Goal: Communication & Community: Answer question/provide support

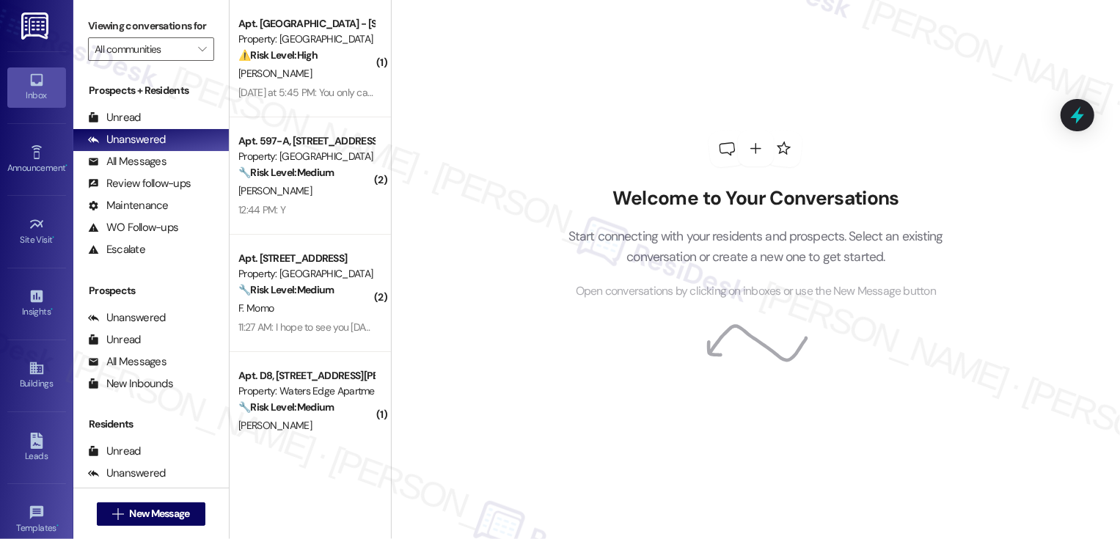
click at [357, 59] on div "⚠️ Risk Level: High The resident reports that the AC in the primary bedroom is …" at bounding box center [306, 55] width 136 height 15
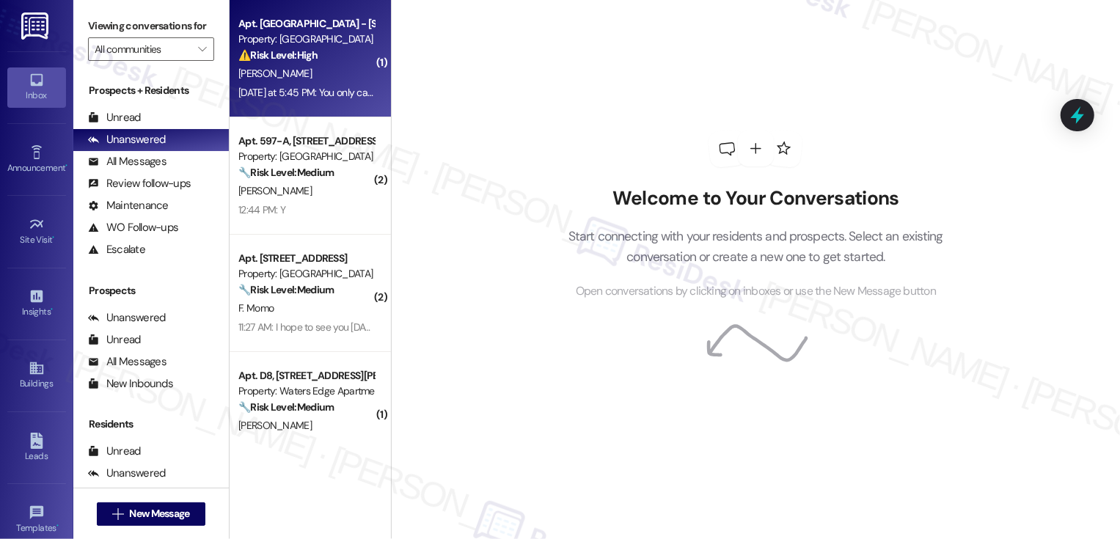
click at [357, 59] on div "⚠️ Risk Level: High The resident reports that the AC in the primary bedroom is …" at bounding box center [306, 55] width 136 height 15
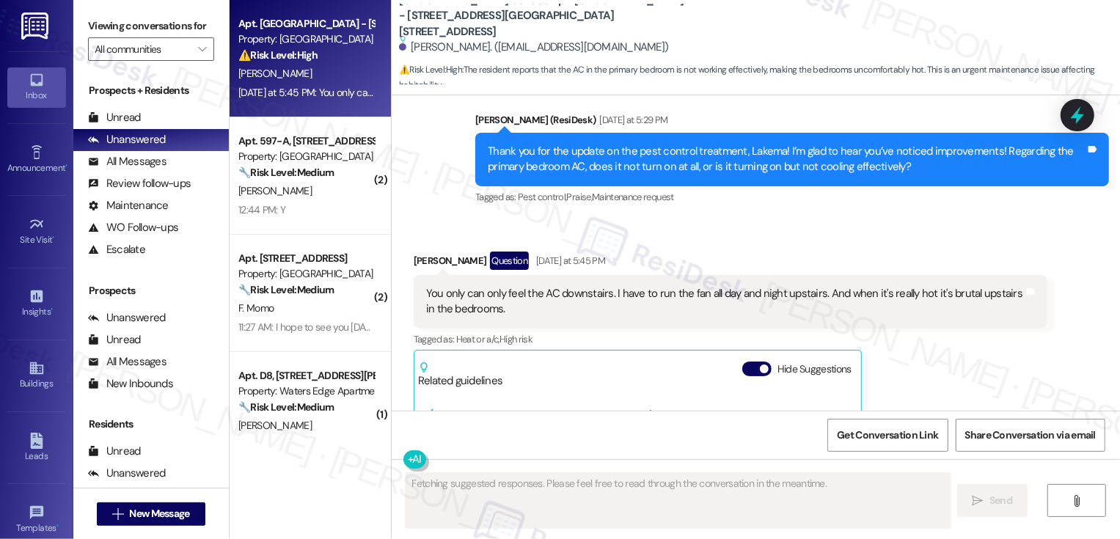
scroll to position [1022, 0]
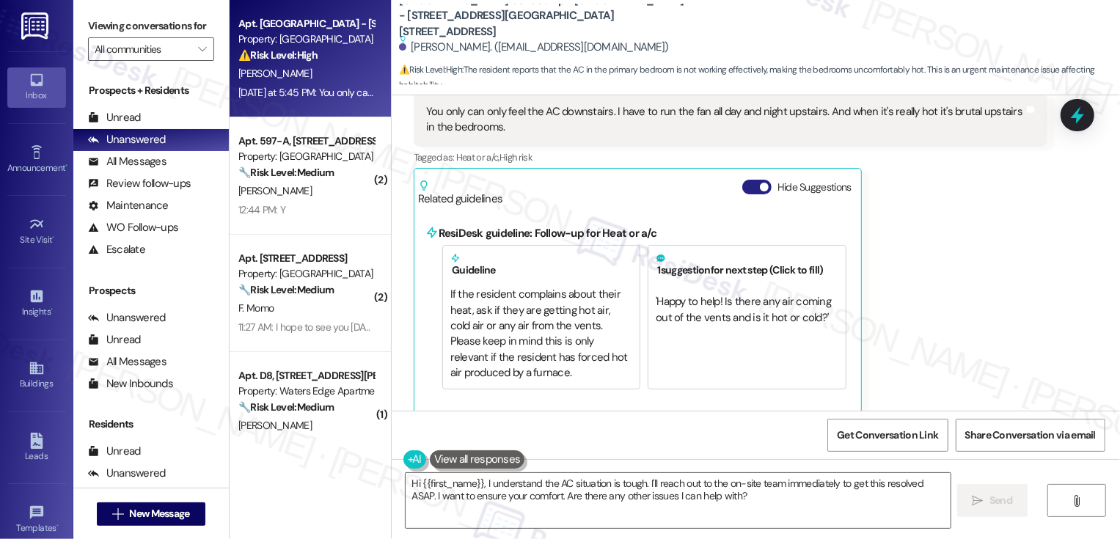
click at [760, 183] on span "button" at bounding box center [764, 187] width 9 height 9
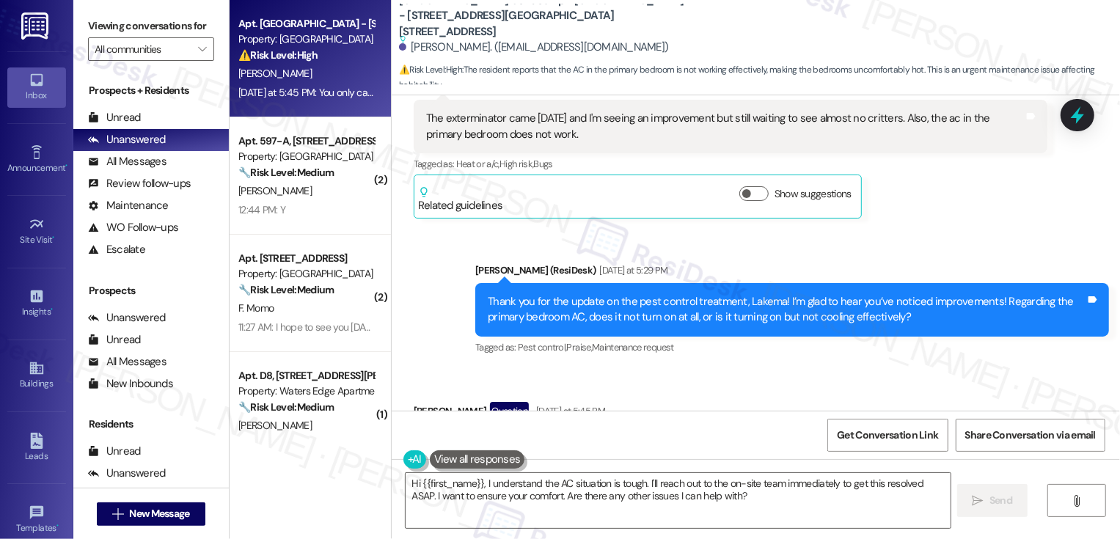
scroll to position [818, 0]
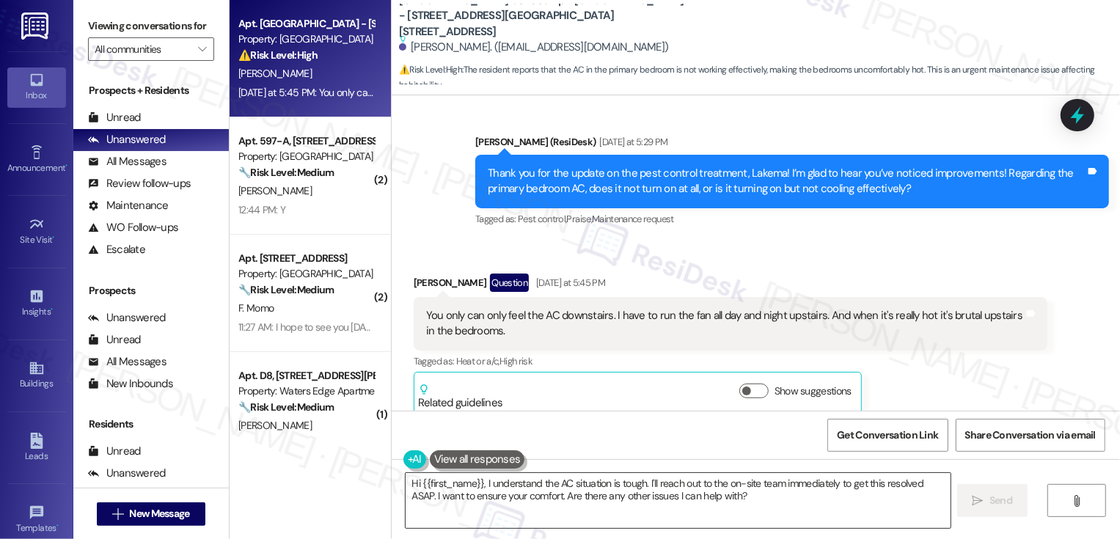
click at [553, 503] on textarea "Hi {{first_name}}, I understand the AC situation is tough. I'll reach out to th…" at bounding box center [678, 500] width 545 height 55
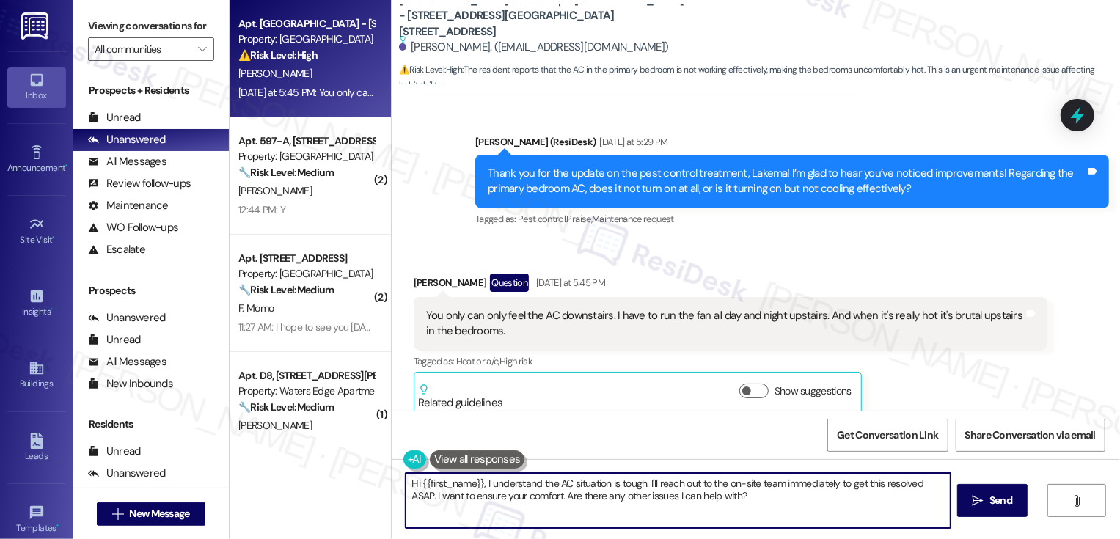
click at [569, 498] on textarea "Hi {{first_name}}, I understand the AC situation is tough. I'll reach out to th…" at bounding box center [678, 500] width 545 height 55
click at [483, 485] on textarea "Got it, thank you. for letting me know. I will submit a work order so that our …" at bounding box center [678, 500] width 545 height 55
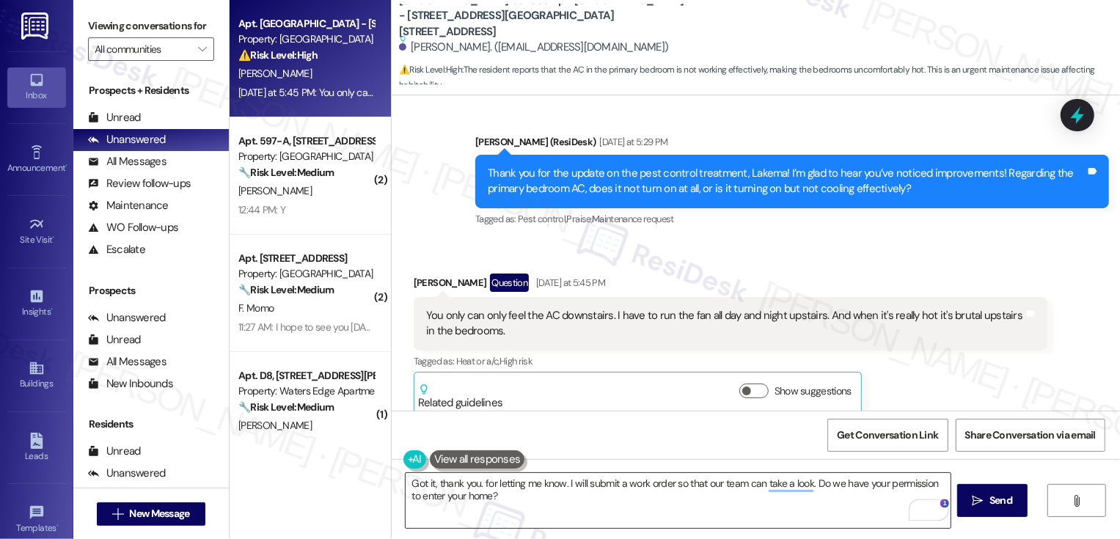
click at [473, 482] on textarea "Got it, thank you. for letting me know. I will submit a work order so that our …" at bounding box center [678, 500] width 545 height 55
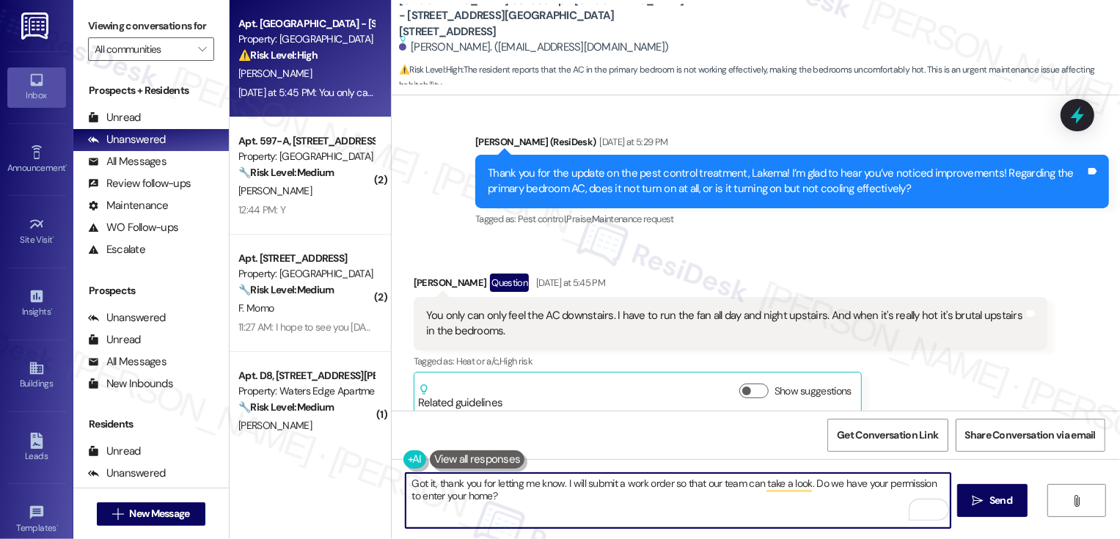
click at [556, 484] on textarea "Got it, thank you for letting me know. I will submit a work order so that our t…" at bounding box center [678, 500] width 545 height 55
click at [435, 481] on textarea "Got it, thank you for letting me know. I will submit a work order so that our t…" at bounding box center [678, 500] width 545 height 55
click at [557, 483] on textarea "Got it. Thank you for letting me know. I will submit a work order so that our t…" at bounding box center [678, 500] width 545 height 55
click at [570, 486] on textarea "Got it. Thank you for letting me know and I am so sorry to hear you're dealing …" at bounding box center [678, 500] width 545 height 55
click at [604, 483] on textarea "Got it. Thank you for letting me know, and I am so sorry to hear you're dealing…" at bounding box center [678, 500] width 545 height 55
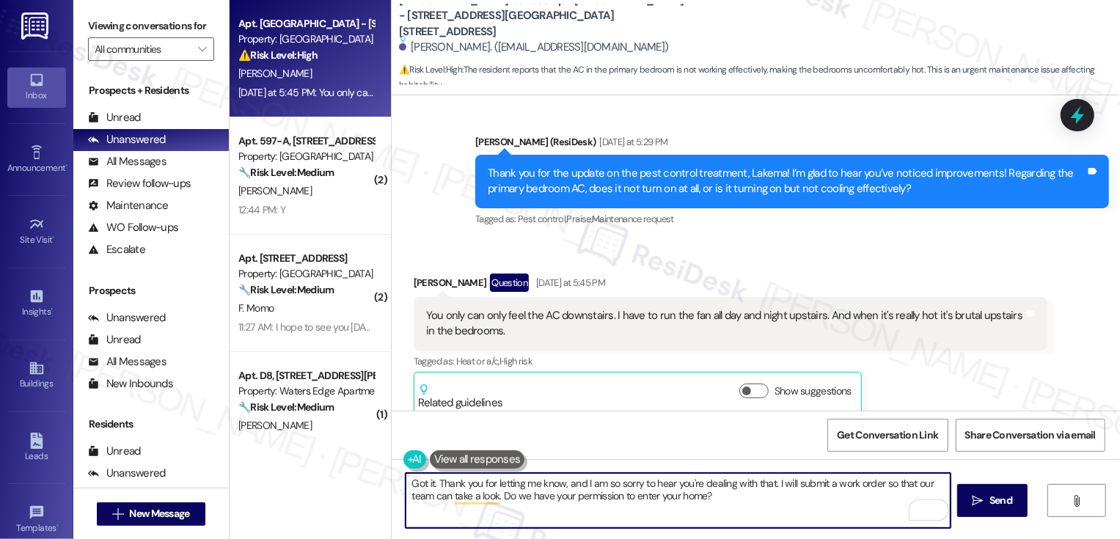
click at [604, 483] on textarea "Got it. Thank you for letting me know, and I am so sorry to hear you're dealing…" at bounding box center [678, 500] width 545 height 55
click at [752, 491] on textarea "Got it. Thank you for letting me know, and I am sorry to hear you're dealing wi…" at bounding box center [678, 500] width 545 height 55
click at [695, 500] on textarea "Got it. Thank you for letting me know, and I am sorry to hear you're dealing wi…" at bounding box center [678, 500] width 545 height 55
type textarea "Got it. Thank you for letting me know, and I am sorry to hear you're dealing wi…"
click at [974, 497] on icon "" at bounding box center [978, 501] width 11 height 12
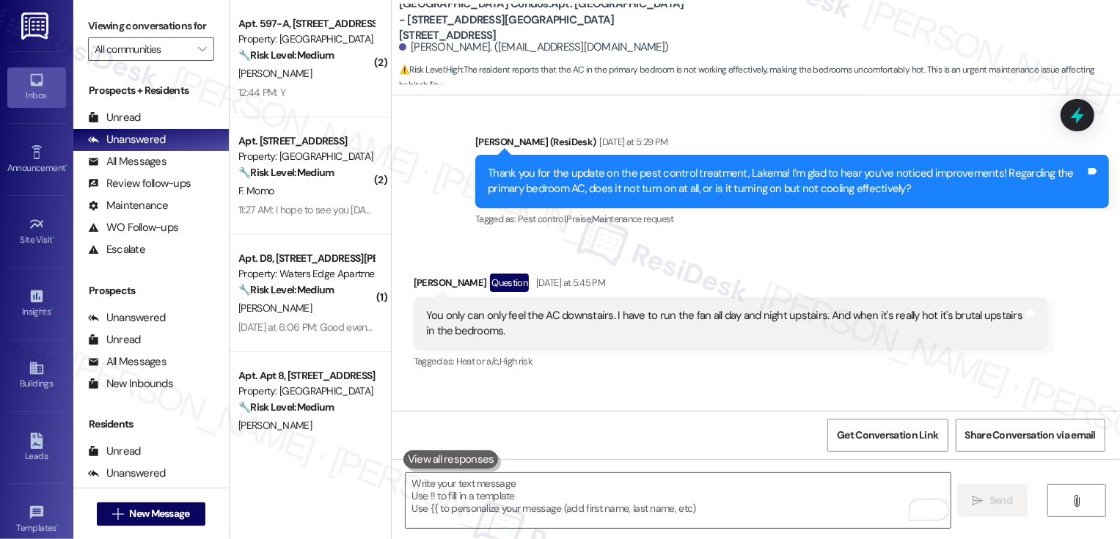
scroll to position [774, 0]
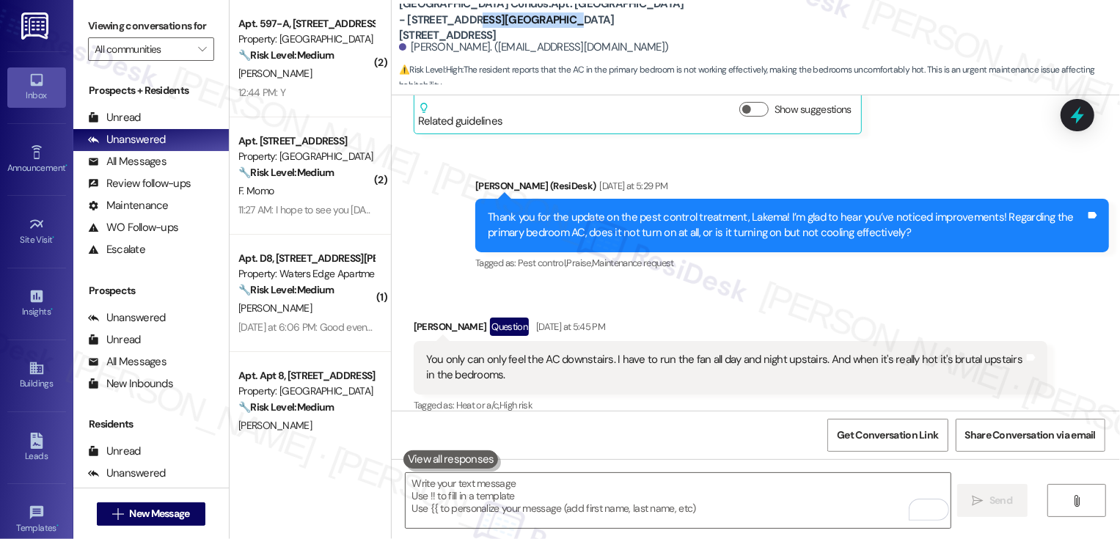
drag, startPoint x: 389, startPoint y: 29, endPoint x: 508, endPoint y: 30, distance: 118.8
click at [508, 30] on b "West Street Condos: Apt. West Street - 4954 West Street, 4954 West Street" at bounding box center [545, 19] width 293 height 47
copy b "4954 West Street"
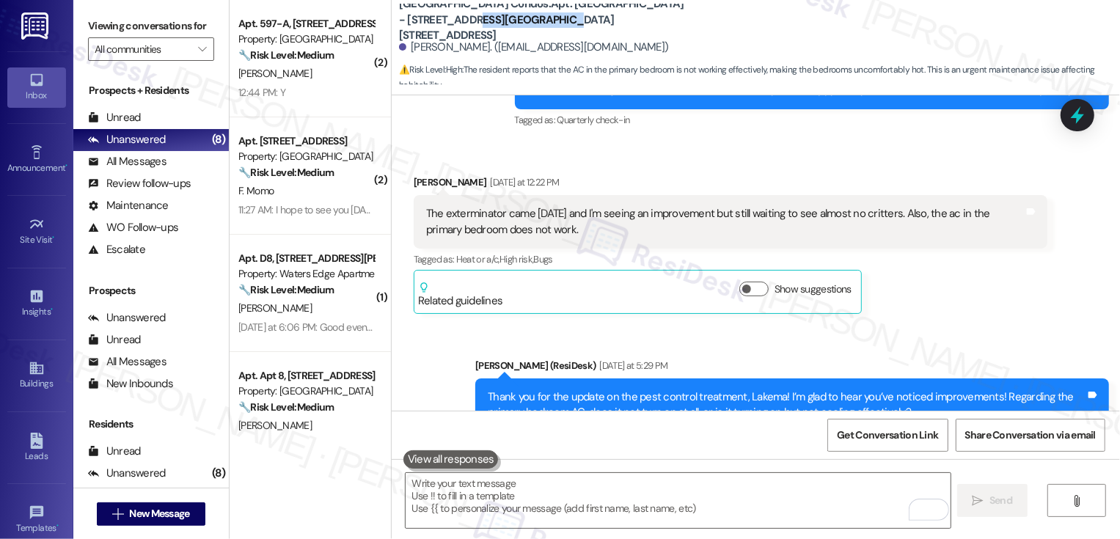
scroll to position [596, 0]
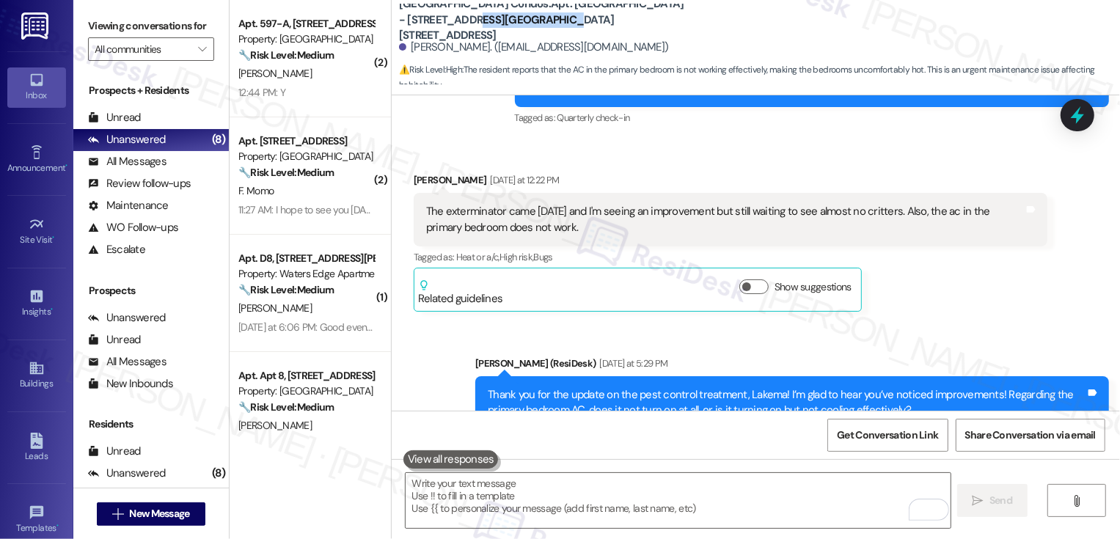
drag, startPoint x: 928, startPoint y: 194, endPoint x: 934, endPoint y: 217, distance: 23.5
click at [934, 217] on div "The exterminator came last Friday and I'm seeing an improvement but still waiti…" at bounding box center [725, 220] width 598 height 32
copy div "the ac in the primary bedroom does not work."
click at [499, 497] on textarea "To enrich screen reader interactions, please activate Accessibility in Grammarl…" at bounding box center [678, 500] width 545 height 55
paste textarea "the ac in the primary bedroom does not work."
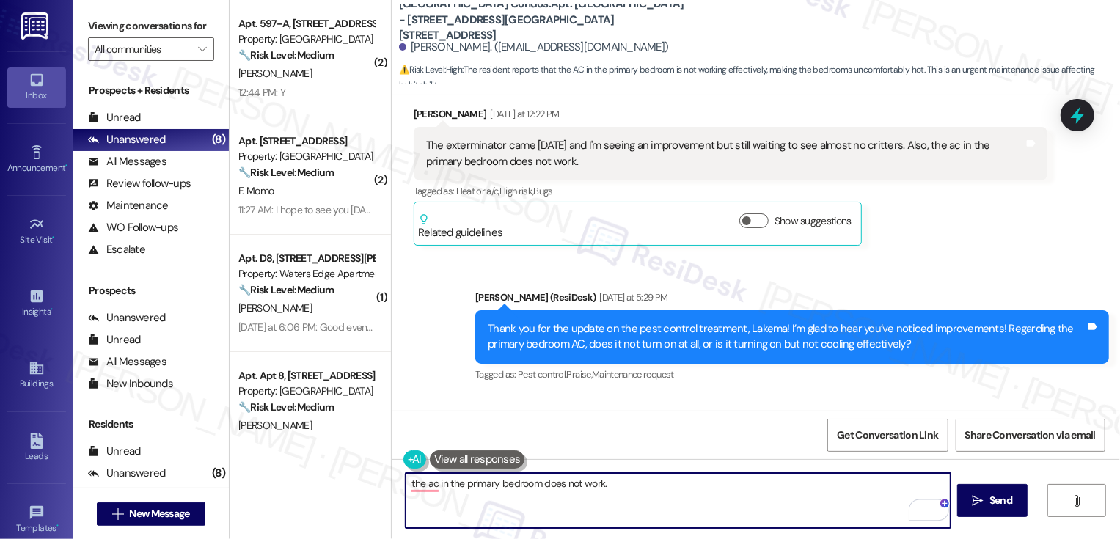
scroll to position [871, 0]
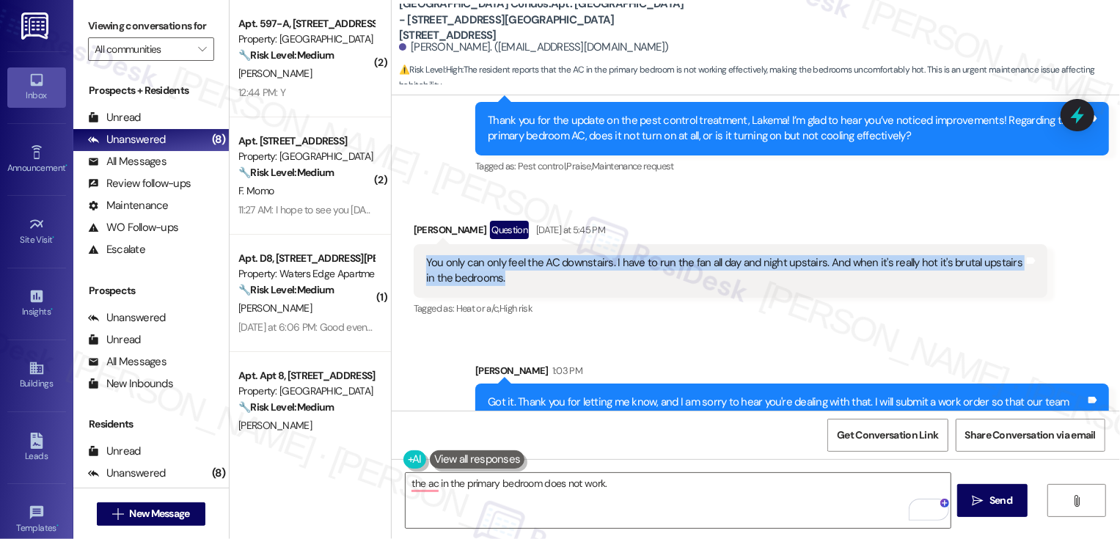
drag, startPoint x: 417, startPoint y: 243, endPoint x: 499, endPoint y: 266, distance: 85.9
click at [499, 266] on div "You only can only feel the AC downstairs. I have to run the fan all day and nig…" at bounding box center [725, 271] width 598 height 32
copy div "You only can only feel the AC downstairs. I have to run the fan all day and nig…"
click at [670, 488] on textarea "the ac in the primary bedroom does not work." at bounding box center [678, 500] width 545 height 55
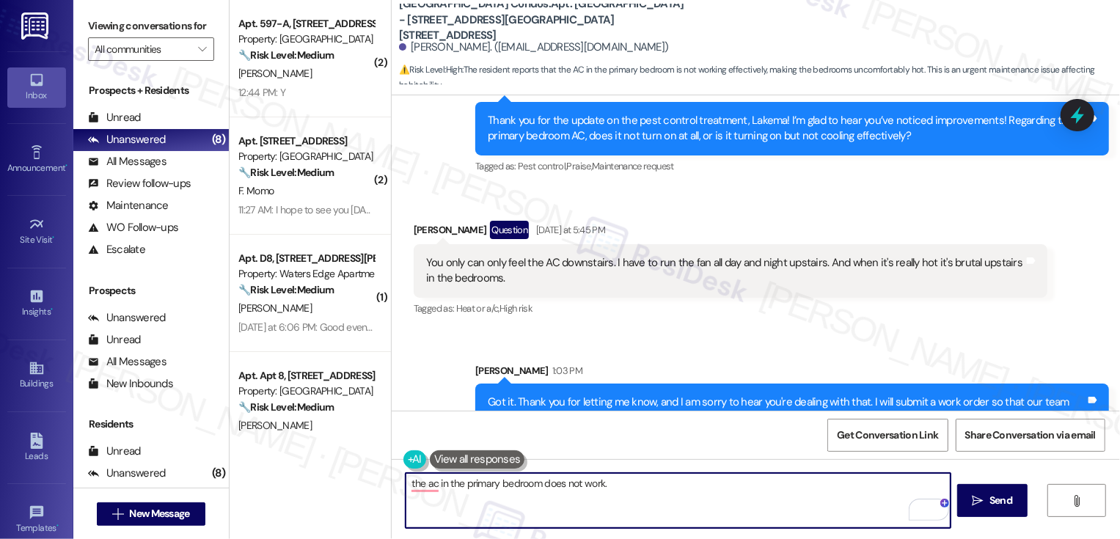
paste textarea "You only can only feel the AC downstairs. I have to run the fan all day and nig…"
type textarea "the ac in the primary bedroom does not work. You only can only feel the AC down…"
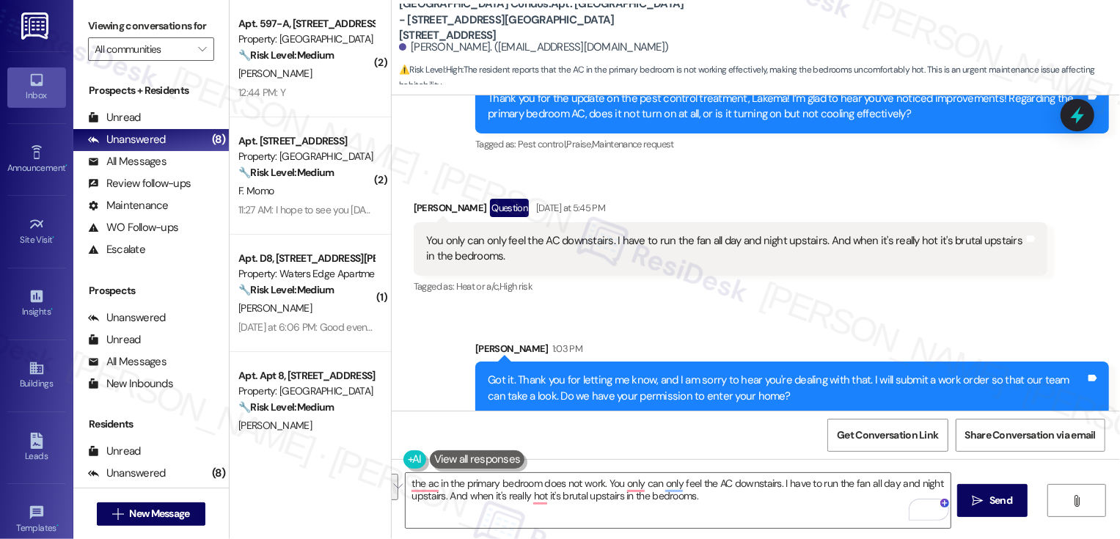
click at [640, 280] on div "Tagged as: Heat or a/c , Click to highlight conversations about Heat or a/c Hig…" at bounding box center [731, 286] width 634 height 21
click at [596, 491] on textarea "the ac in the primary bedroom does not work. You only can only feel the AC down…" at bounding box center [678, 500] width 545 height 55
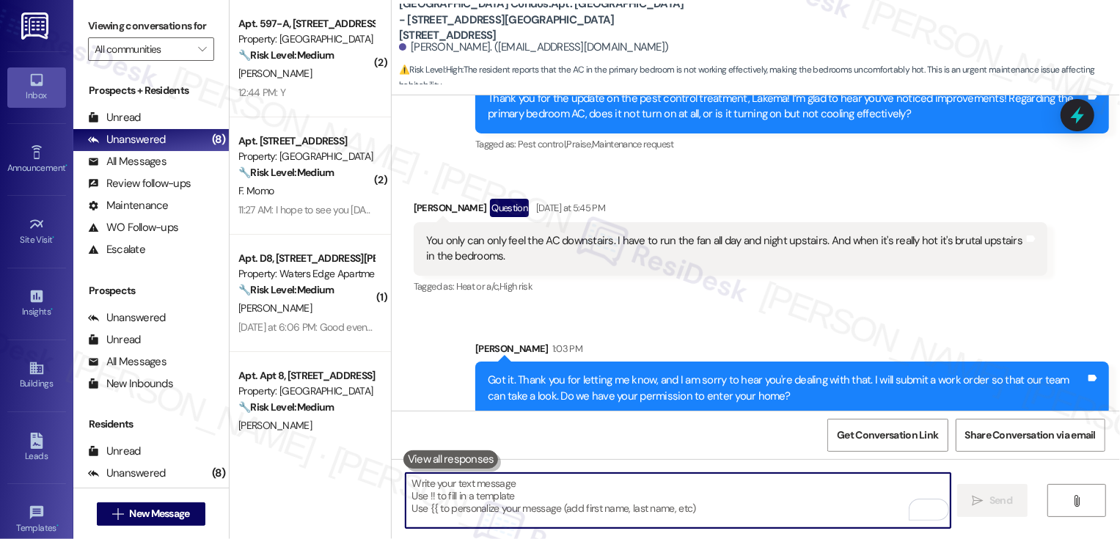
click at [656, 289] on div "Received via SMS Lakema Howard Question Yesterday at 5:45 PM You only can only …" at bounding box center [731, 248] width 656 height 120
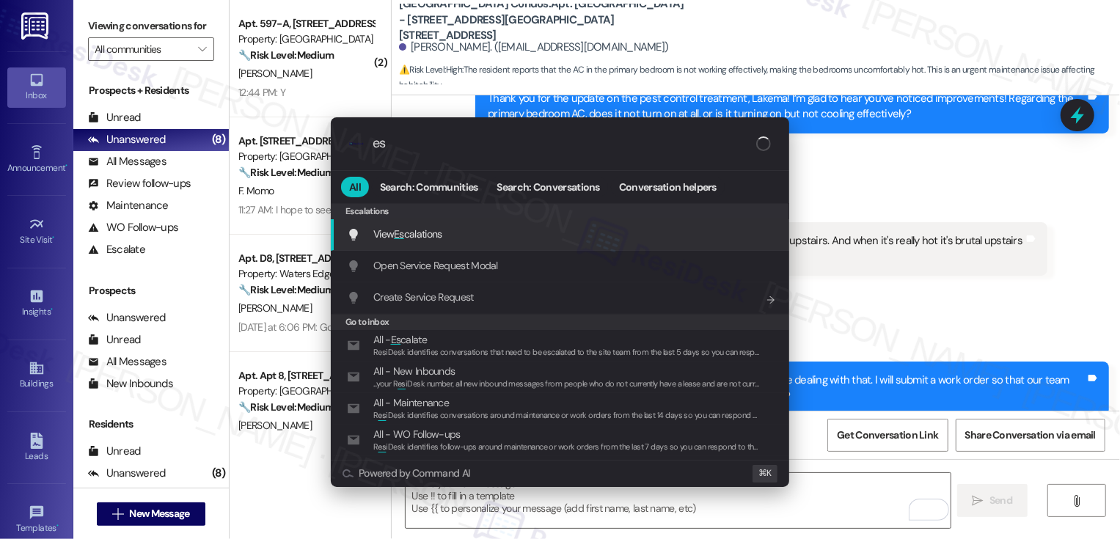
type input "e"
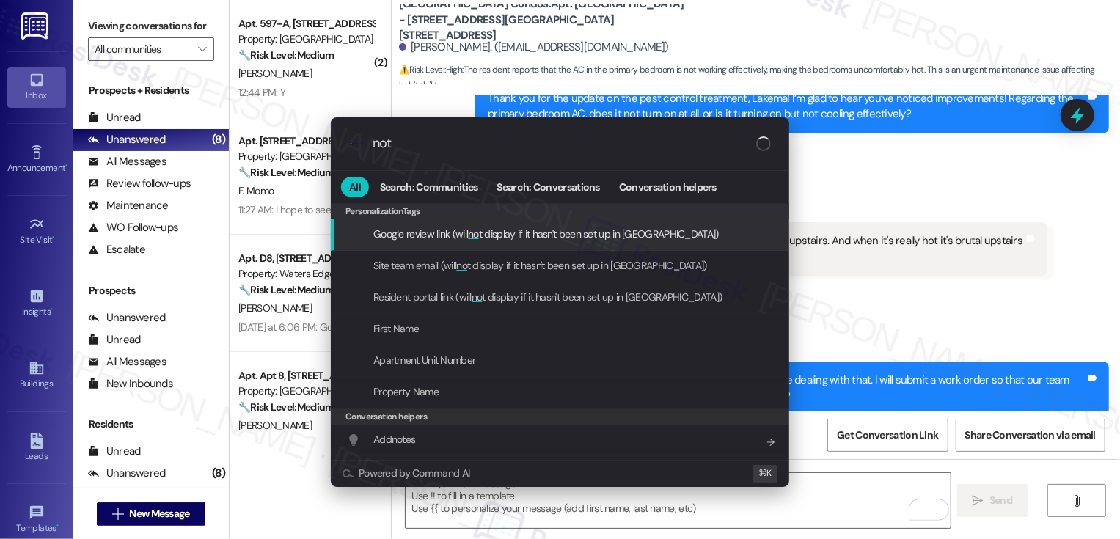
type input "note"
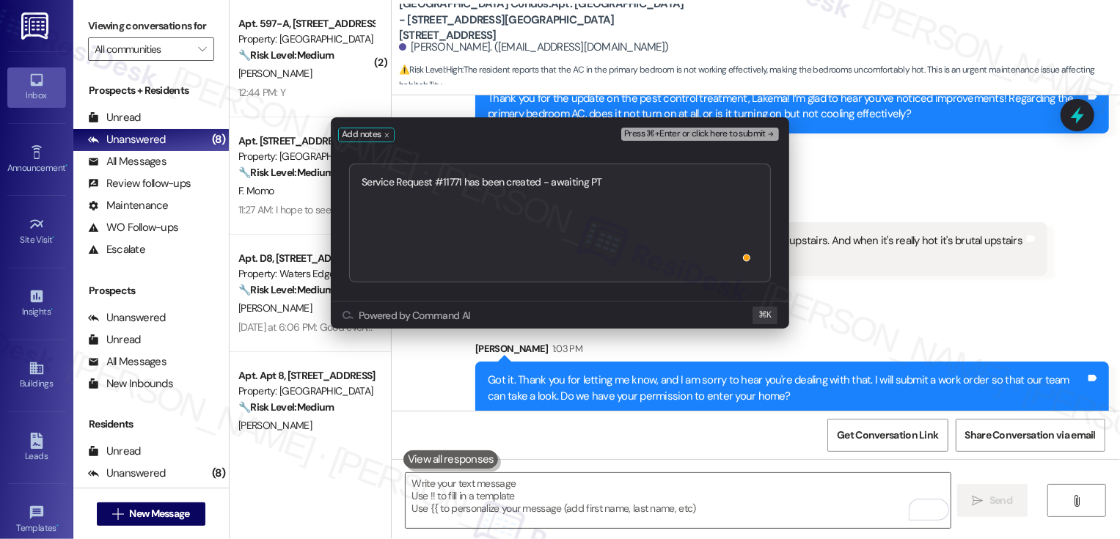
type textarea "Service Request #11771 has been created - awaiting PTE"
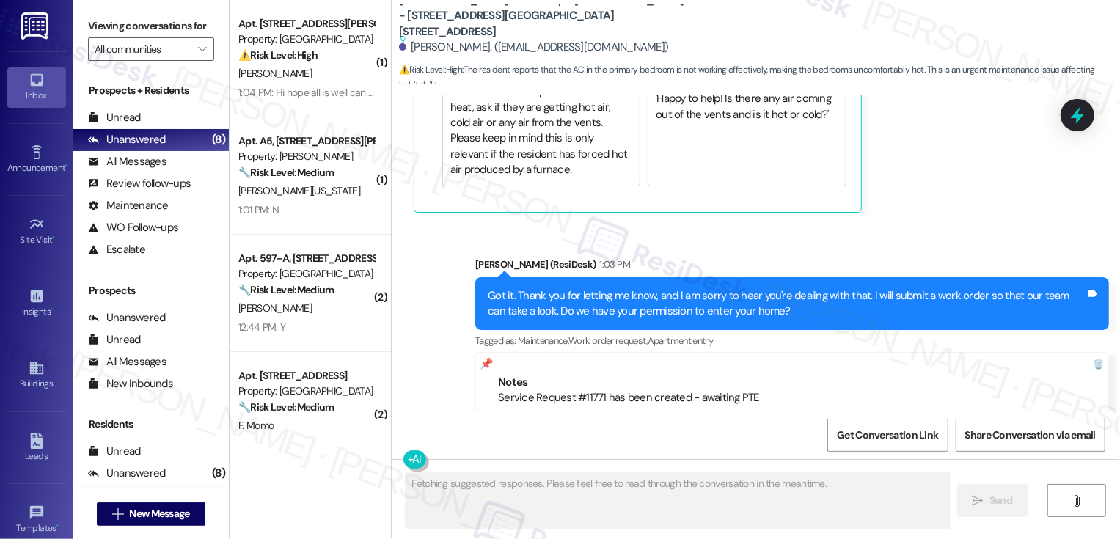
scroll to position [1301, 0]
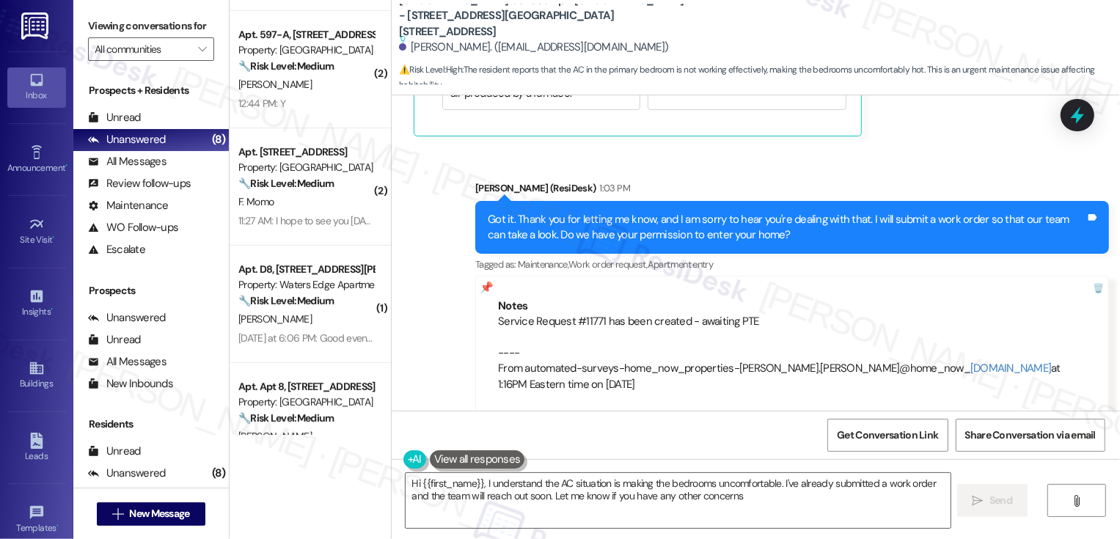
type textarea "Hi {{first_name}}, I understand the AC situation is making the bedrooms uncomfo…"
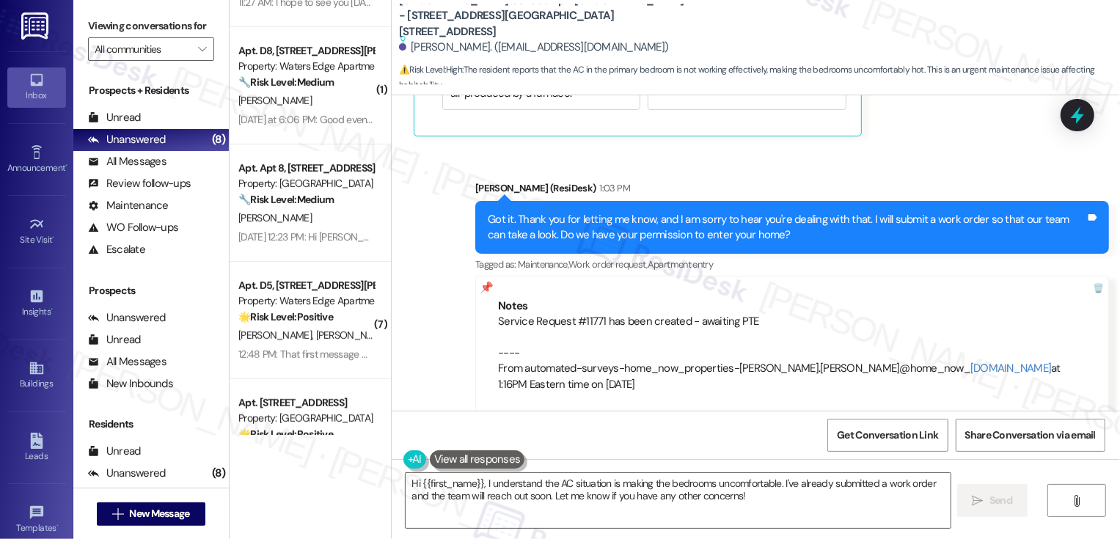
scroll to position [447, 0]
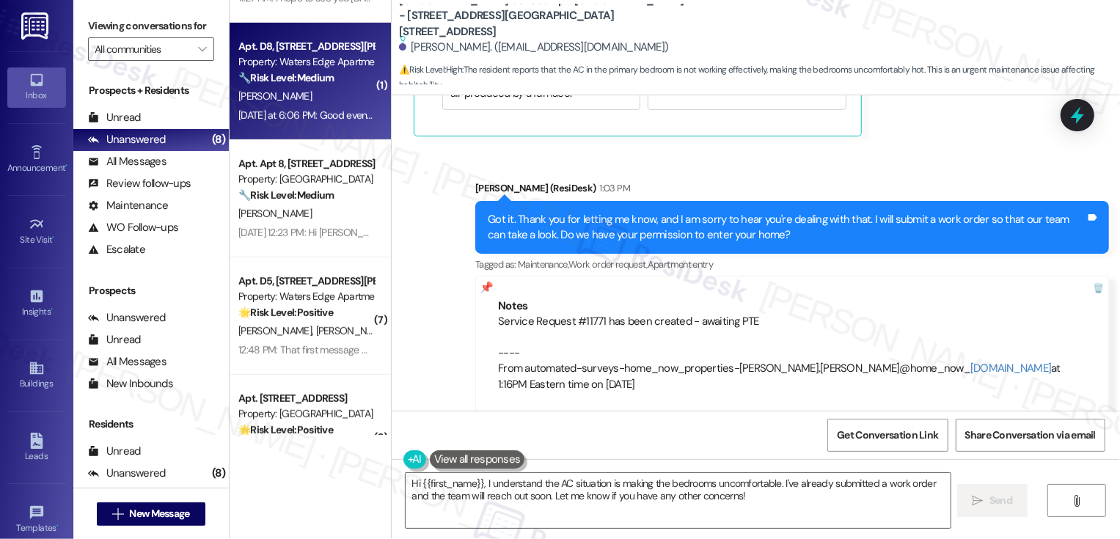
click at [310, 107] on div "Yesterday at 6:06 PM: Good evening, Sarah. We have a few stray cats that have t…" at bounding box center [306, 115] width 139 height 18
type textarea "Fetching suggested responses. Please feel free to read through the conversation…"
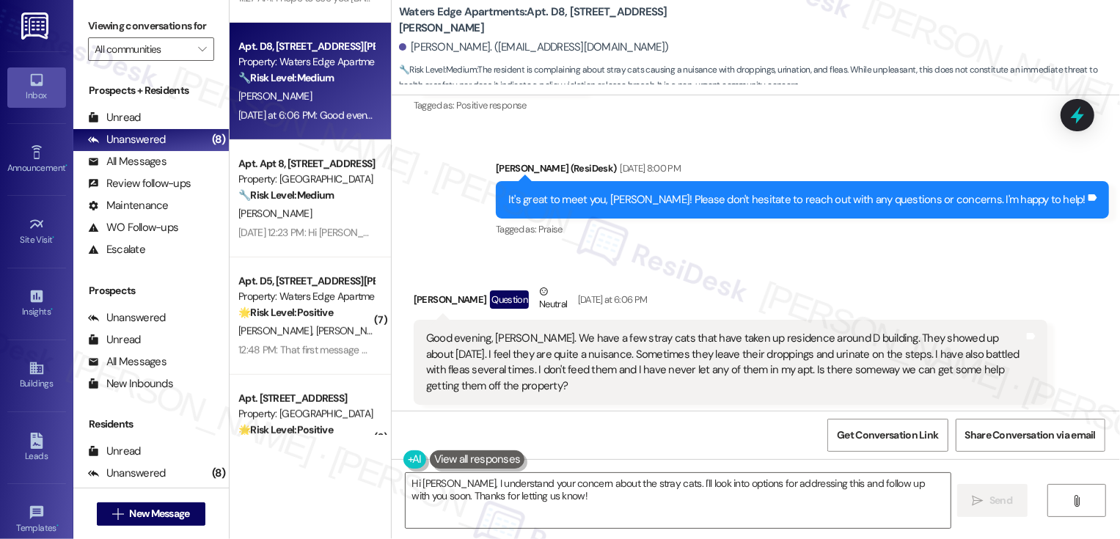
scroll to position [397, 0]
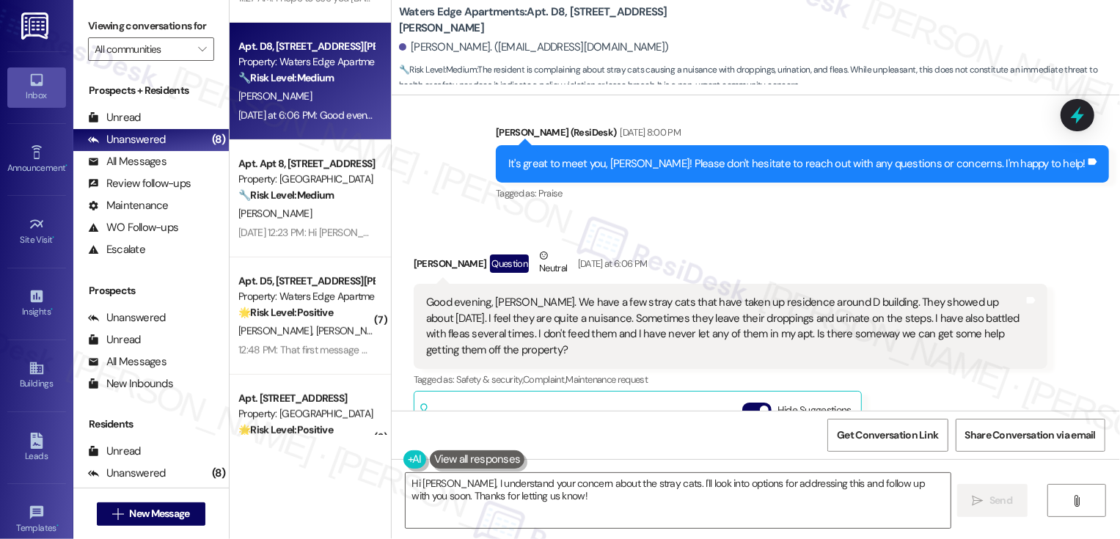
drag, startPoint x: 406, startPoint y: 258, endPoint x: 499, endPoint y: 343, distance: 125.7
click at [499, 343] on div "Chris Phillips Question Neutral Yesterday at 6:06 PM Good evening, Sarah. We ha…" at bounding box center [731, 448] width 634 height 401
copy div "Chris Phillips Question Neutral Yesterday at 6:06 PM Good evening, Sarah. We ha…"
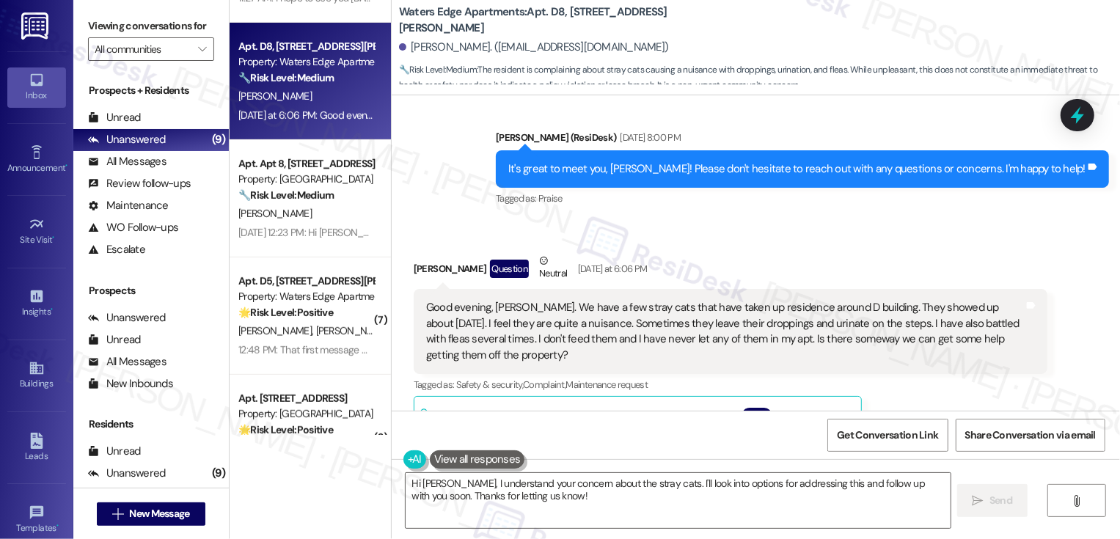
scroll to position [482, 0]
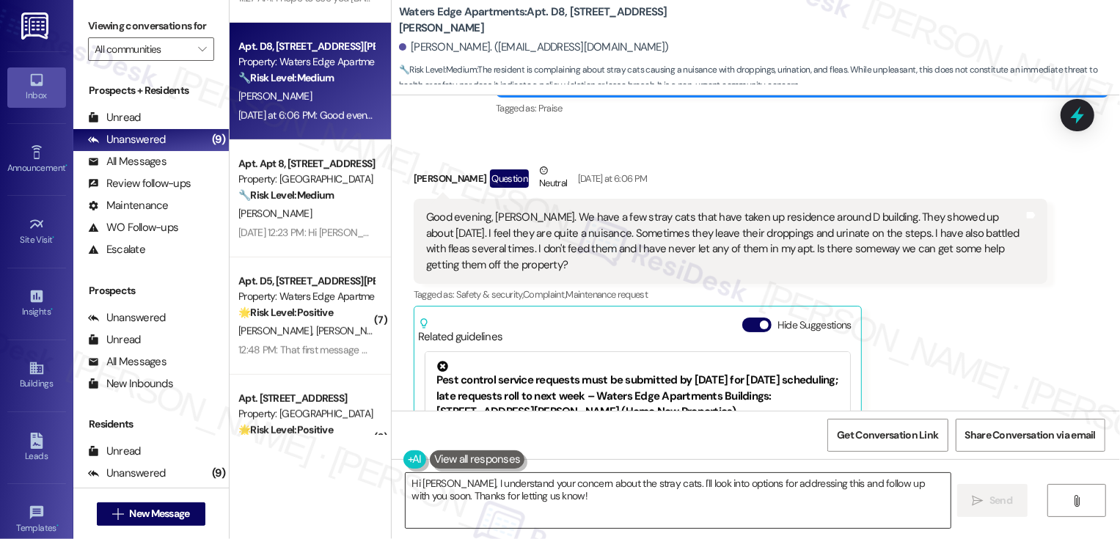
click at [520, 499] on textarea "Hi Chris, I understand your concern about the stray cats. I'll look into option…" at bounding box center [678, 500] width 545 height 55
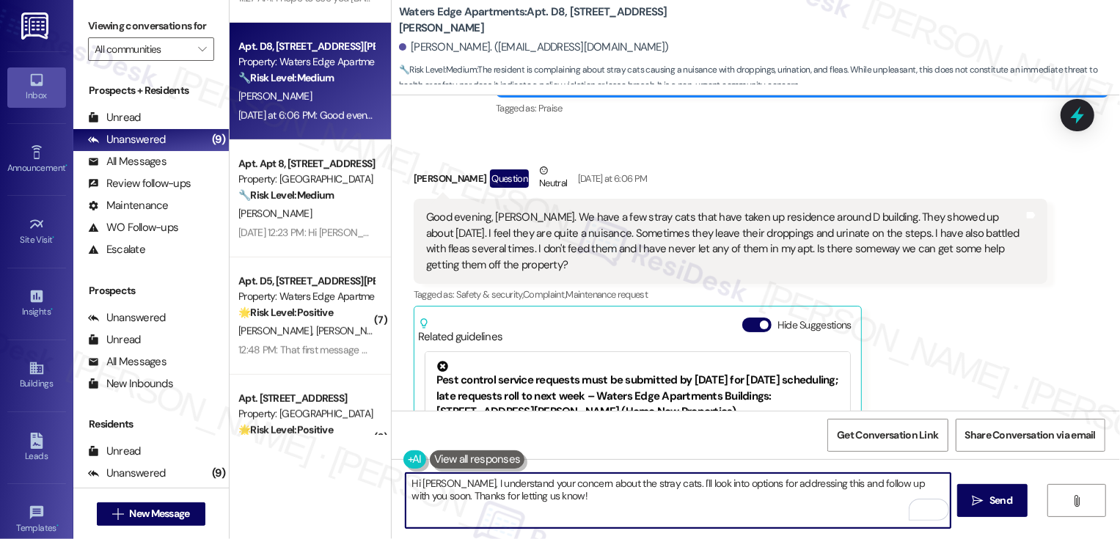
drag, startPoint x: 439, startPoint y: 485, endPoint x: 632, endPoint y: 524, distance: 197.6
click at [632, 524] on textarea "Hi Chris, I understand your concern about the stray cats. I'll look into option…" at bounding box center [678, 500] width 545 height 55
paste textarea "Chris, and thank you for sharing this with me. That does sound unpleasant to de…"
click at [458, 481] on textarea "Hi Chris, Chris, and thank you for sharing this with me. That does sound unplea…" at bounding box center [678, 500] width 545 height 55
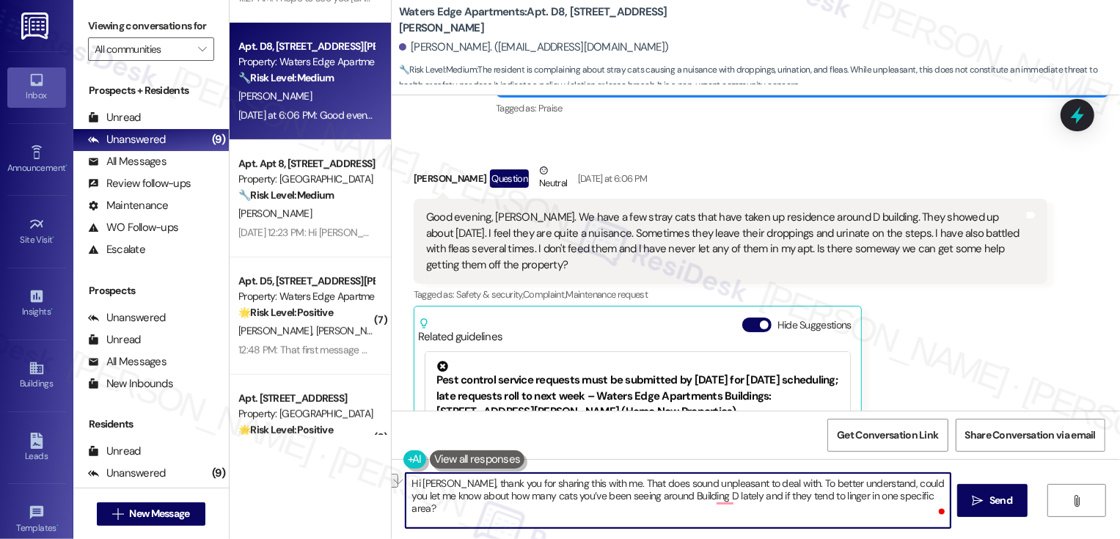
drag, startPoint x: 585, startPoint y: 483, endPoint x: 763, endPoint y: 484, distance: 179.0
click at [763, 484] on textarea "Hi Chris, thank you for sharing this with me. That does sound unpleasant to dea…" at bounding box center [678, 500] width 545 height 55
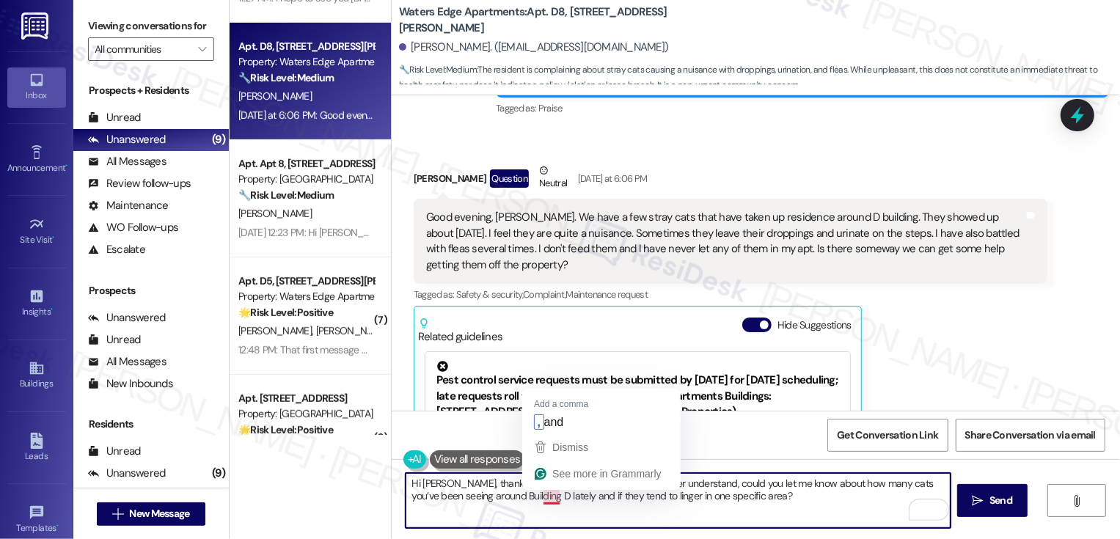
click at [544, 500] on textarea "Hi Chris, thank you for sharing this with me. To better understand, could you l…" at bounding box center [678, 500] width 545 height 55
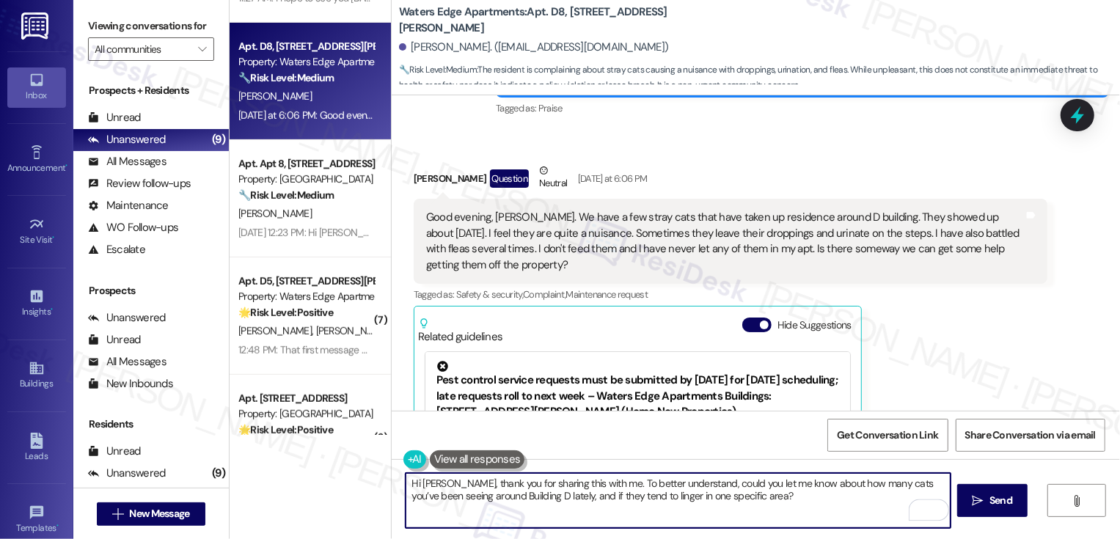
click at [750, 509] on textarea "Hi Chris, thank you for sharing this with me. To better understand, could you l…" at bounding box center [678, 500] width 545 height 55
click at [785, 521] on textarea "Hi Chris, thank you for sharing this with me. To better understand, could you l…" at bounding box center [678, 500] width 545 height 55
type textarea "Hi Chris, thank you for sharing this with me. To better understand, could you l…"
click at [978, 517] on div "Hi Chris, thank you for sharing this with me. To better understand, could you l…" at bounding box center [756, 514] width 728 height 110
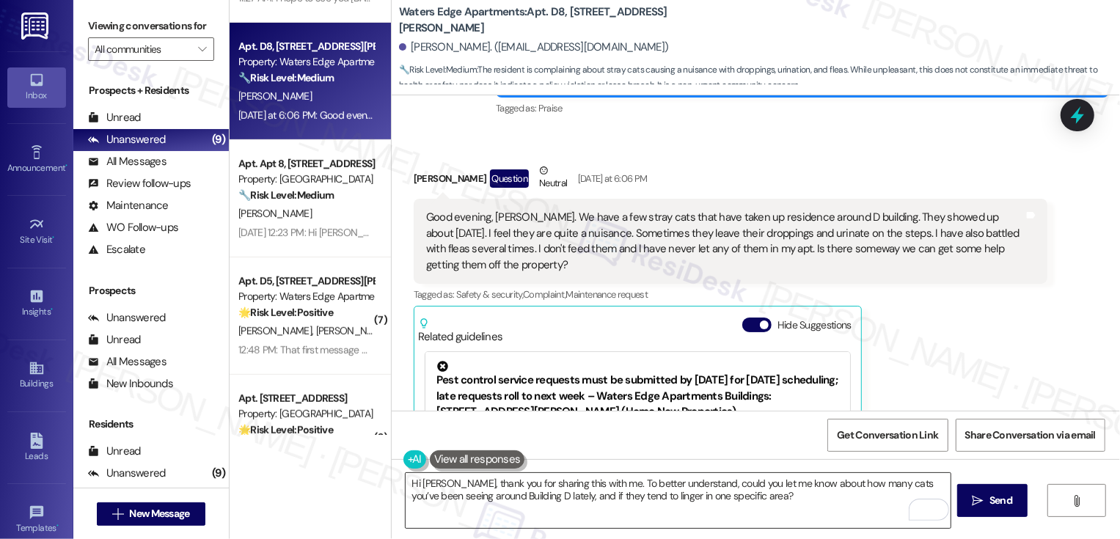
click at [871, 482] on textarea "Hi Chris, thank you for sharing this with me. To better understand, could you l…" at bounding box center [678, 500] width 545 height 55
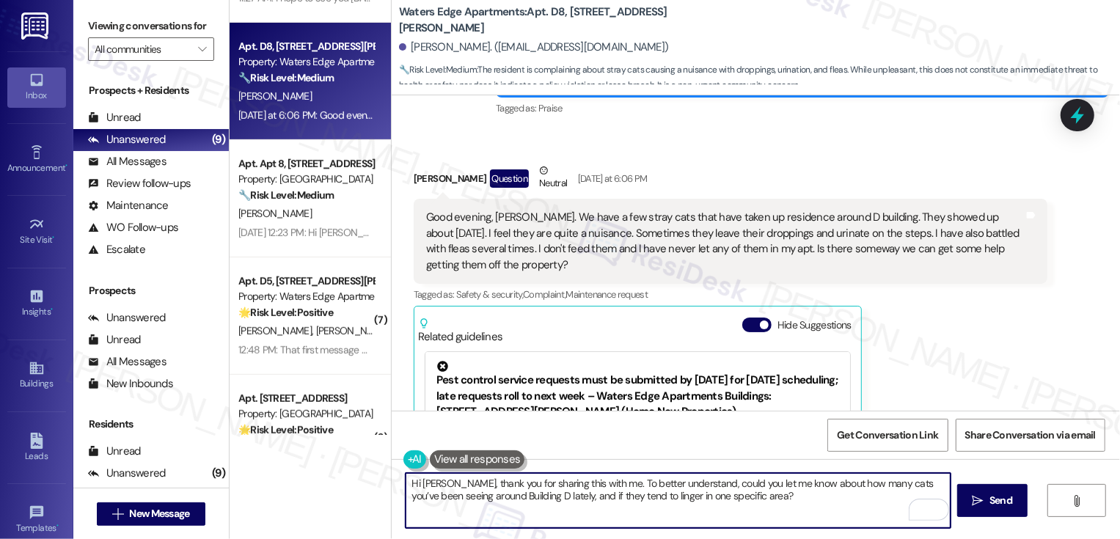
click at [827, 504] on textarea "Hi Chris, thank you for sharing this with me. To better understand, could you l…" at bounding box center [678, 500] width 545 height 55
click at [971, 508] on span " Send" at bounding box center [993, 500] width 46 height 15
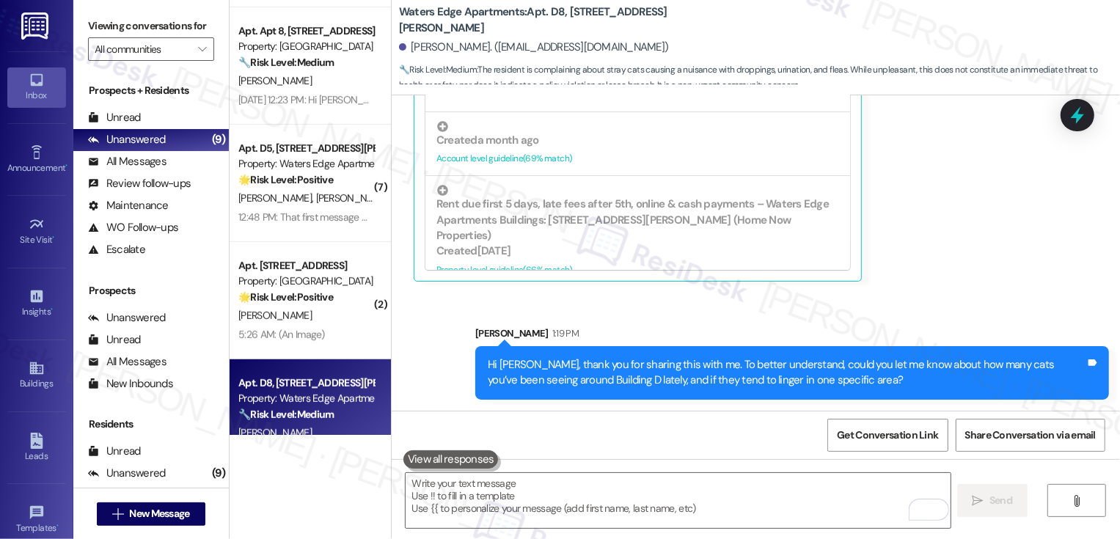
scroll to position [459, 0]
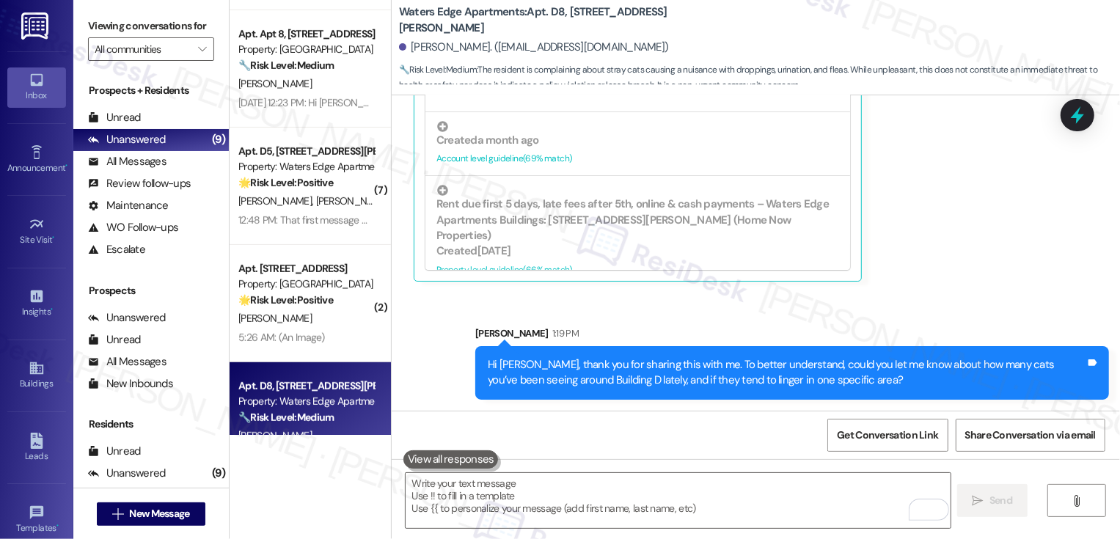
click at [296, 227] on div "12:48 PM: That first message was directed at someone else i was texting regardi…" at bounding box center [306, 220] width 139 height 18
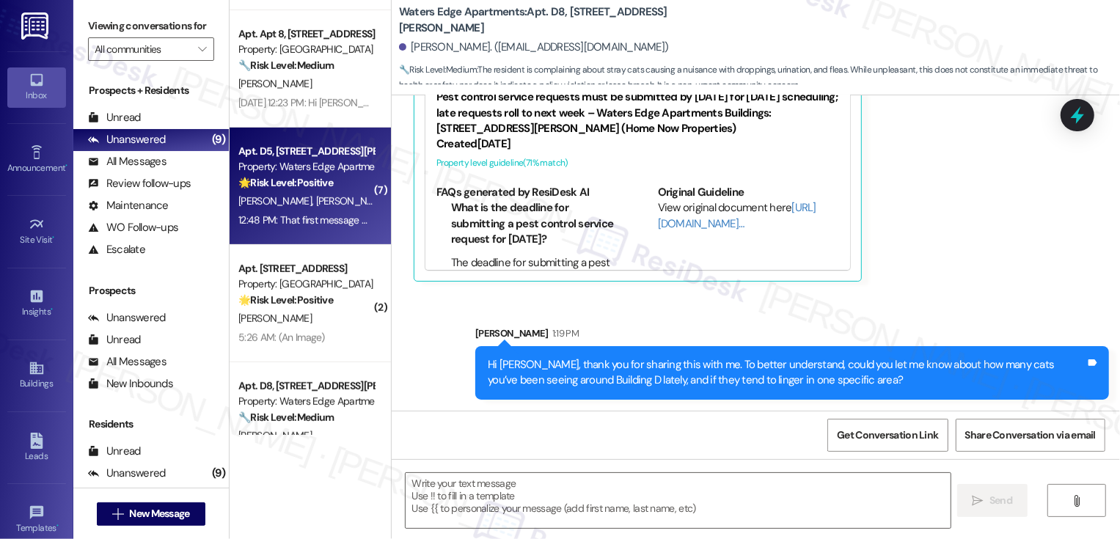
type textarea "Fetching suggested responses. Please feel free to read through the conversation…"
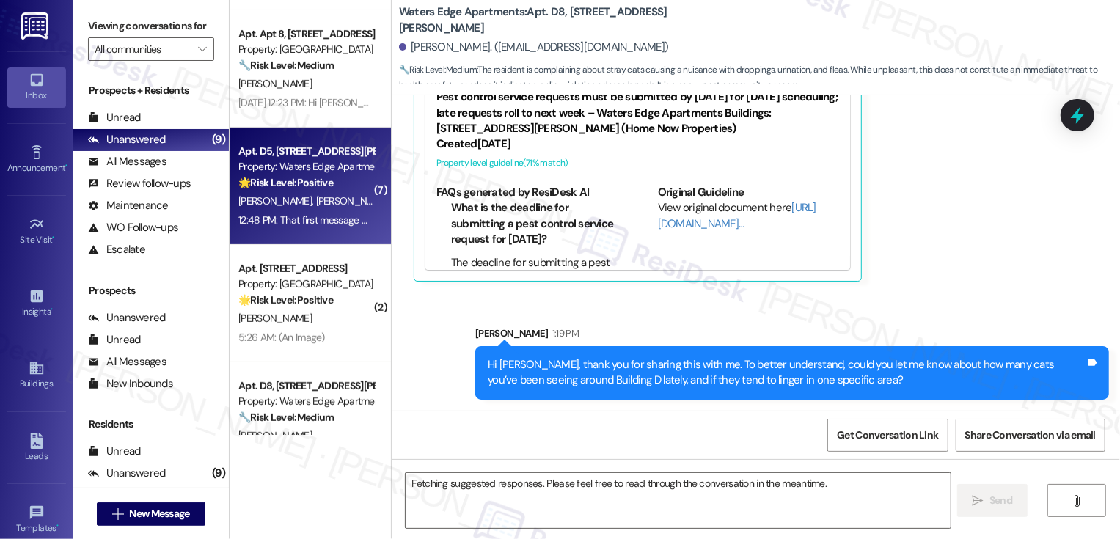
click at [296, 227] on div "12:48 PM: That first message was directed at someone else i was texting regardi…" at bounding box center [306, 220] width 139 height 18
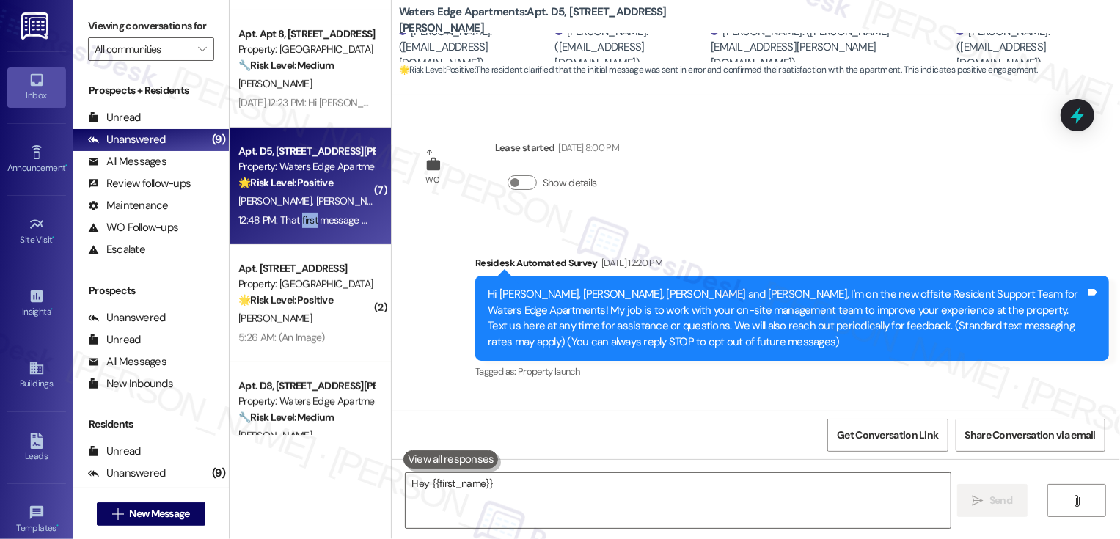
click at [296, 227] on div "12:48 PM: That first message was directed at someone else i was texting regardi…" at bounding box center [306, 220] width 139 height 18
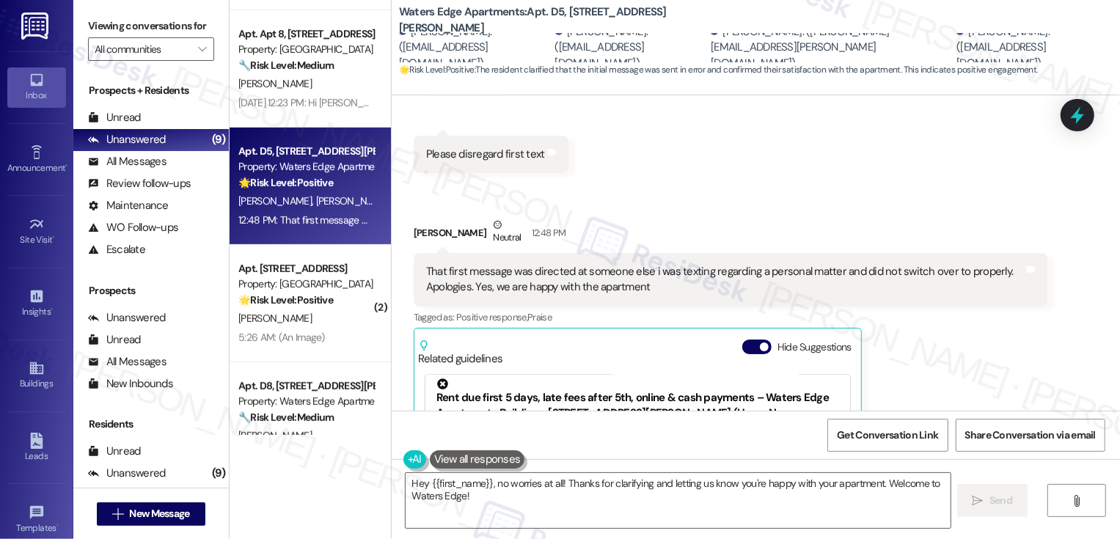
scroll to position [906, 0]
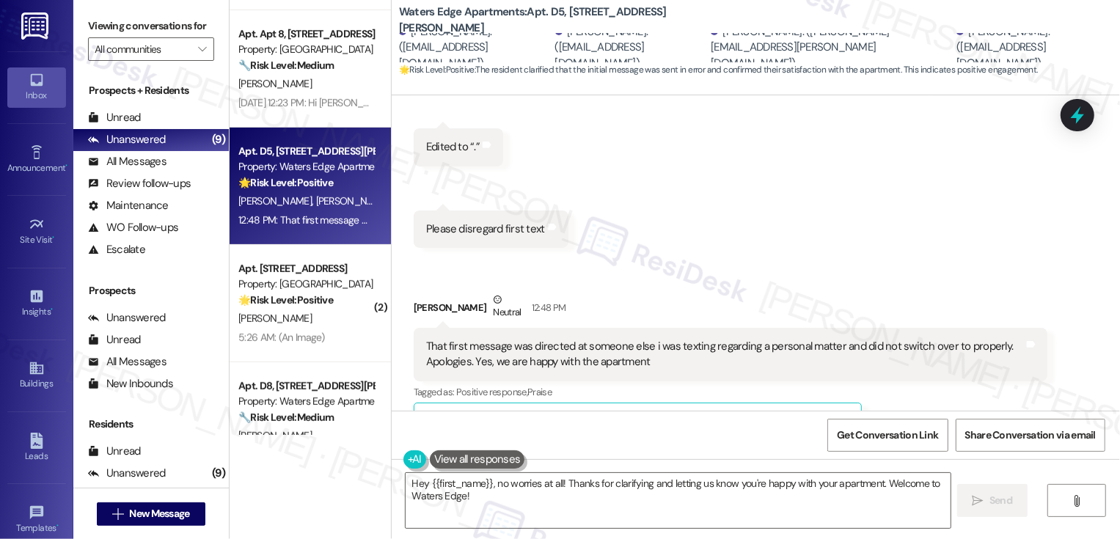
click at [422, 306] on div "Michael Ball Neutral 12:48 PM" at bounding box center [731, 310] width 634 height 36
copy div "Michael"
click at [466, 483] on textarea "Hey {{first_name}}, no worries at all! Thanks for clarifying and letting us kno…" at bounding box center [678, 500] width 545 height 55
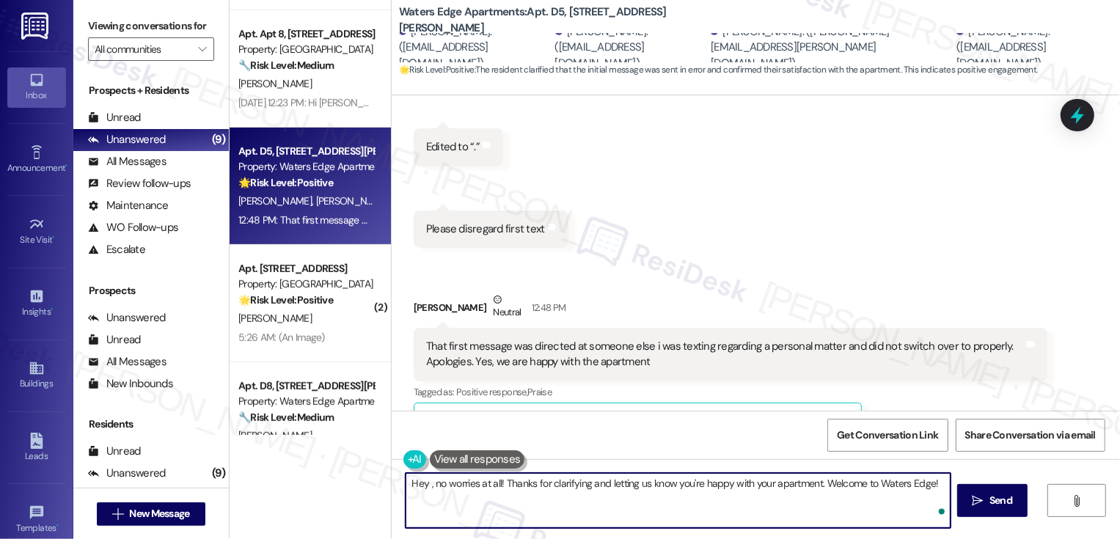
paste textarea "Michael"
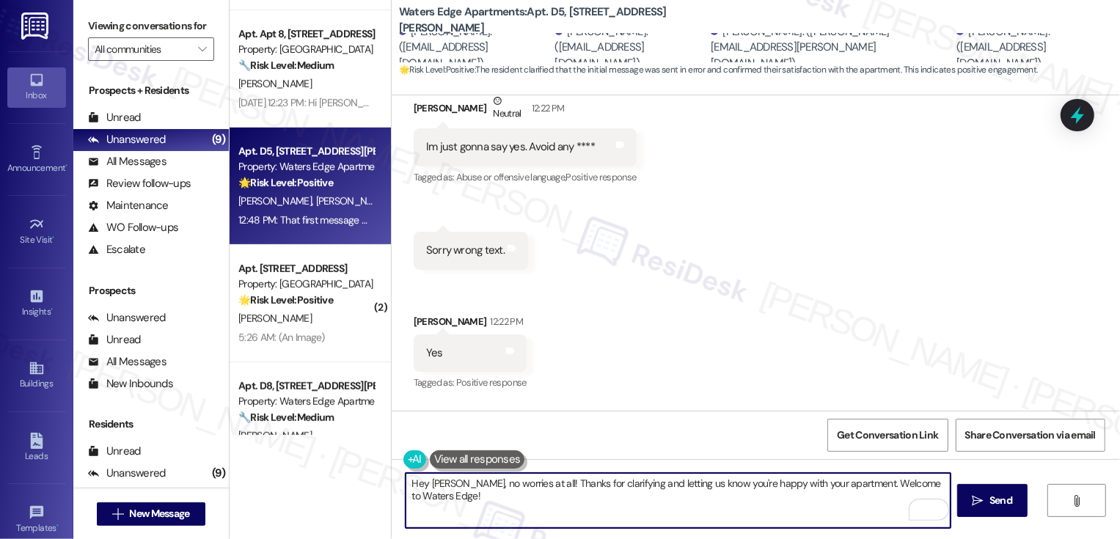
scroll to position [458, 0]
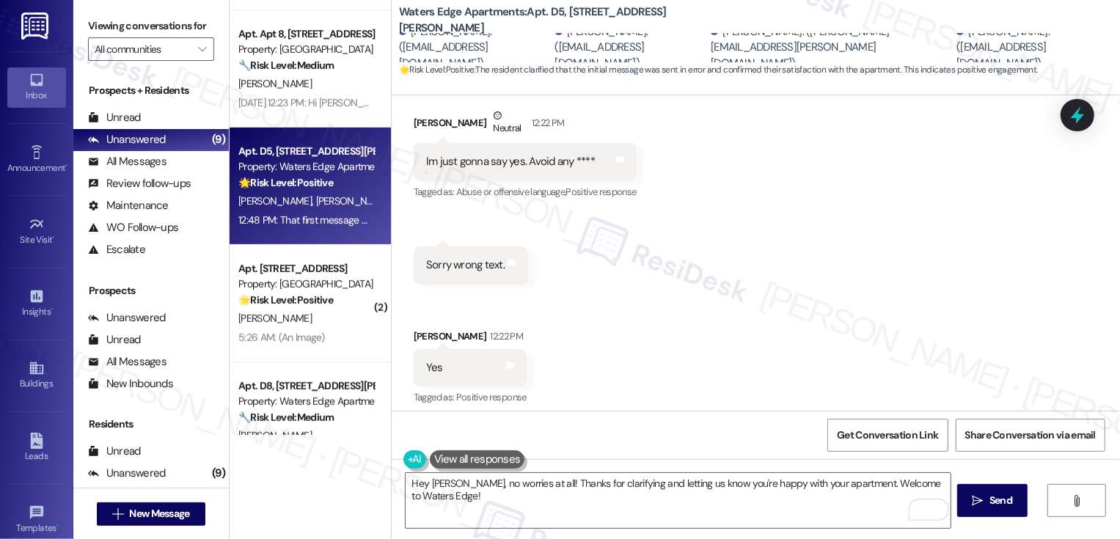
click at [417, 338] on div "Corey Chancey 12:22 PM" at bounding box center [470, 339] width 113 height 21
copy div "Corey"
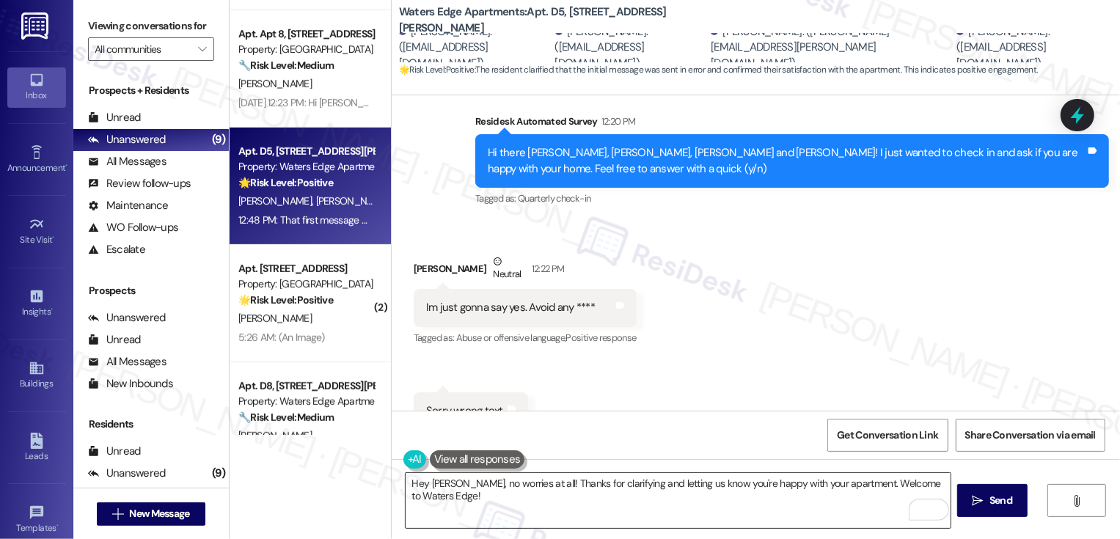
scroll to position [374, 0]
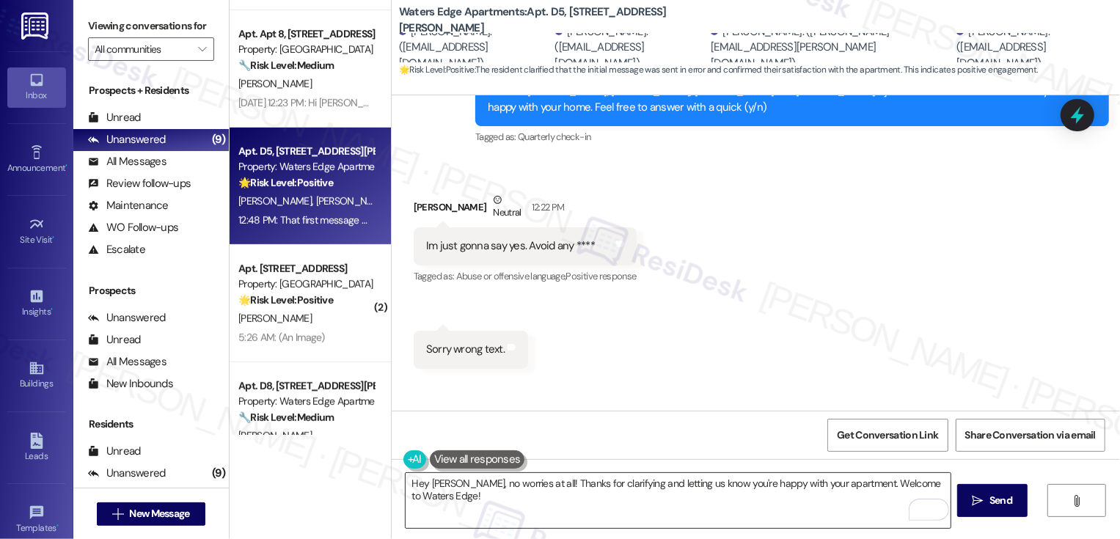
click at [722, 483] on textarea "Hey Michael, no worries at all! Thanks for clarifying and letting us know you'r…" at bounding box center [678, 500] width 545 height 55
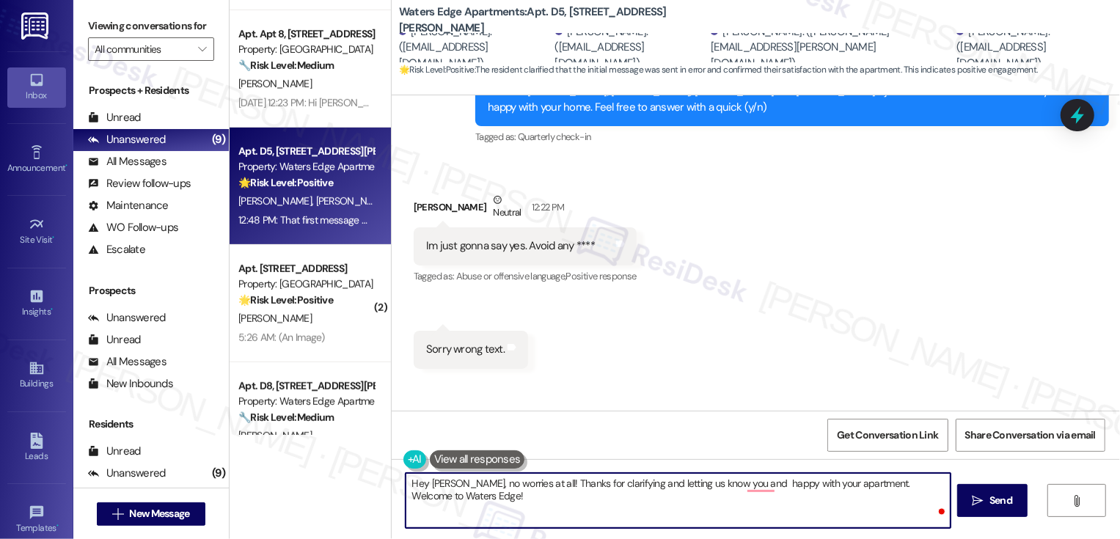
paste textarea "Corey"
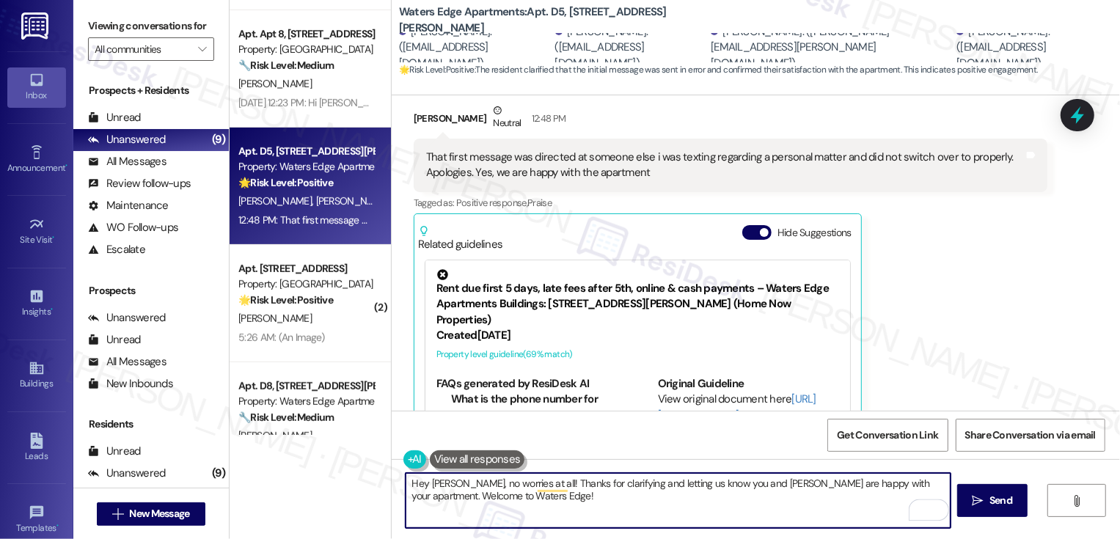
scroll to position [1091, 0]
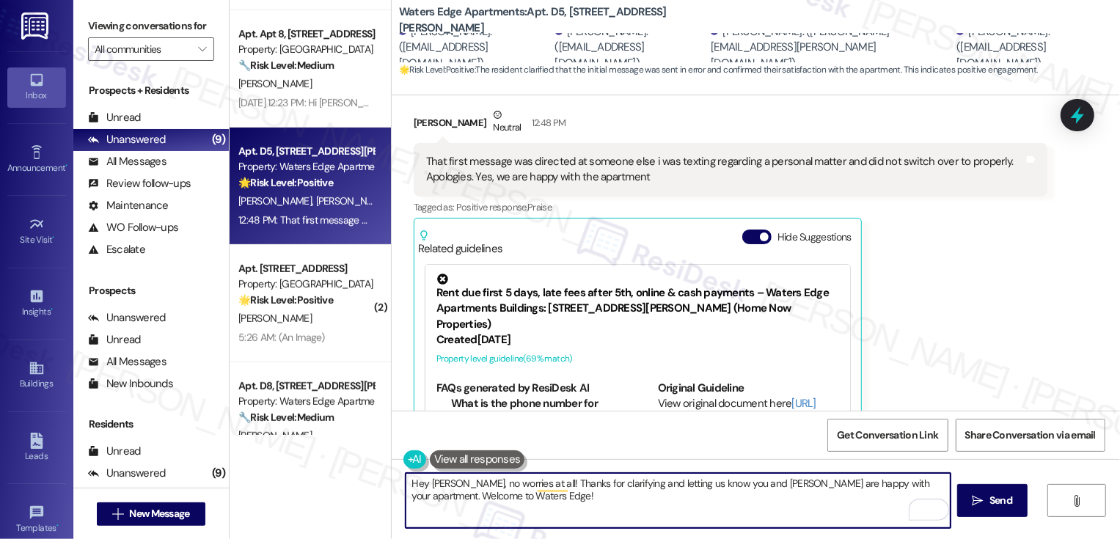
drag, startPoint x: 901, startPoint y: 480, endPoint x: 901, endPoint y: 503, distance: 22.7
click at [901, 503] on div "Hey Michael, no worries at all! Thanks for clarifying and letting us know you a…" at bounding box center [678, 500] width 546 height 56
click at [741, 486] on textarea "Hey Michael, no worries at all! Thanks for clarifying and letting us know you a…" at bounding box center [678, 500] width 545 height 55
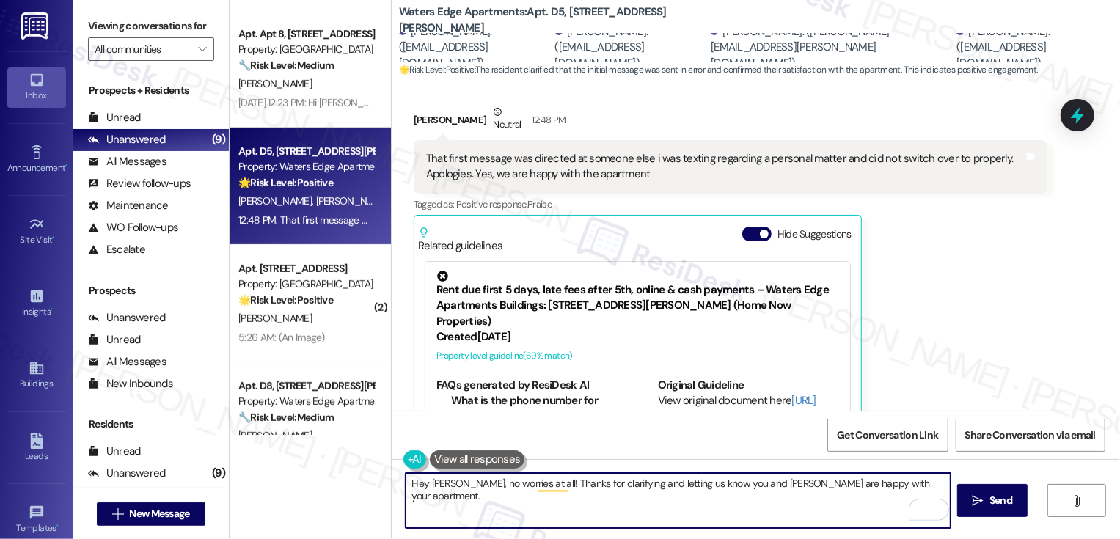
scroll to position [263, 0]
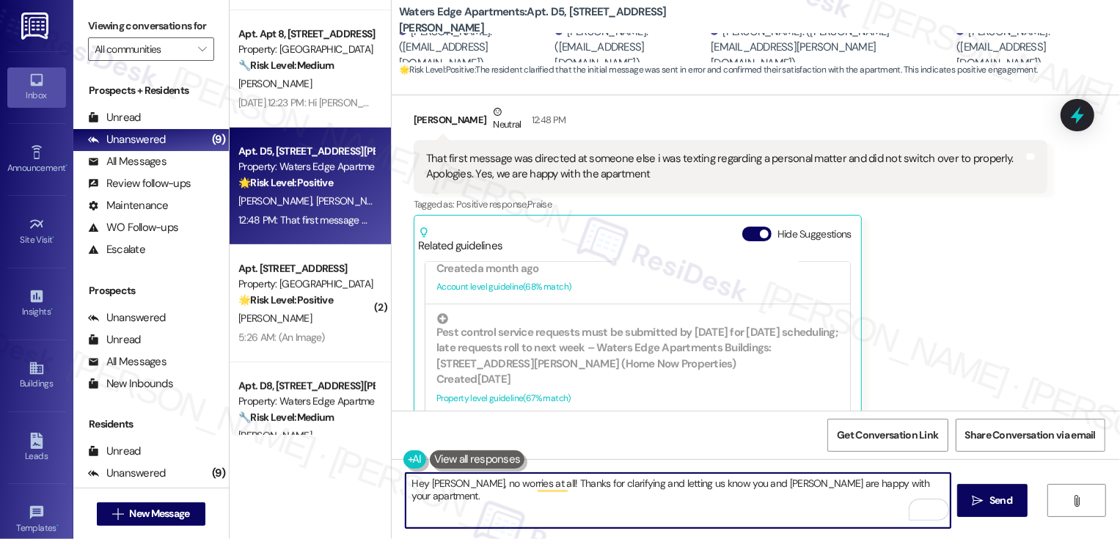
click at [453, 483] on textarea "Hey Michael, no worries at all! Thanks for clarifying and letting us know you a…" at bounding box center [678, 500] width 545 height 55
click at [795, 483] on textarea "Hey Michael and Corey, no worries at all! Thanks for clarifying and letting us …" at bounding box center [678, 500] width 545 height 55
click at [895, 487] on textarea "Hey Michael and Corey, no worries at all! Thanks for clarifying and letting us …" at bounding box center [678, 500] width 545 height 55
paste textarea "We're always looking to improve. Any ideas on how we can make things better for…"
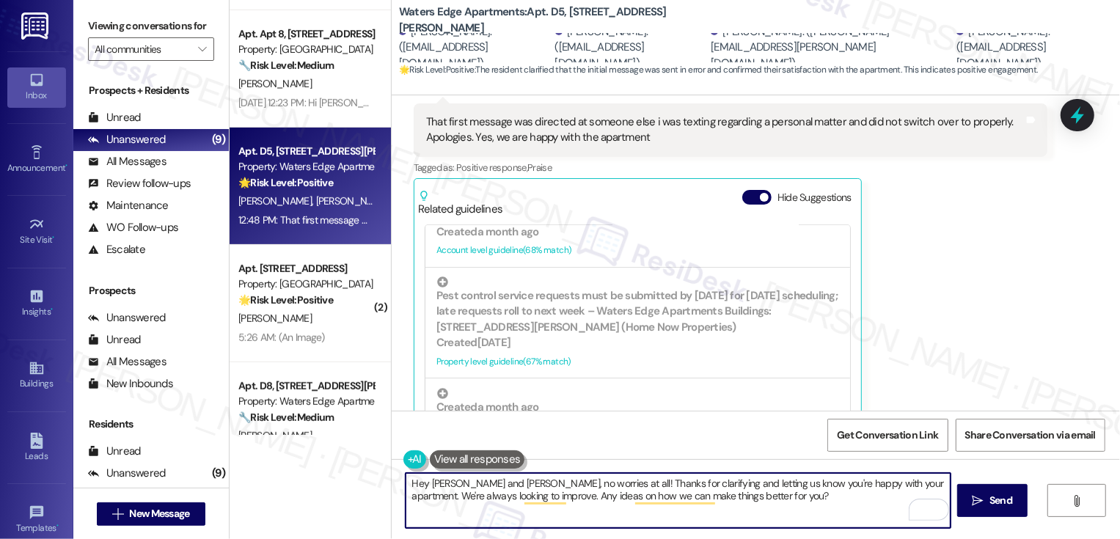
scroll to position [1168, 0]
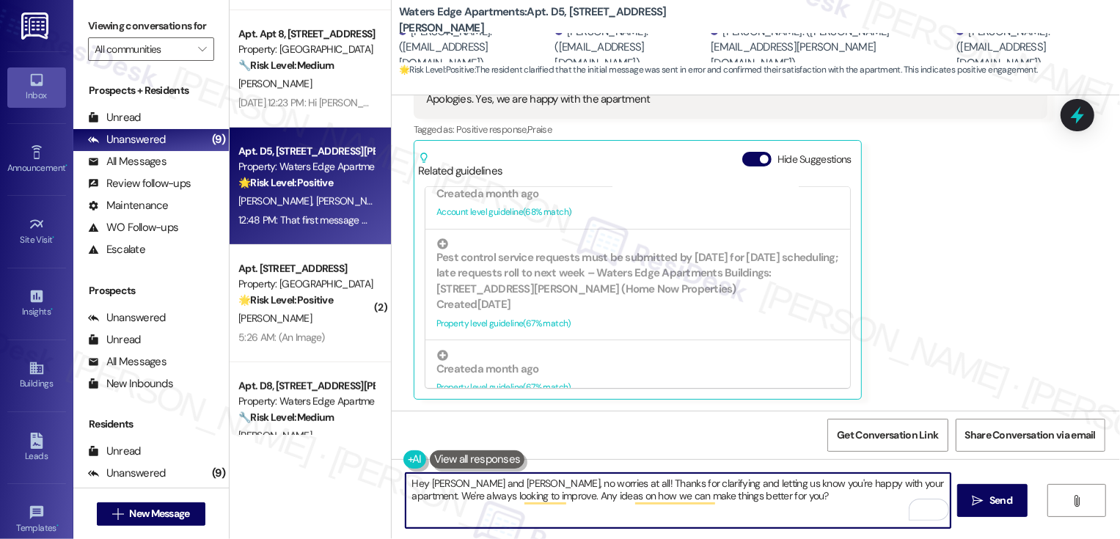
paste textarea "🙂"
type textarea "Hey [PERSON_NAME] and [PERSON_NAME], no worries at all! Thanks for clarifying a…"
click at [980, 499] on icon "" at bounding box center [978, 501] width 11 height 12
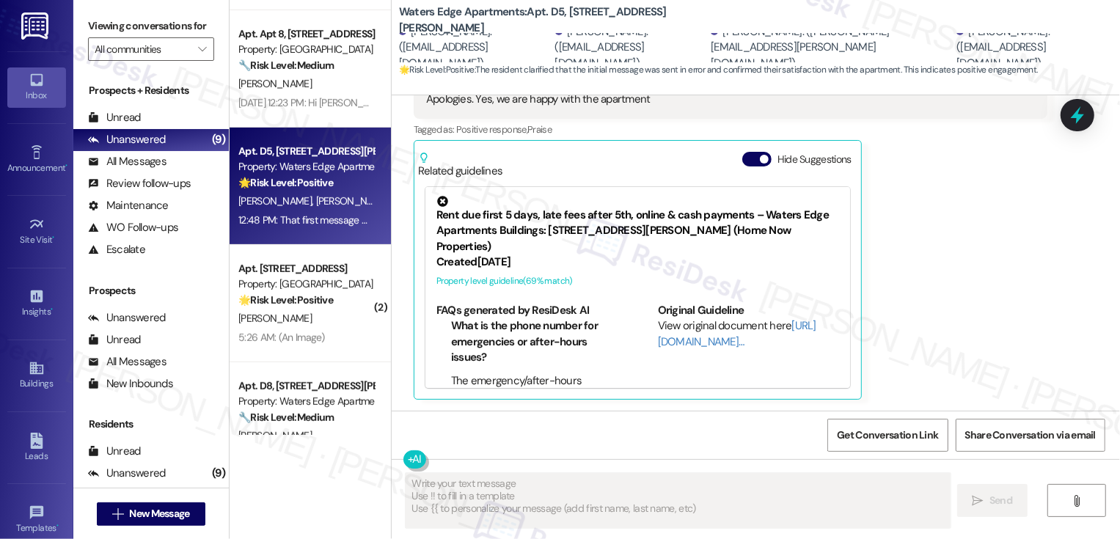
type textarea "Fetching suggested responses. Please feel free to read through the conversation…"
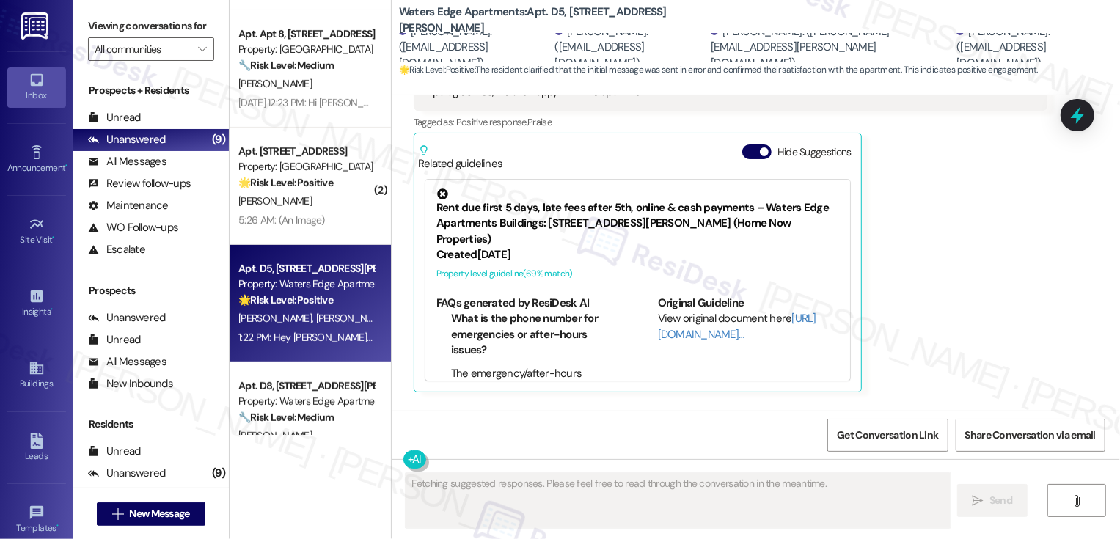
scroll to position [1286, 0]
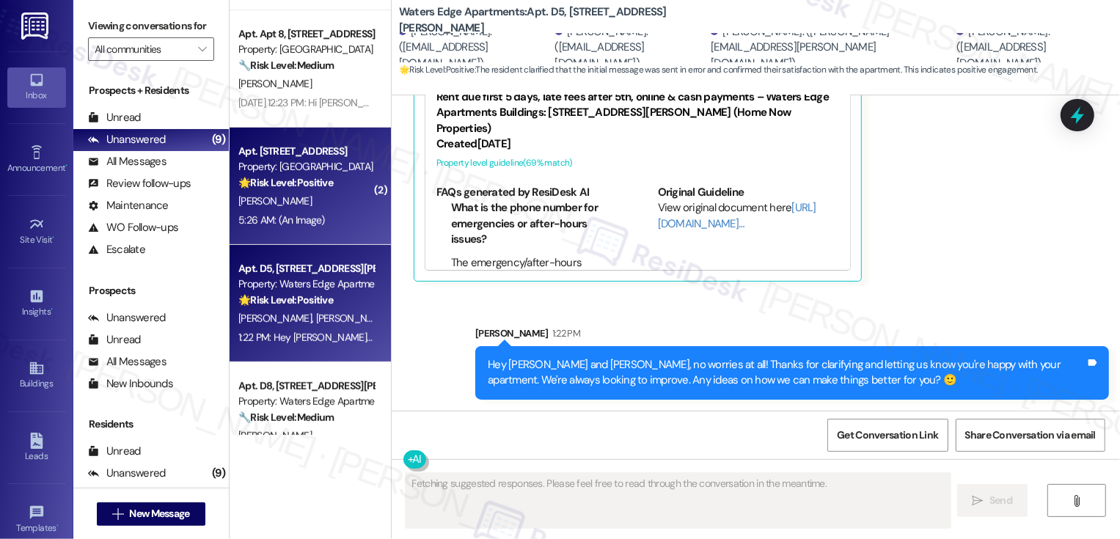
click at [299, 215] on div "5:26 AM: (An Image) 5:26 AM: (An Image)" at bounding box center [281, 219] width 87 height 13
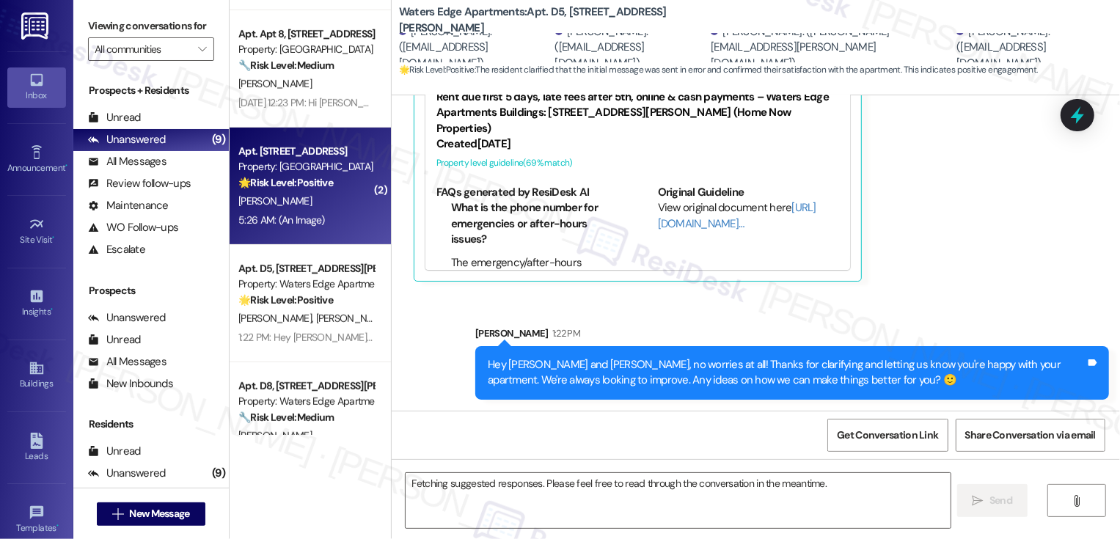
click at [299, 215] on div "5:26 AM: (An Image) 5:26 AM: (An Image)" at bounding box center [281, 219] width 87 height 13
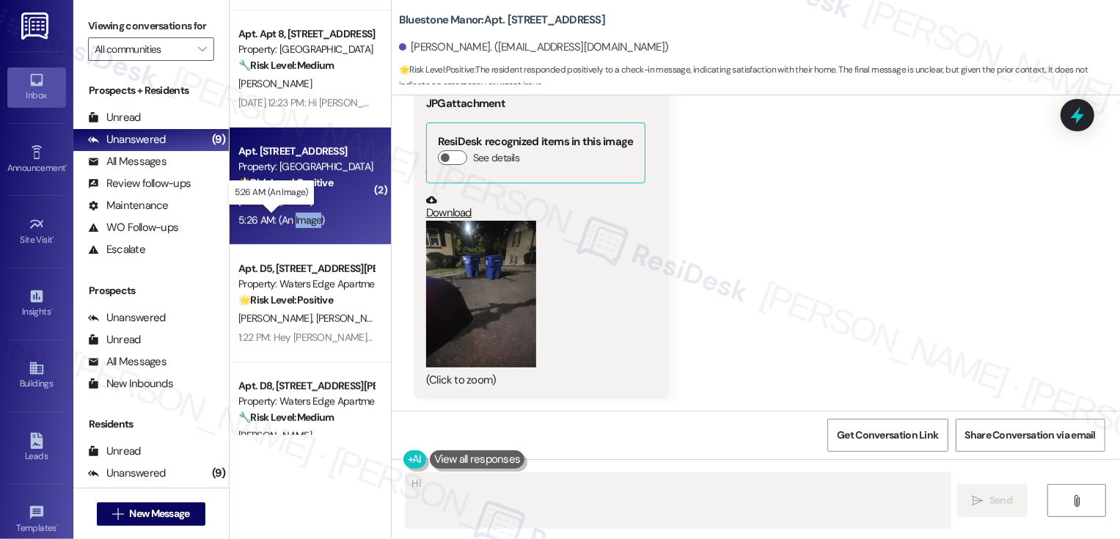
click at [299, 215] on div "5:26 AM: (An Image) 5:26 AM: (An Image)" at bounding box center [281, 219] width 87 height 13
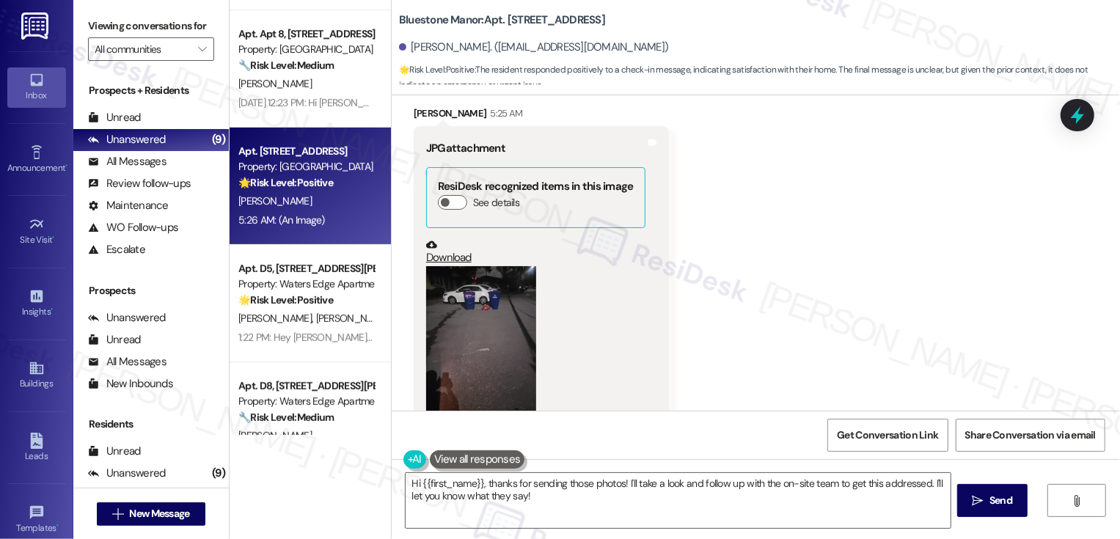
scroll to position [604, 0]
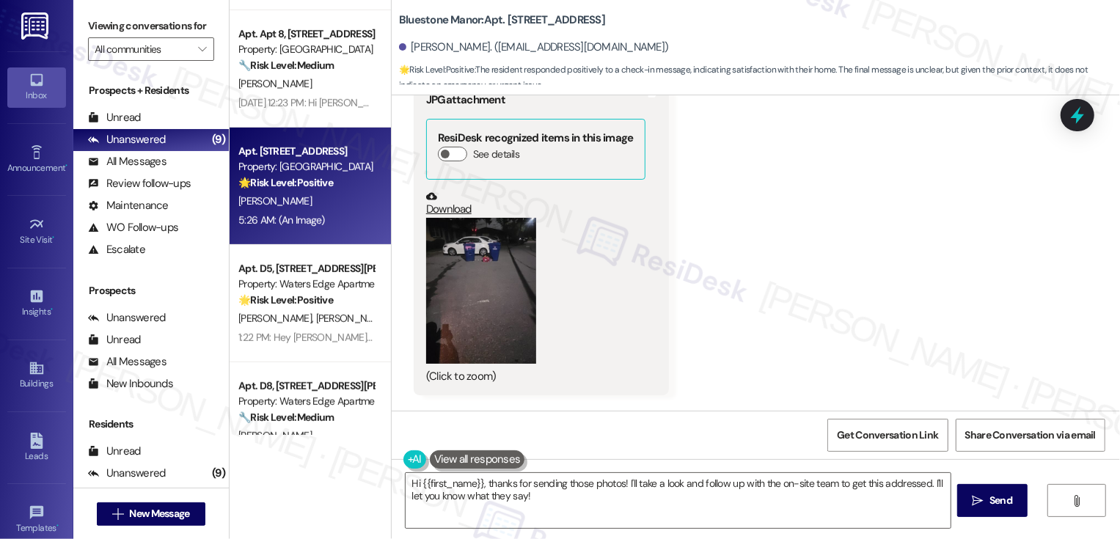
click at [499, 252] on button "Zoom image" at bounding box center [481, 291] width 110 height 147
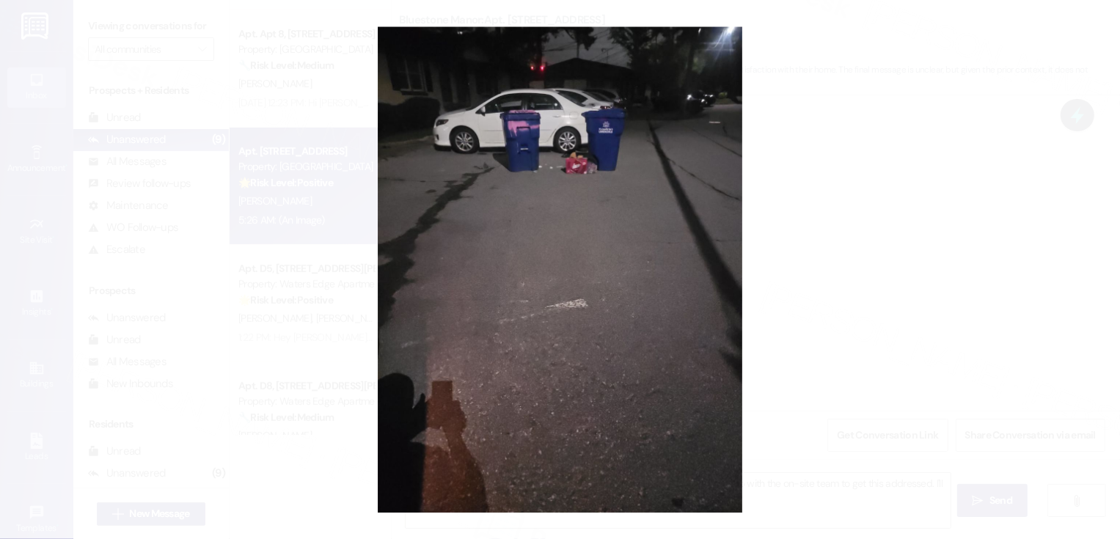
click at [925, 223] on button "Unzoom image" at bounding box center [560, 269] width 1120 height 539
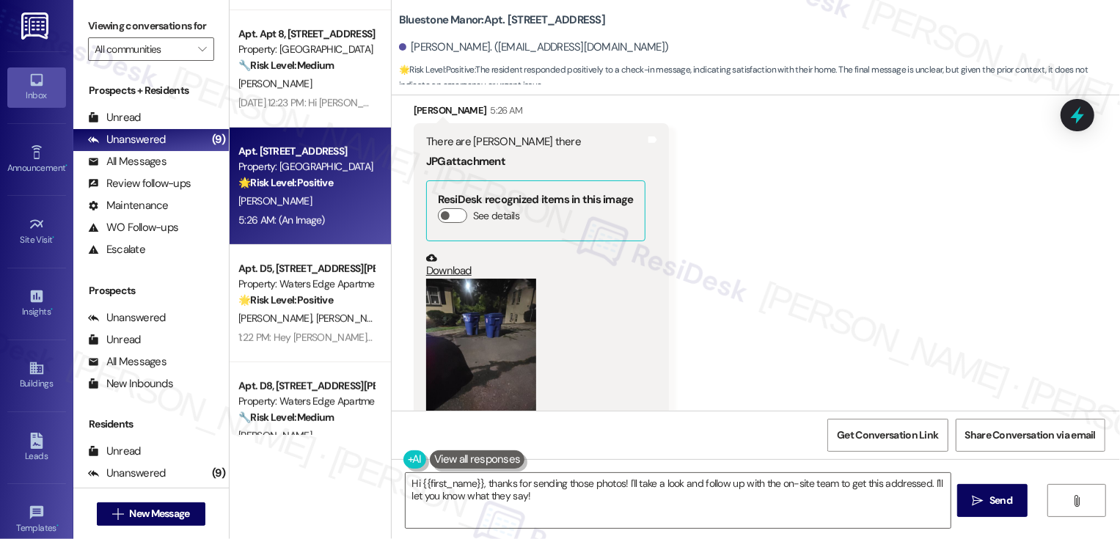
scroll to position [1104, 0]
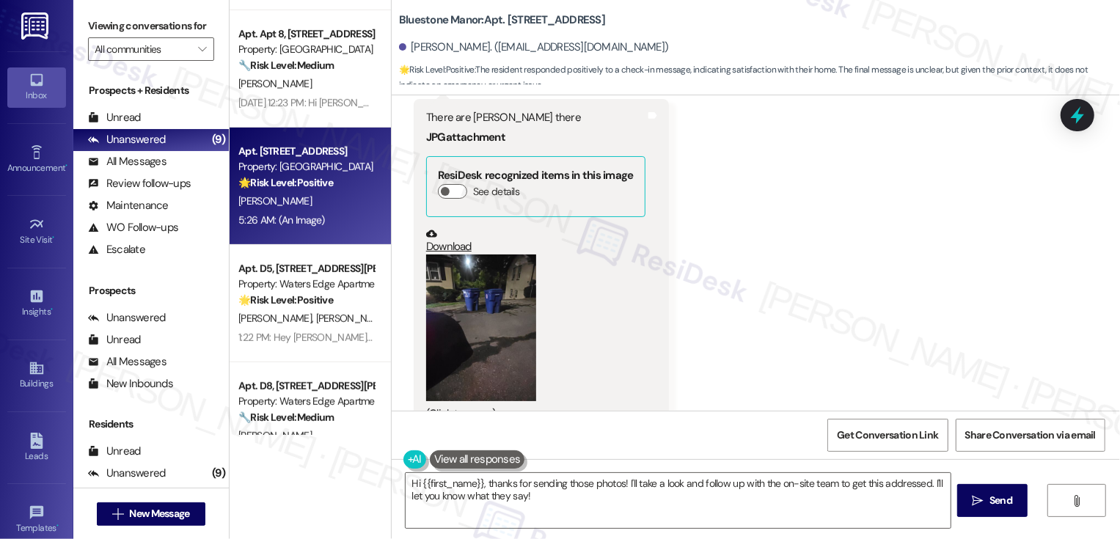
click at [458, 269] on button "Zoom image" at bounding box center [481, 327] width 110 height 147
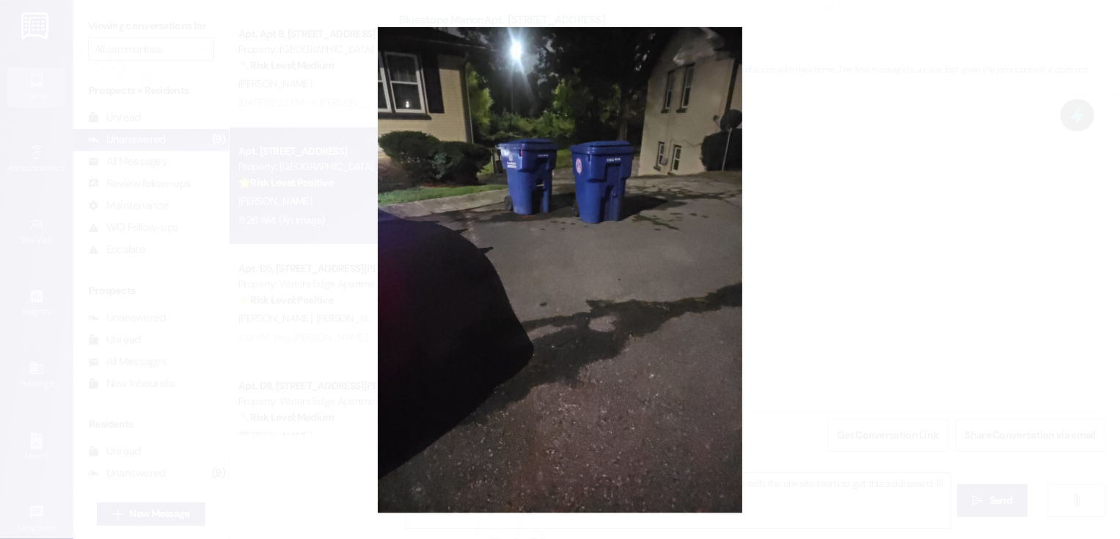
click at [935, 228] on button "Unzoom image" at bounding box center [560, 269] width 1120 height 539
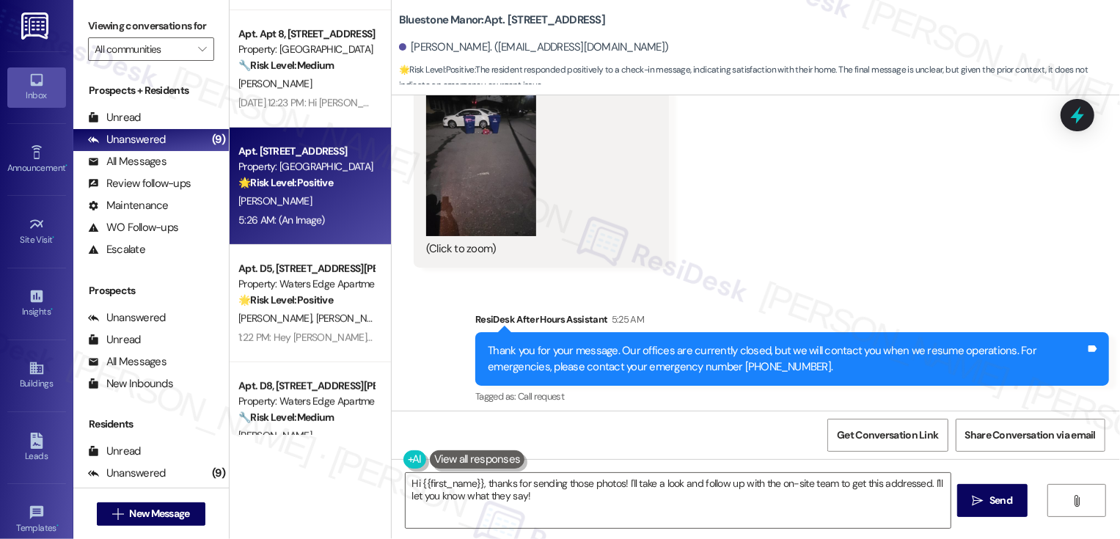
scroll to position [649, 0]
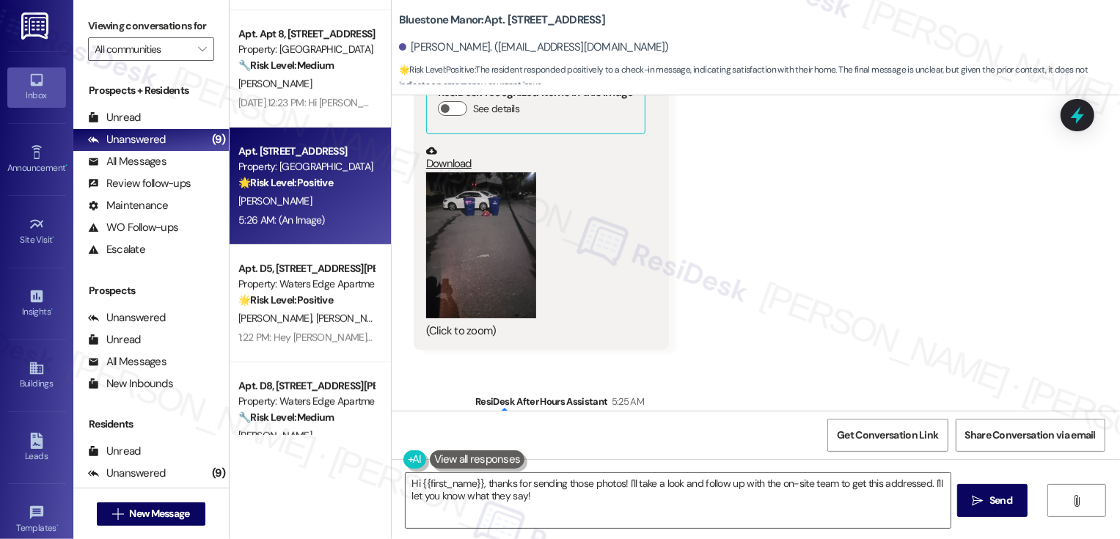
click at [468, 207] on button "Zoom image" at bounding box center [481, 245] width 110 height 147
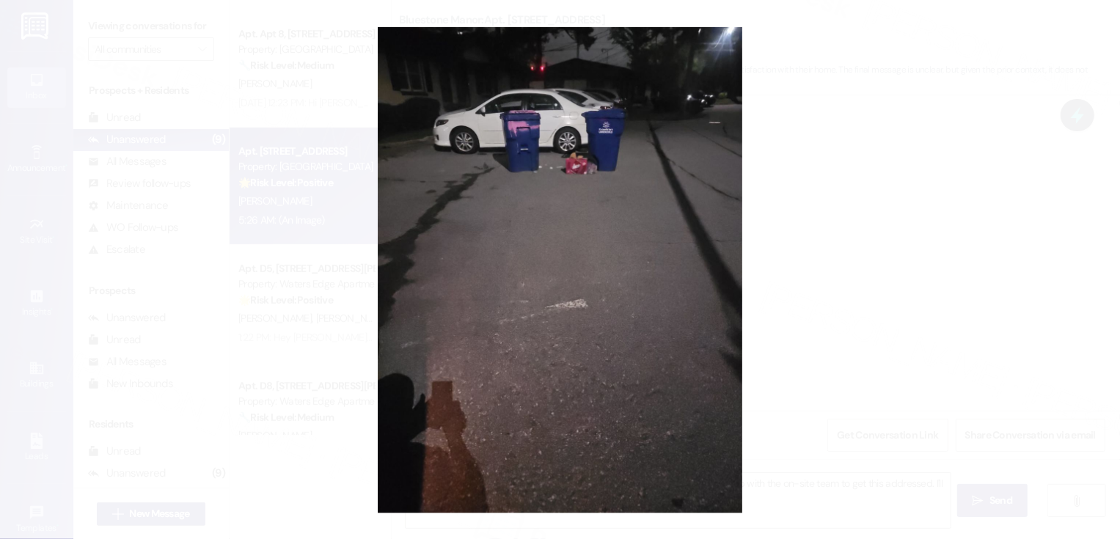
click at [884, 225] on button "Unzoom image" at bounding box center [560, 269] width 1120 height 539
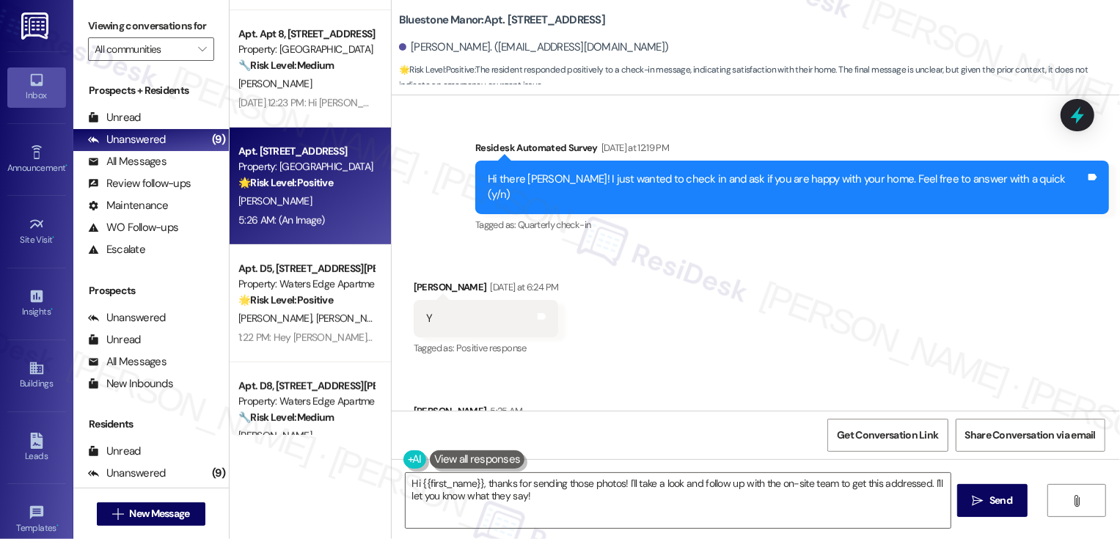
scroll to position [254, 0]
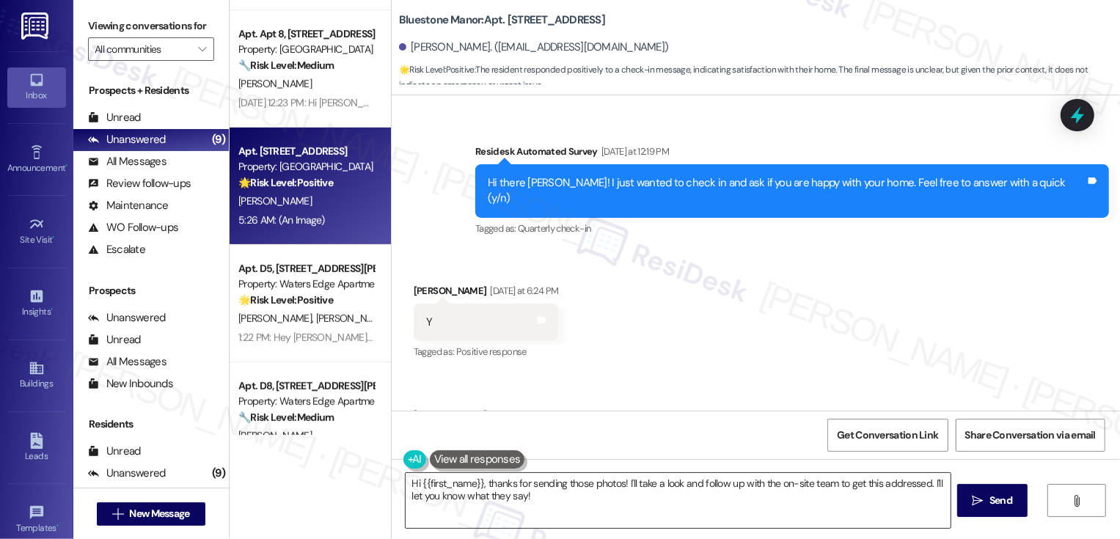
click at [484, 480] on textarea "Hi {{first_name}}, thanks for sending those photos! I'll take a look and follow…" at bounding box center [678, 500] width 545 height 55
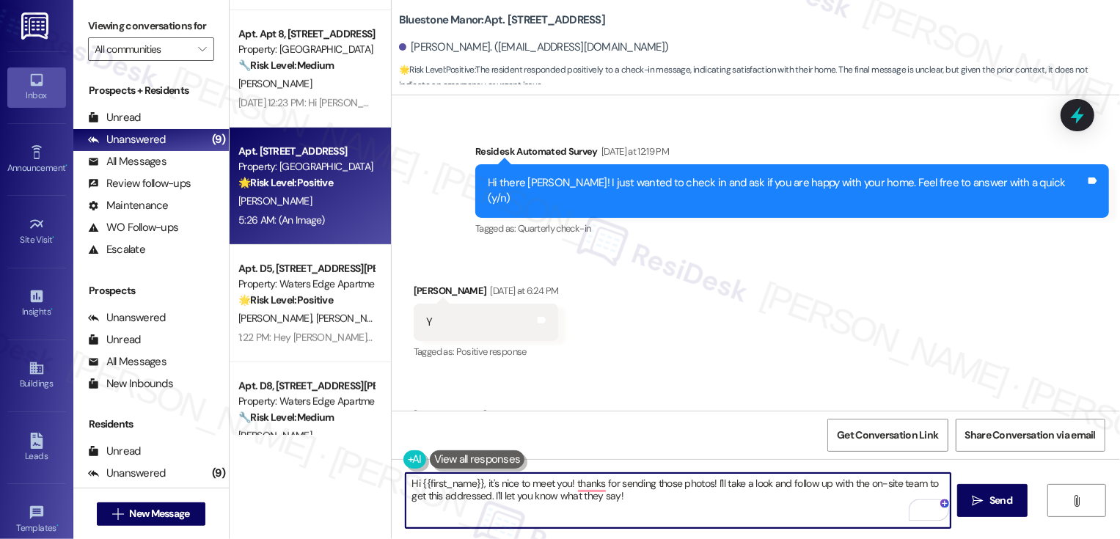
click at [524, 502] on textarea "Hi {{first_name}}, it's nice to meet you! thanks for sending those photos! I'll…" at bounding box center [678, 500] width 545 height 55
drag, startPoint x: 568, startPoint y: 485, endPoint x: 666, endPoint y: 521, distance: 104.9
click at [666, 521] on textarea "Hi {{first_name}}, it's nice to meet you! thanks for sending those photos! I'll…" at bounding box center [678, 500] width 545 height 55
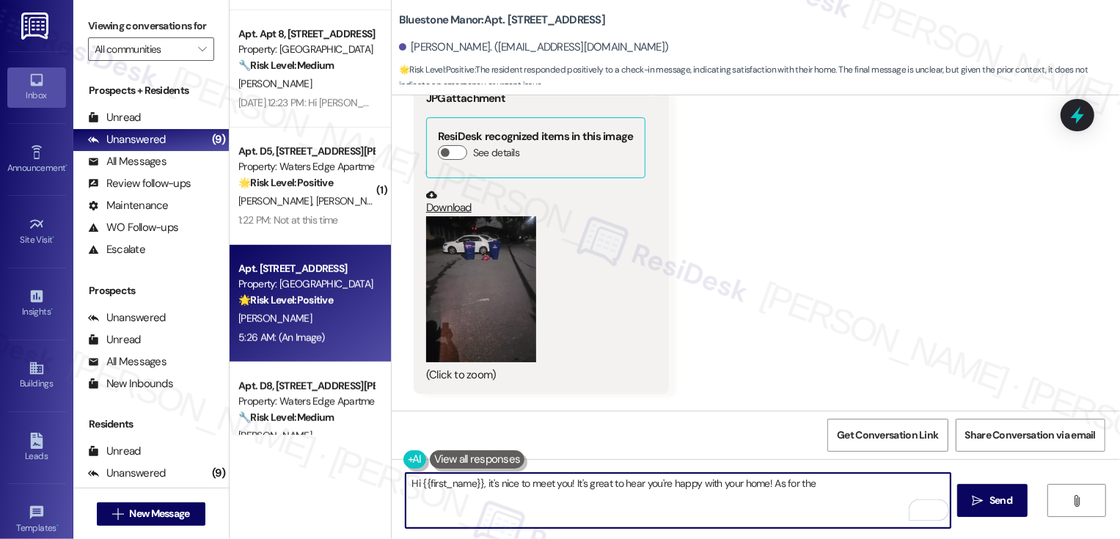
scroll to position [615, 0]
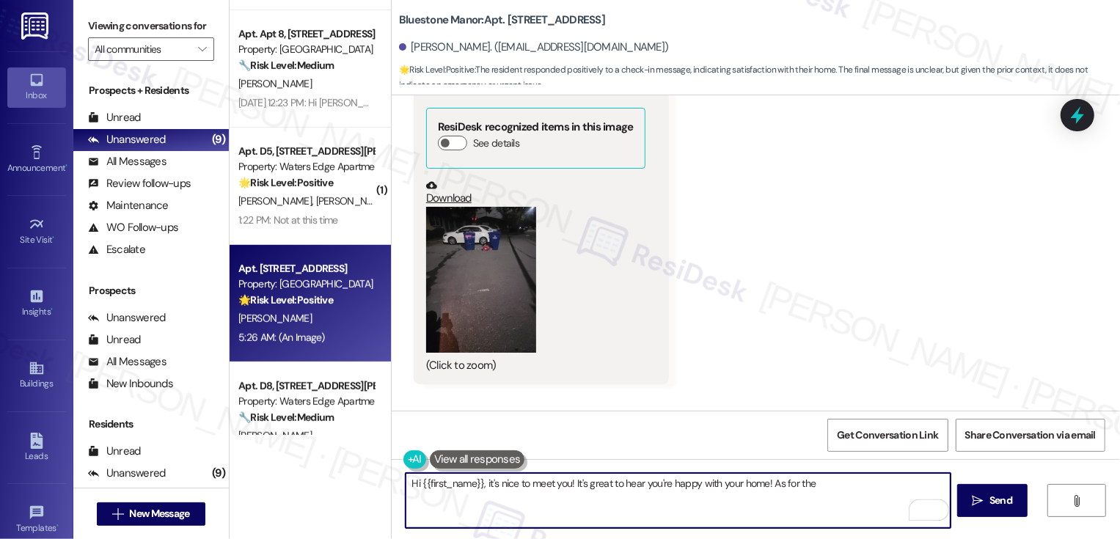
click at [474, 271] on button "Zoom image" at bounding box center [481, 280] width 110 height 147
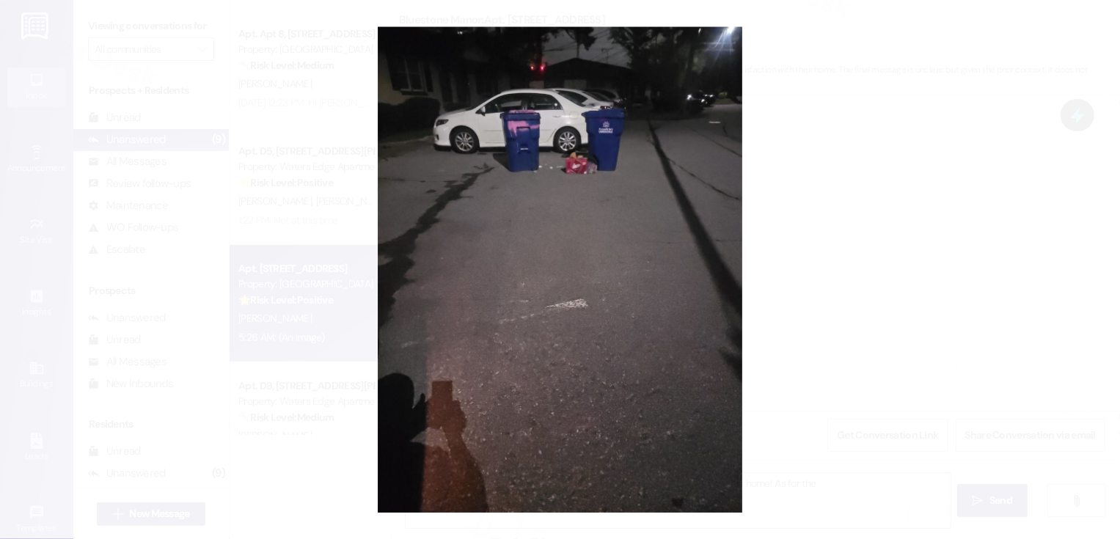
click at [886, 242] on button "Unzoom image" at bounding box center [560, 269] width 1120 height 539
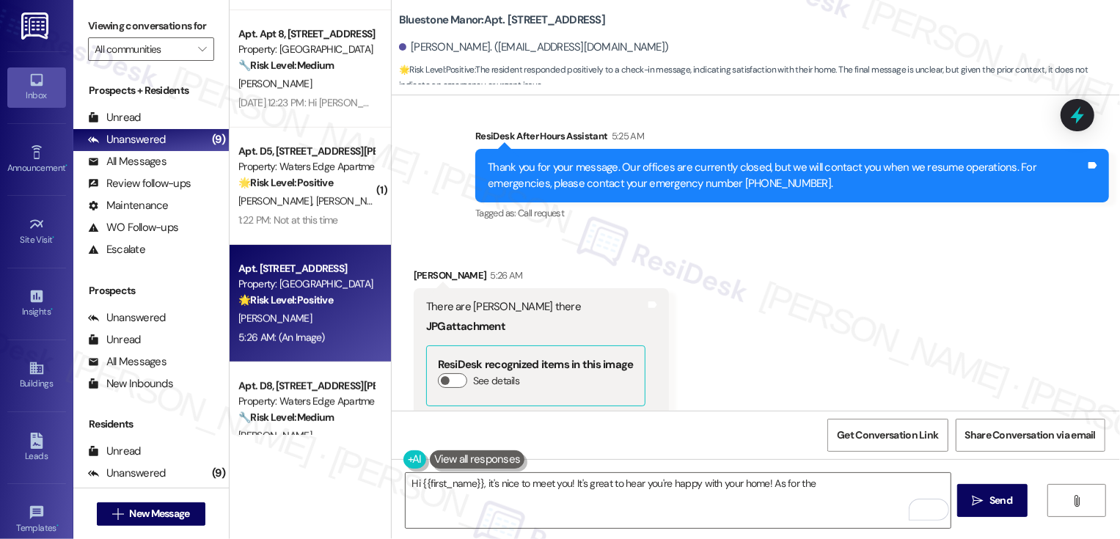
scroll to position [1077, 0]
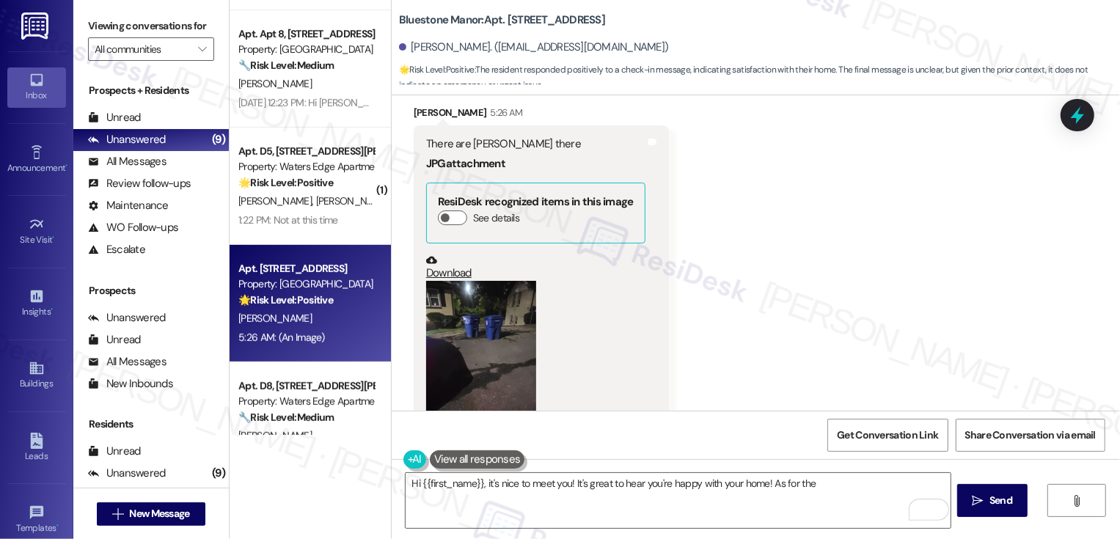
click at [466, 346] on button "Zoom image" at bounding box center [481, 354] width 110 height 147
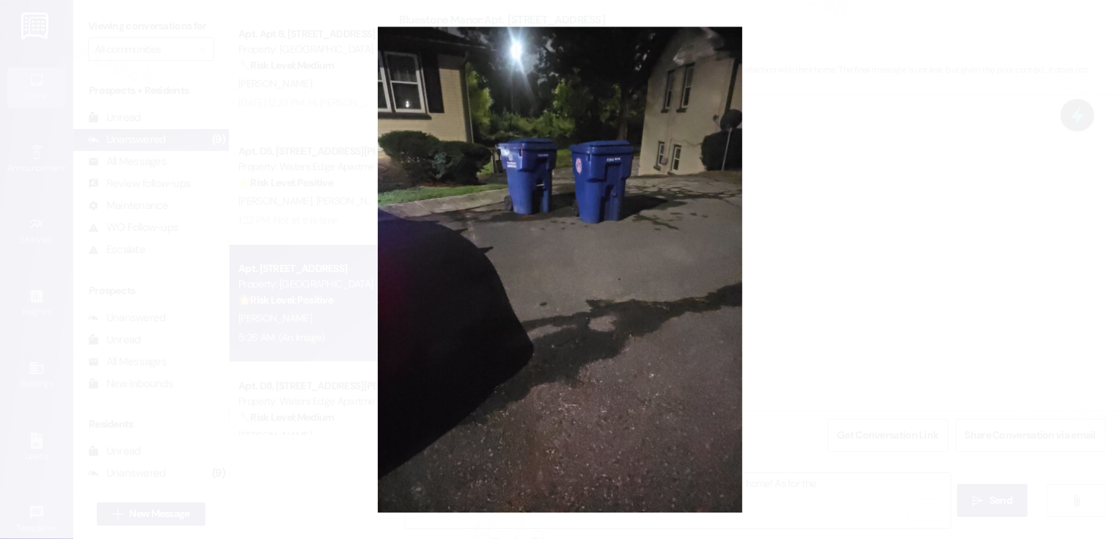
click at [868, 360] on button "Unzoom image" at bounding box center [560, 269] width 1120 height 539
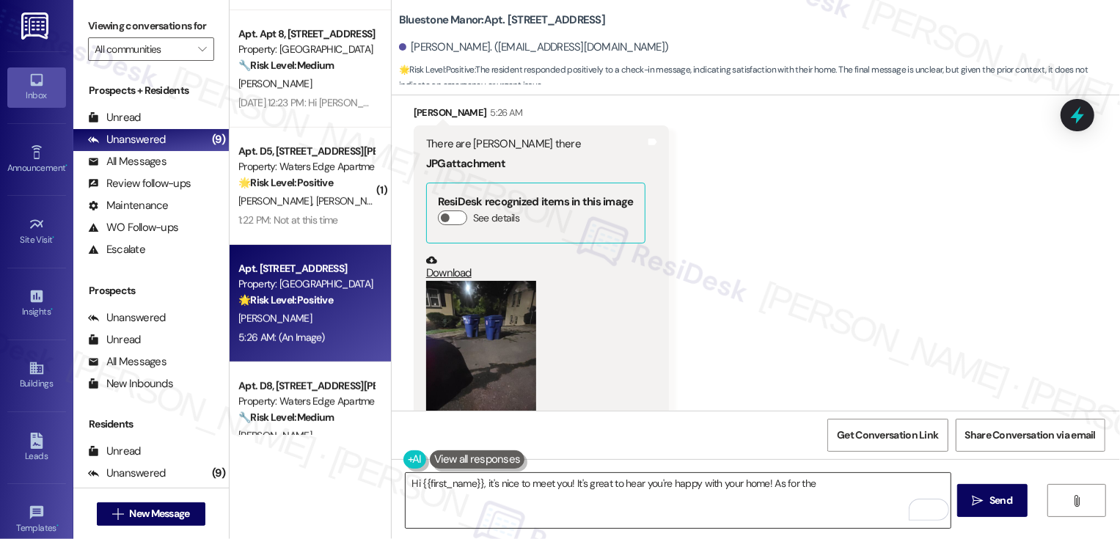
click at [854, 485] on textarea "Hi {{first_name}}, it's nice to meet you! It's great to hear you're happy with …" at bounding box center [678, 500] width 545 height 55
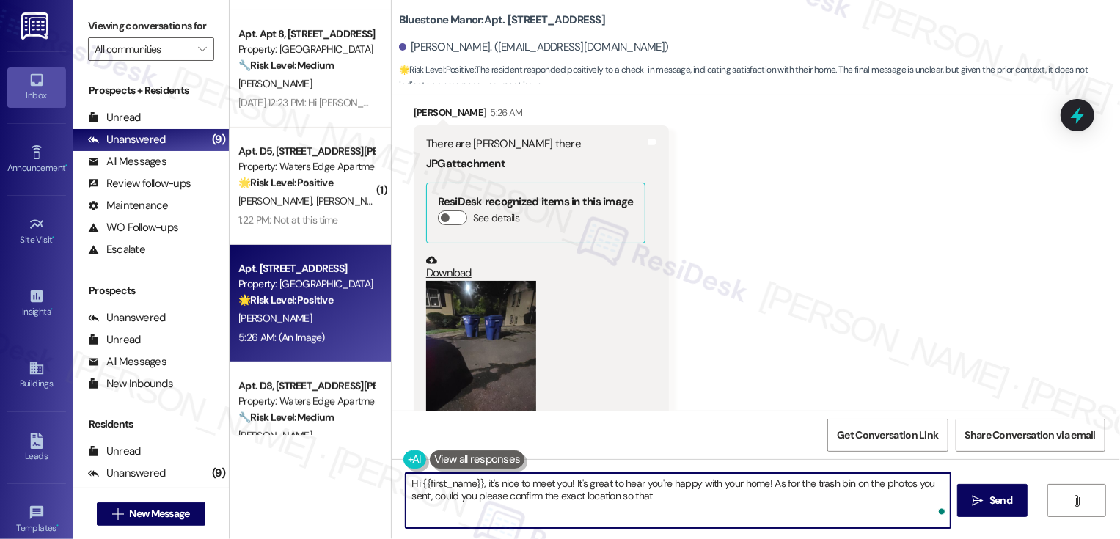
type textarea "Hi {{first_name}}, it's nice to meet you! It's great to hear you're happy with …"
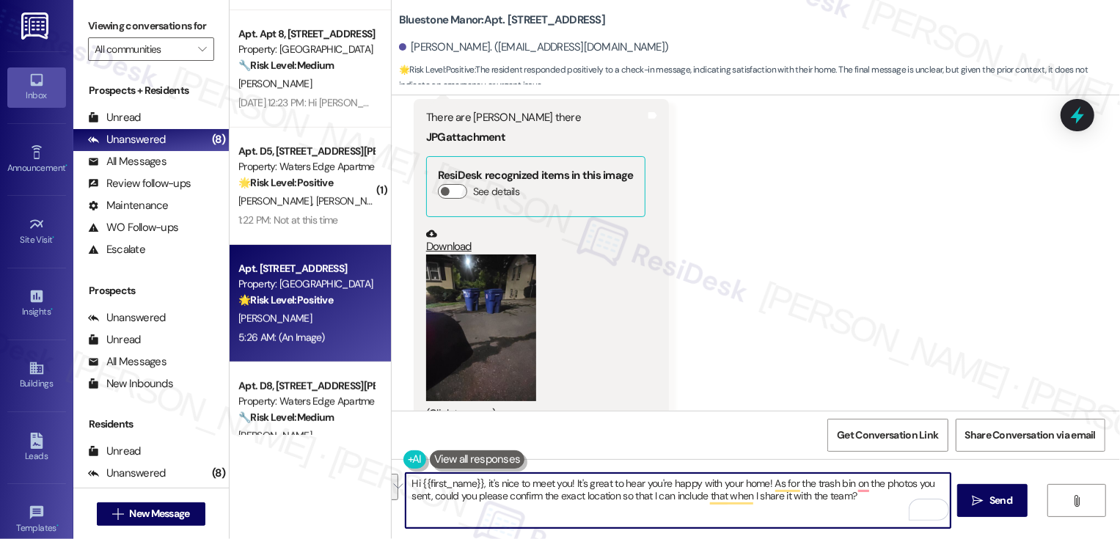
paste textarea "’s nice to meet you! I’m so glad to hear you’re happy with your home. 🙂 Regardi…"
click at [885, 483] on textarea "Hi {{first_name}}, it’s nice to meet you! I’m so glad to hear you’re happy with…" at bounding box center [678, 500] width 545 height 55
click at [878, 502] on textarea "Hi {{first_name}}, it’s nice to meet you! I’m so glad to hear you’re happy with…" at bounding box center [678, 500] width 545 height 55
click at [573, 496] on textarea "Hi {{first_name}}, it’s nice to meet you! I’m so glad to hear you’re happy with…" at bounding box center [678, 500] width 545 height 55
click at [653, 499] on textarea "Hi {{first_name}}, it’s nice to meet you! I’m so glad to hear you’re happy with…" at bounding box center [678, 500] width 545 height 55
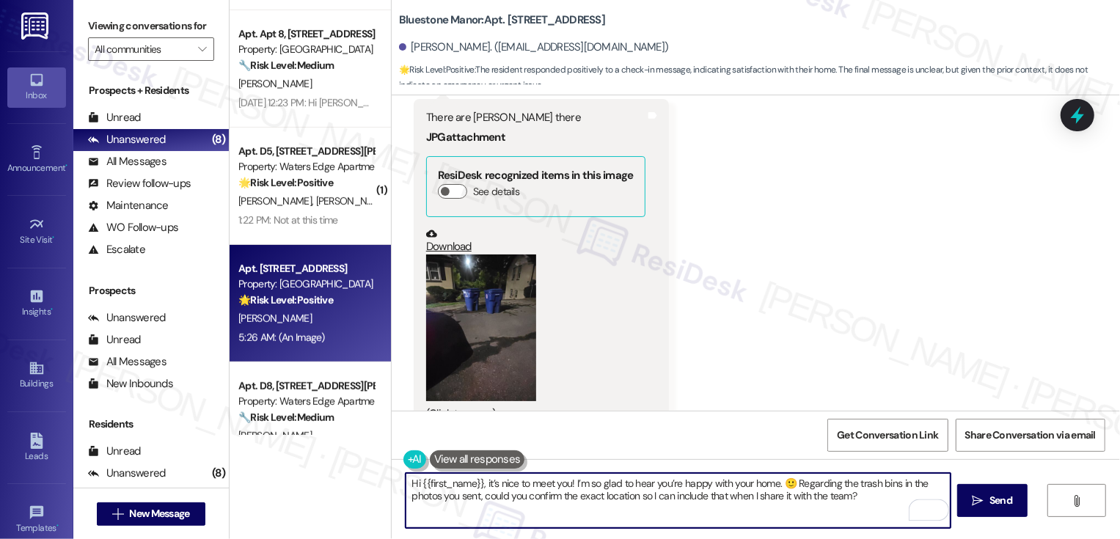
click at [708, 500] on textarea "Hi {{first_name}}, it’s nice to meet you! I’m so glad to hear you’re happy with…" at bounding box center [678, 500] width 545 height 55
click at [831, 498] on textarea "Hi {{first_name}}, it’s nice to meet you! I’m so glad to hear you’re happy with…" at bounding box center [678, 500] width 545 height 55
type textarea "Hi {{first_name}}, it’s nice to meet you! I’m so glad to hear you’re happy with…"
click at [992, 499] on span "Send" at bounding box center [1000, 500] width 23 height 15
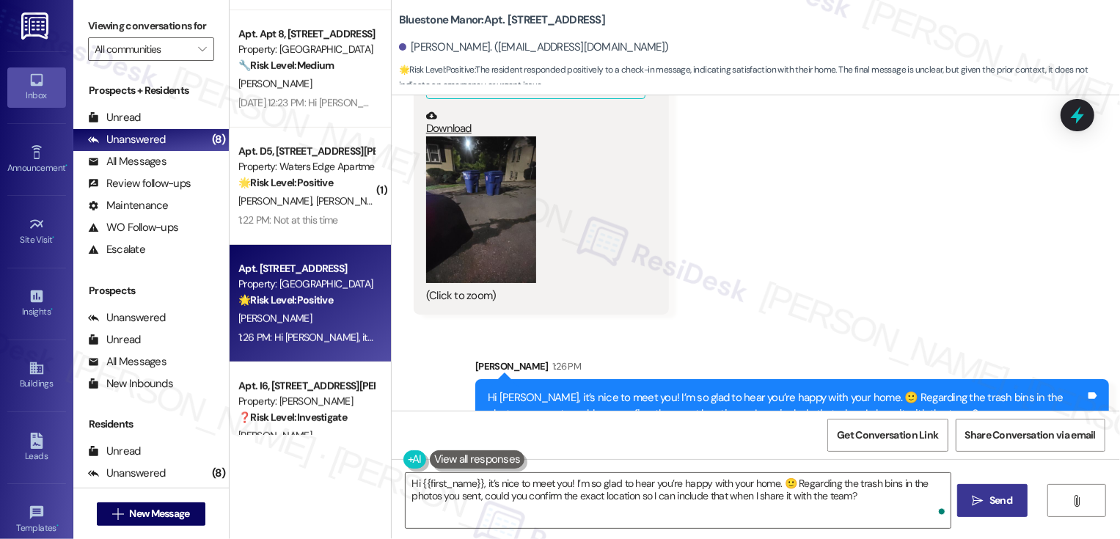
scroll to position [503, 0]
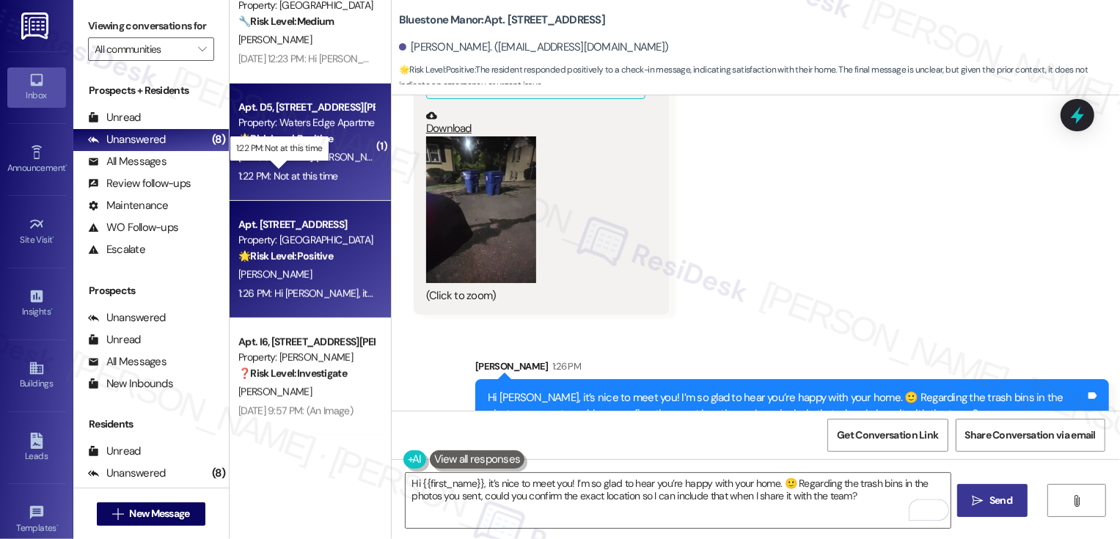
click at [314, 175] on div "1:22 PM: Not at this time 1:22 PM: Not at this time" at bounding box center [288, 175] width 100 height 13
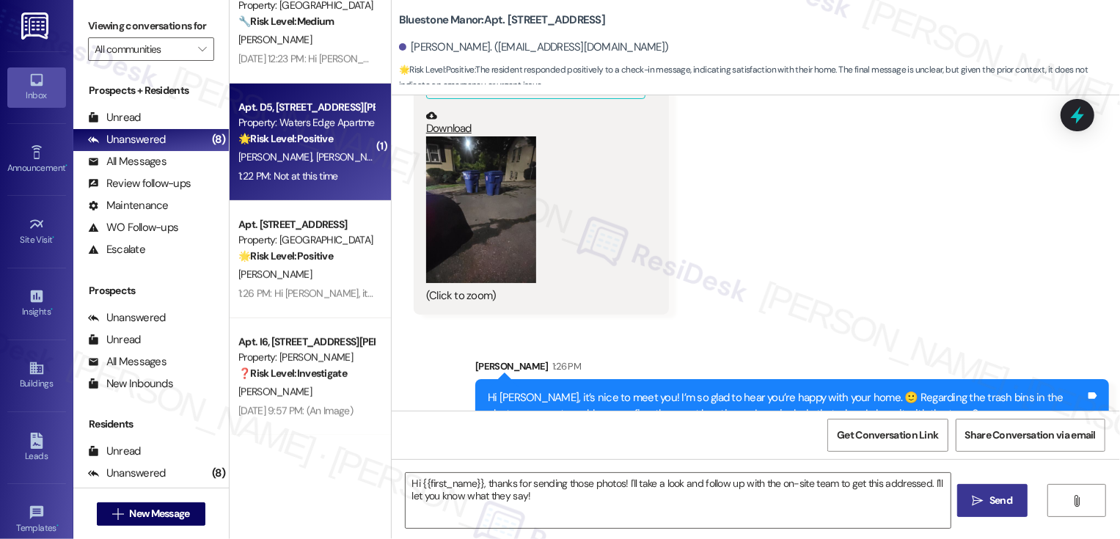
click at [314, 175] on div "1:22 PM: Not at this time 1:22 PM: Not at this time" at bounding box center [288, 175] width 100 height 13
type textarea "Fetching suggested responses. Please feel free to read through the conversation…"
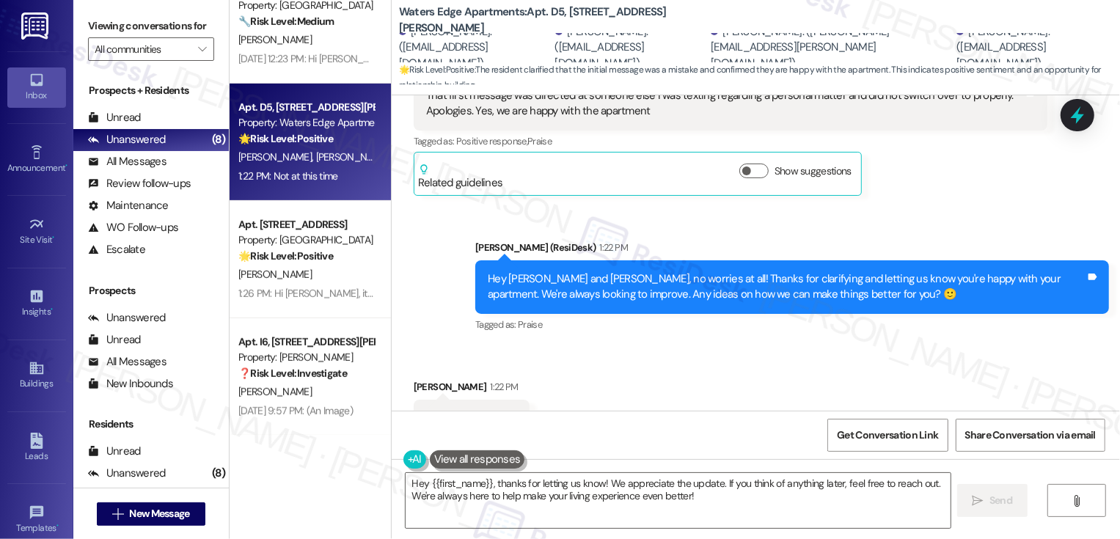
scroll to position [1216, 0]
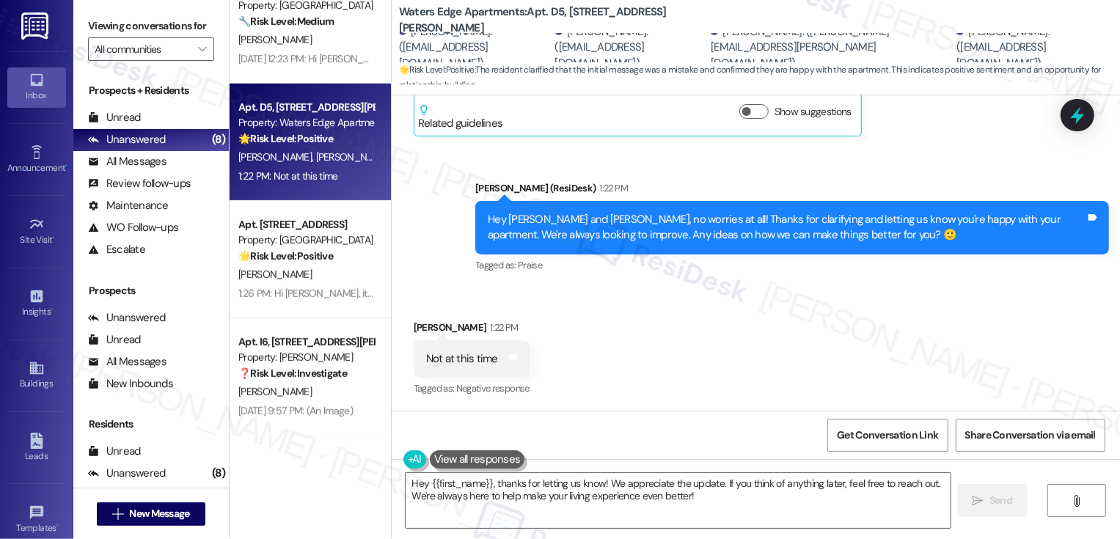
click at [814, 288] on div "Received via SMS [PERSON_NAME] 1:22 PM Not at this time Tags and notes Tagged a…" at bounding box center [756, 349] width 728 height 124
click at [640, 243] on div "Hey [PERSON_NAME] and [PERSON_NAME], no worries at all! Thanks for clarifying a…" at bounding box center [792, 228] width 634 height 54
click at [615, 236] on div "Hey [PERSON_NAME] and [PERSON_NAME], no worries at all! Thanks for clarifying a…" at bounding box center [787, 228] width 598 height 32
click at [707, 230] on div "Hey [PERSON_NAME] and [PERSON_NAME], no worries at all! Thanks for clarifying a…" at bounding box center [787, 228] width 598 height 32
click at [527, 490] on textarea "Hey {{first_name}}, thanks for letting us know! We appreciate the update. If yo…" at bounding box center [678, 500] width 545 height 55
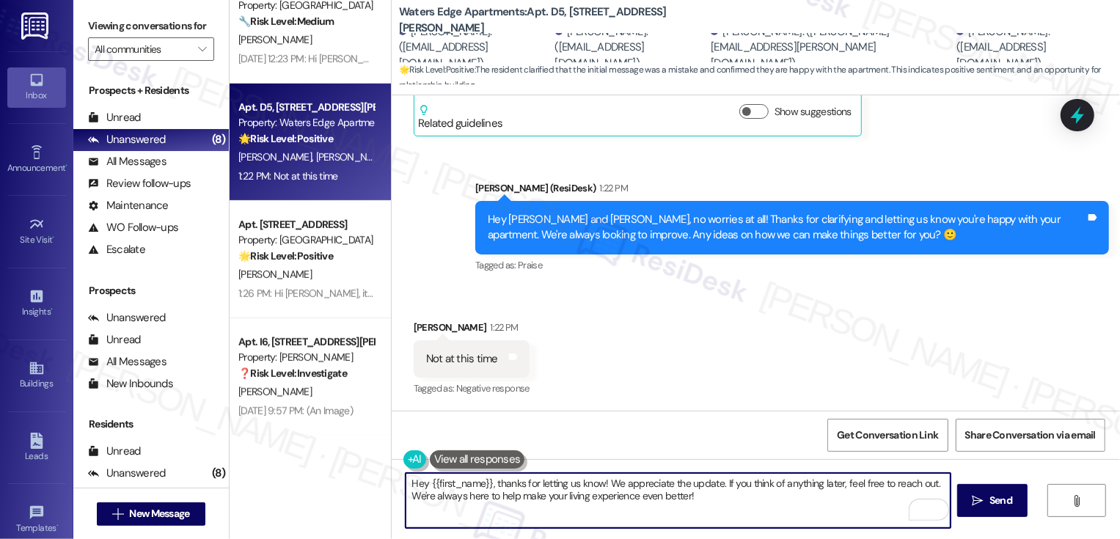
click at [601, 481] on textarea "Hey {{first_name}}, thanks for letting us know! We appreciate the update. If yo…" at bounding box center [678, 500] width 545 height 55
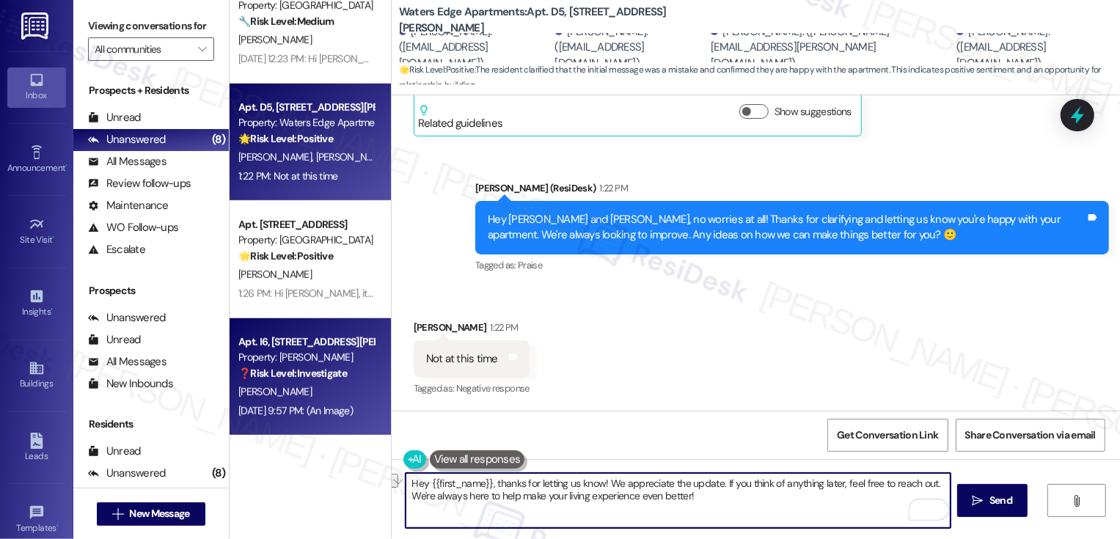
drag, startPoint x: 716, startPoint y: 483, endPoint x: 318, endPoint y: 417, distance: 403.7
click at [318, 417] on div "( 2 ) Apt. 597-A, [STREET_ADDRESS] Property: Bluestone Manor 🔧 Risk Level: Medi…" at bounding box center [675, 269] width 890 height 539
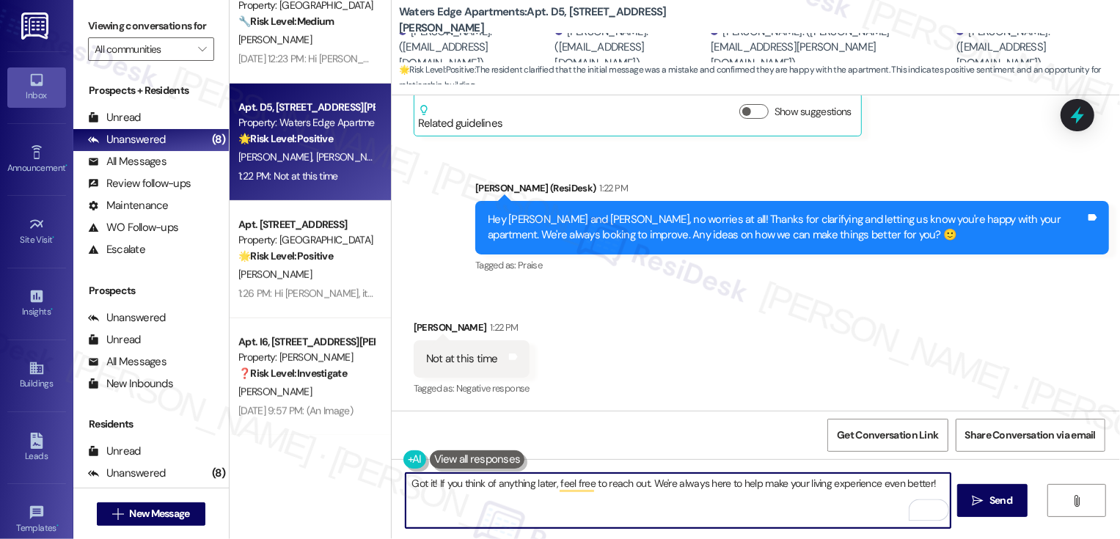
click at [668, 502] on textarea "Got it! If you think of anything later, feel free to reach out. We're always he…" at bounding box center [678, 500] width 545 height 55
drag, startPoint x: 645, startPoint y: 483, endPoint x: 672, endPoint y: 513, distance: 40.5
click at [672, 513] on textarea "Got it! If you think of anything later, feel free to reach out. We're always he…" at bounding box center [678, 500] width 545 height 55
click at [540, 486] on textarea "Got it! If you think of anything later, feel free to reach out. Have a great da…" at bounding box center [678, 500] width 545 height 55
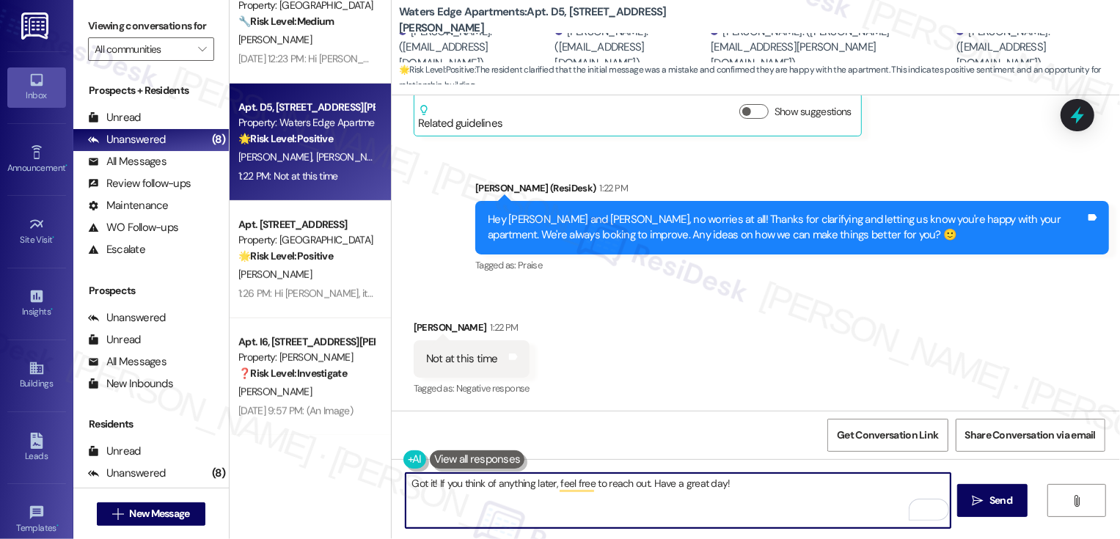
click at [469, 487] on textarea "Got it! If you think of anything later, feel free to reach out. Have a great da…" at bounding box center [678, 500] width 545 height 55
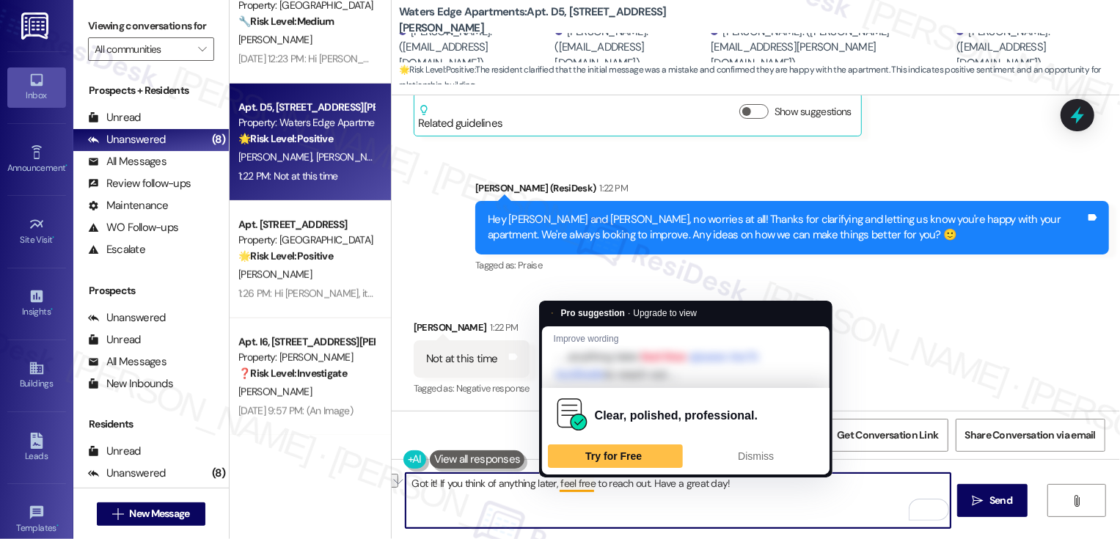
drag, startPoint x: 458, startPoint y: 486, endPoint x: 549, endPoint y: 481, distance: 91.1
click at [549, 481] on textarea "Got it! If you think of anything later, feel free to reach out. Have a great da…" at bounding box center [678, 500] width 545 height 55
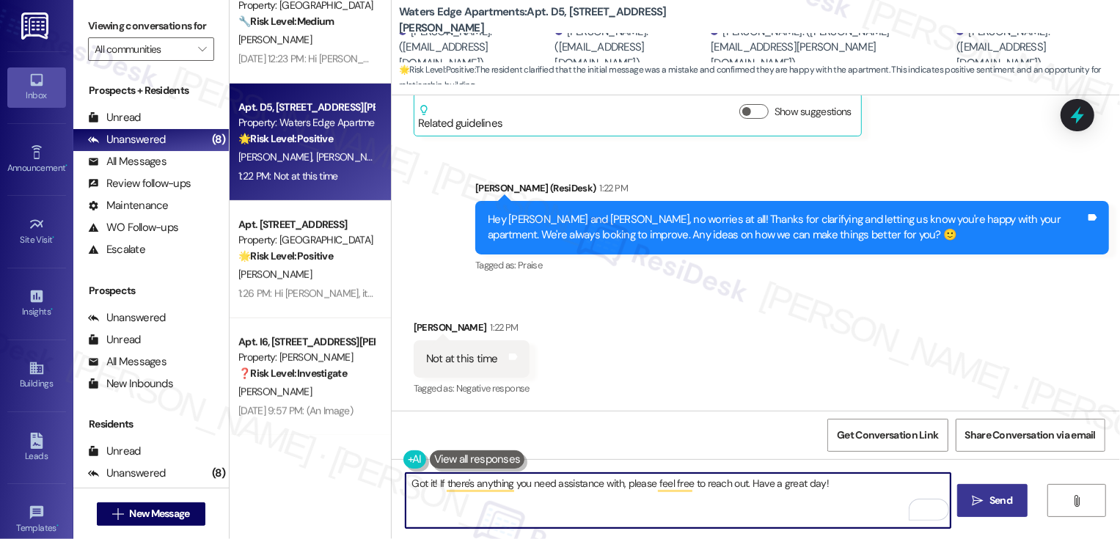
click at [989, 497] on span "Send" at bounding box center [1000, 500] width 23 height 15
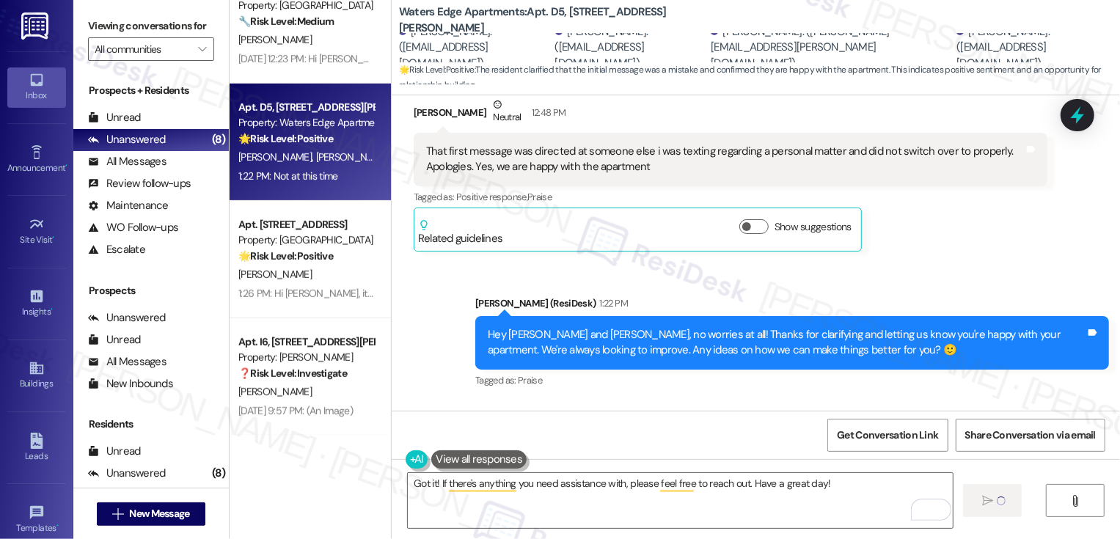
scroll to position [1024, 0]
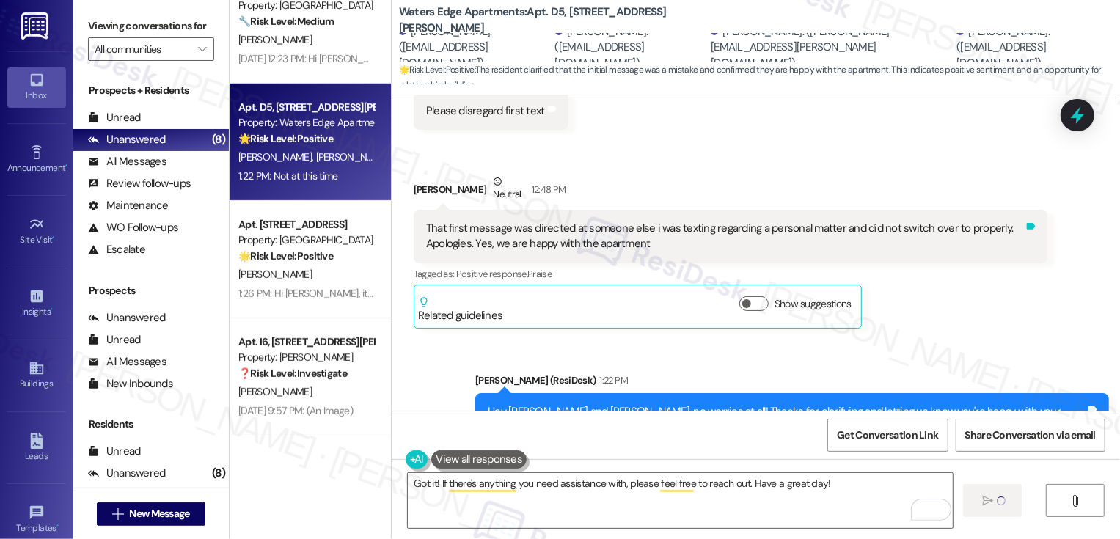
type textarea "Fetching suggested responses. Please feel free to read through the conversation…"
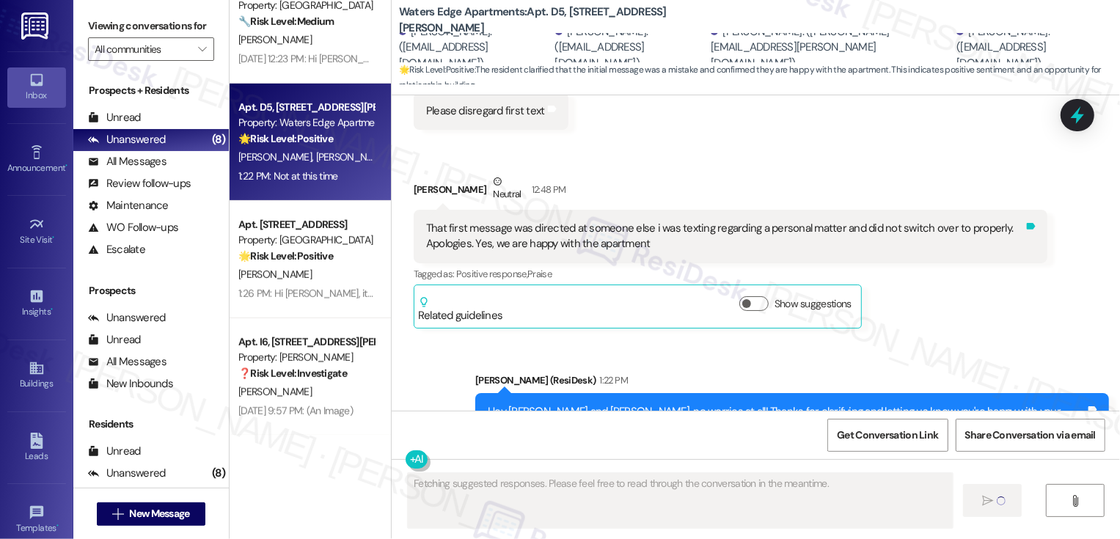
click at [1029, 227] on div "Tags and notes" at bounding box center [1030, 237] width 11 height 32
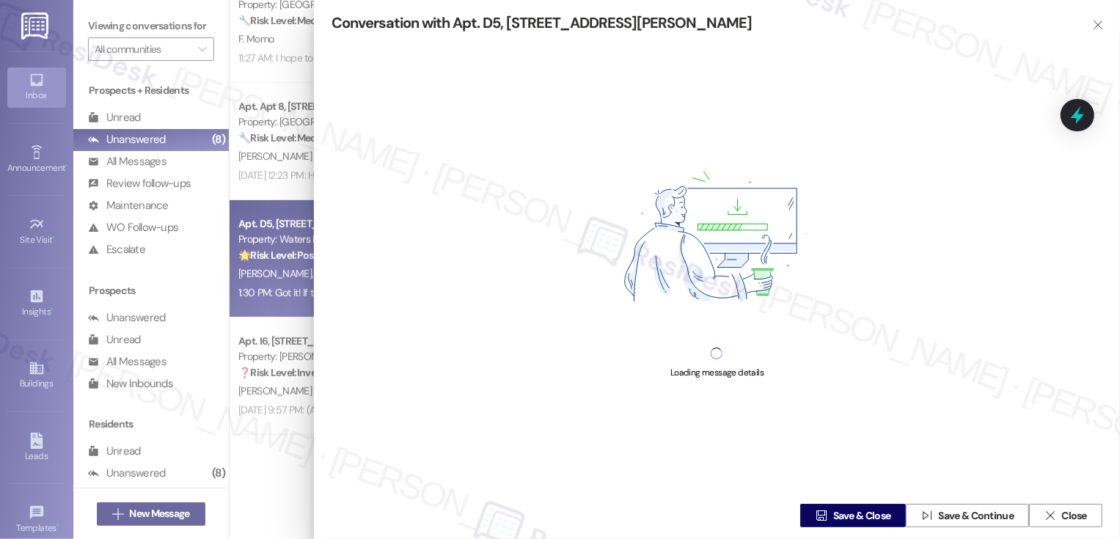
scroll to position [386, 0]
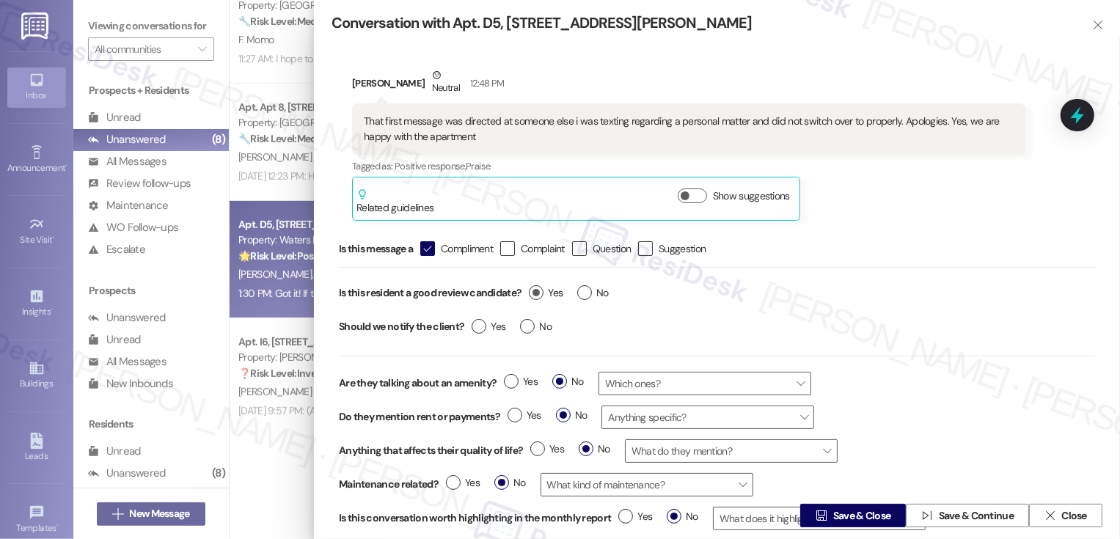
click at [538, 294] on label "Yes" at bounding box center [546, 292] width 34 height 15
click at [538, 294] on input "Yes" at bounding box center [546, 294] width 34 height 19
radio input "true"
type textarea "Hey {{first_name}}, thanks for letting us know! We're always here to help if yo…"
click at [837, 516] on span "Save & Close" at bounding box center [862, 515] width 58 height 15
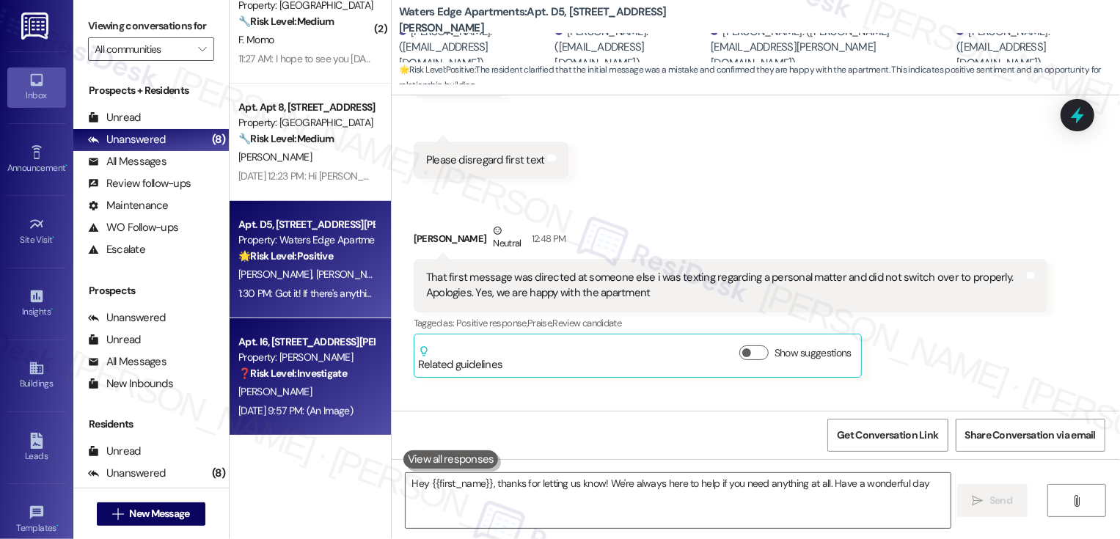
type textarea "Hey {{first_name}}, thanks for letting us know! We're always here to help if yo…"
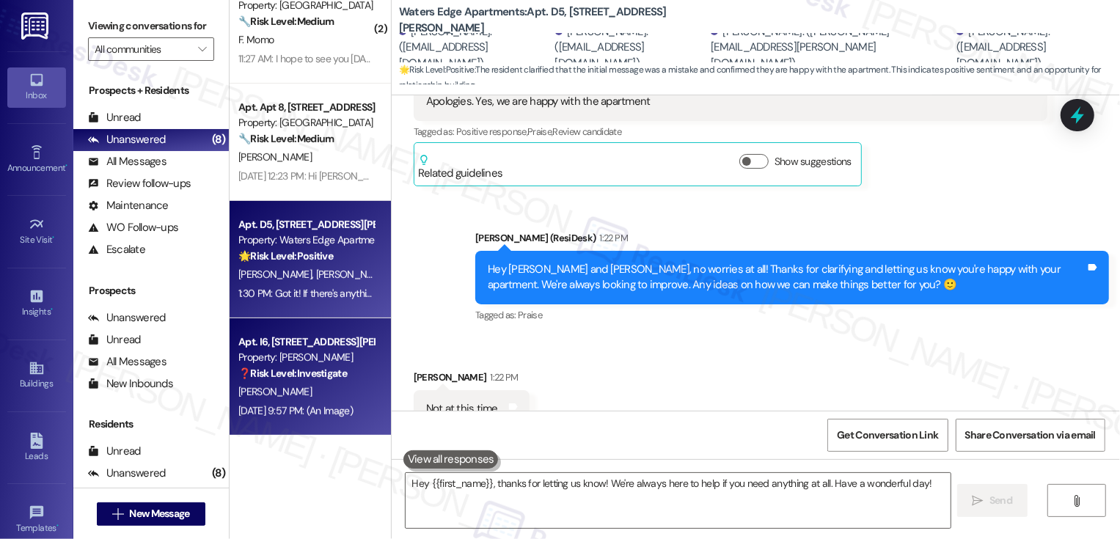
click at [329, 335] on div "Apt. I6, [STREET_ADDRESS][PERSON_NAME]" at bounding box center [306, 341] width 136 height 15
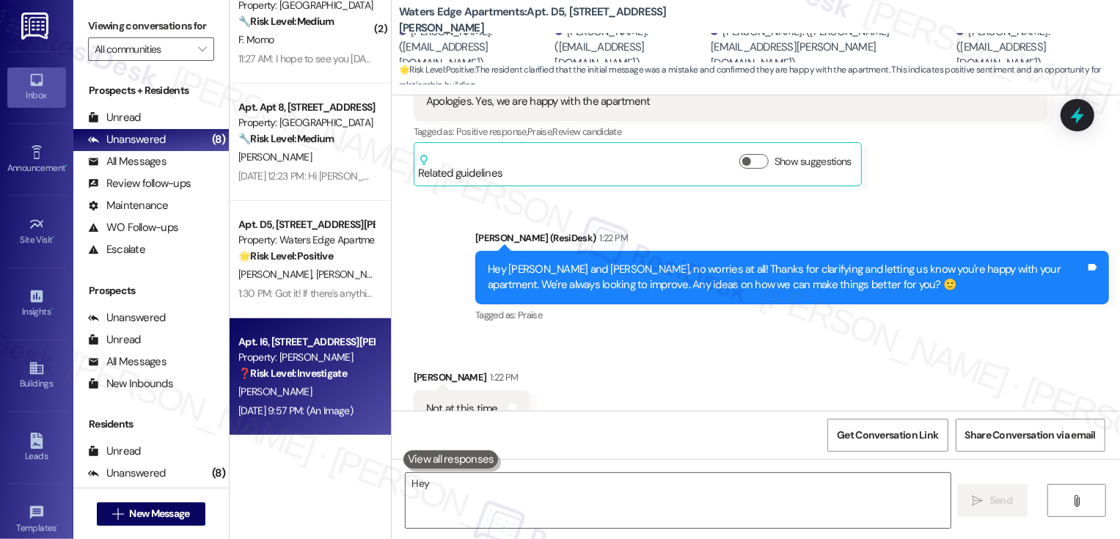
scroll to position [1215, 0]
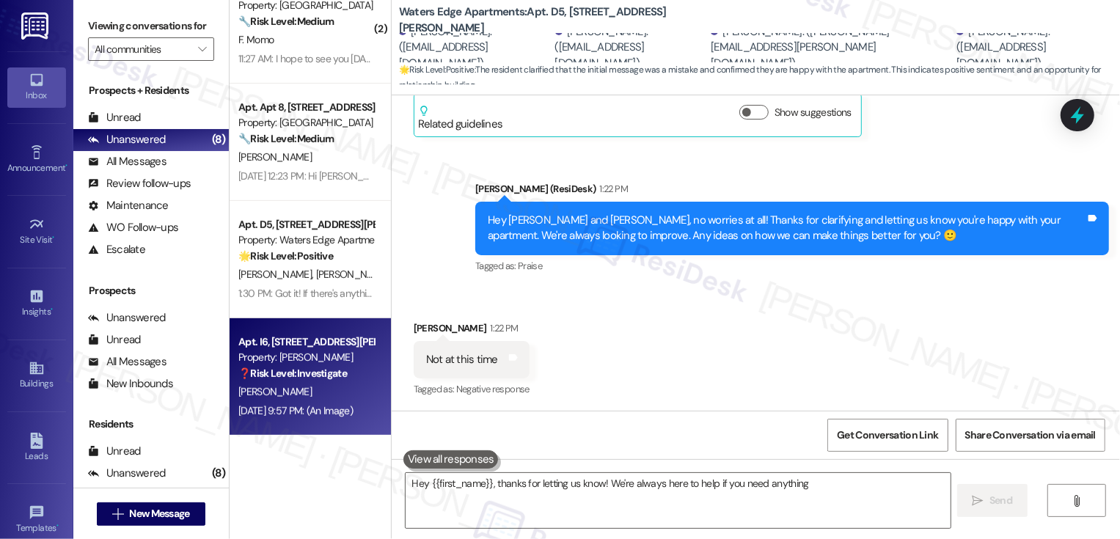
click at [329, 335] on div "Apt. I6, [STREET_ADDRESS][PERSON_NAME]" at bounding box center [306, 341] width 136 height 15
type textarea "Hey {{first_name}}, thanks for letting us know! We're always here to help if yo…"
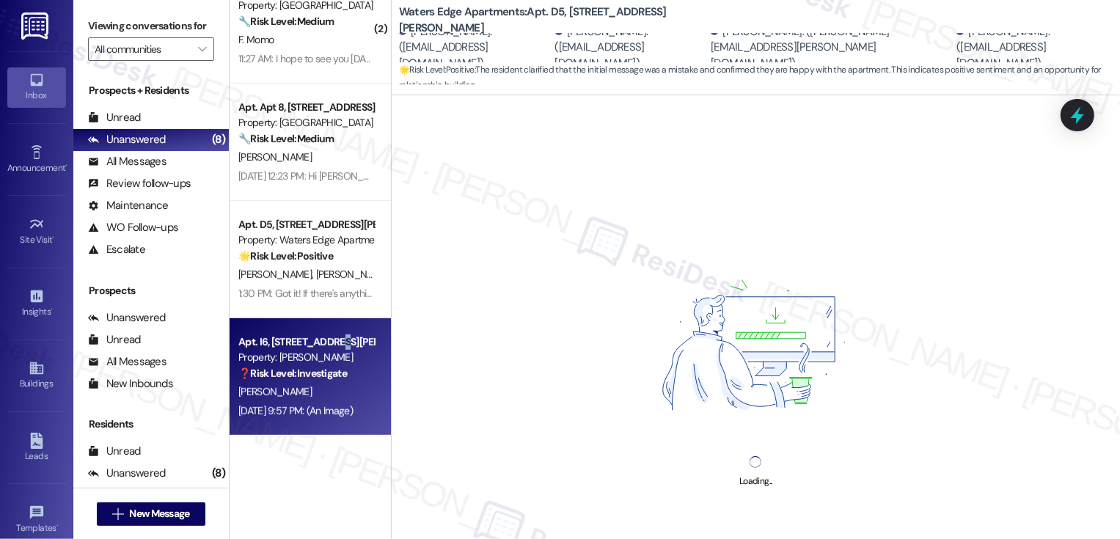
click at [329, 335] on div "Apt. I6, [STREET_ADDRESS][PERSON_NAME]" at bounding box center [306, 341] width 136 height 15
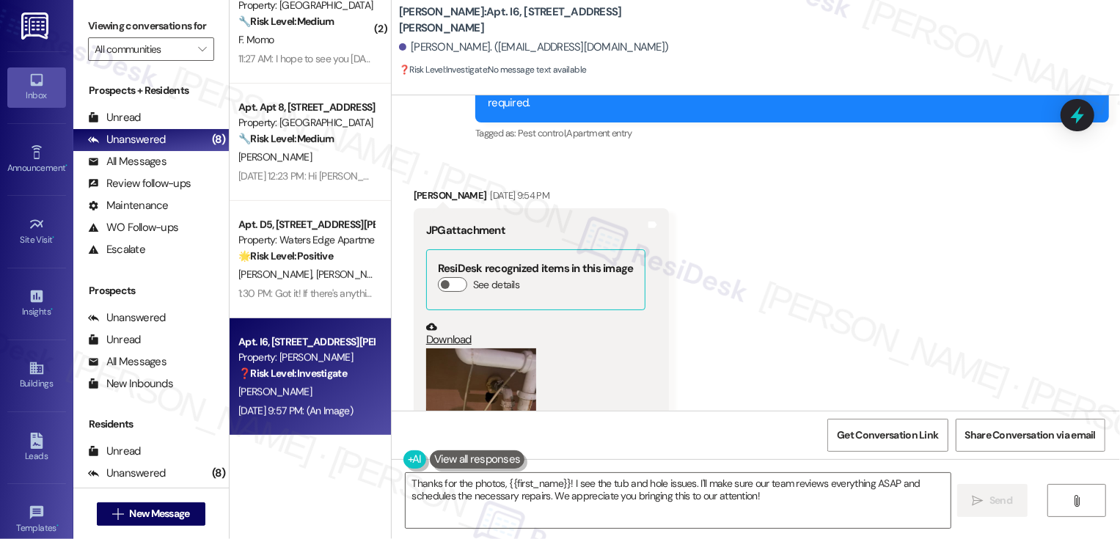
scroll to position [4259, 0]
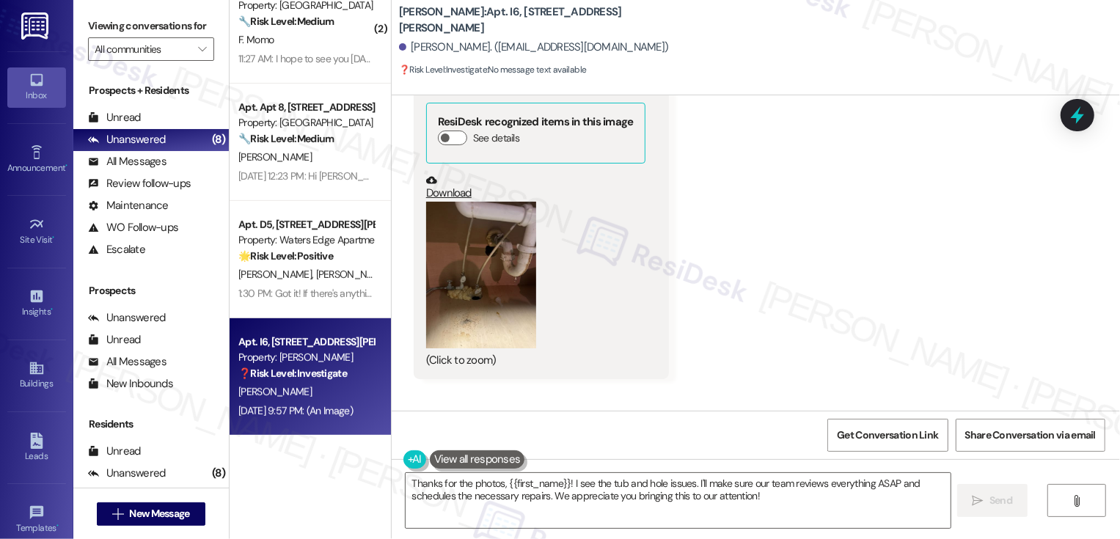
click at [477, 271] on button "Zoom image" at bounding box center [481, 275] width 110 height 147
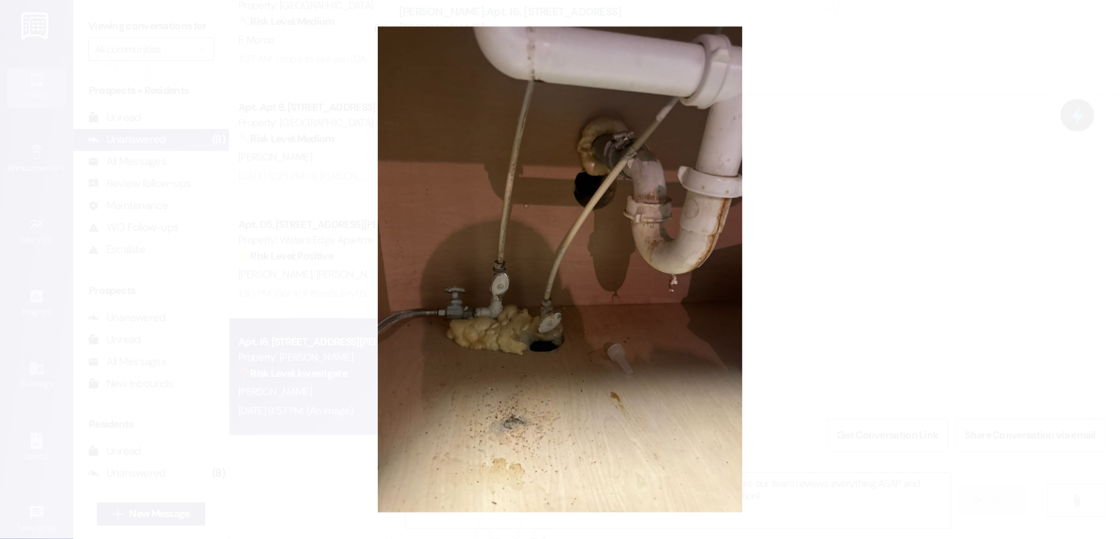
click at [835, 247] on button "Unzoom image" at bounding box center [560, 269] width 1120 height 539
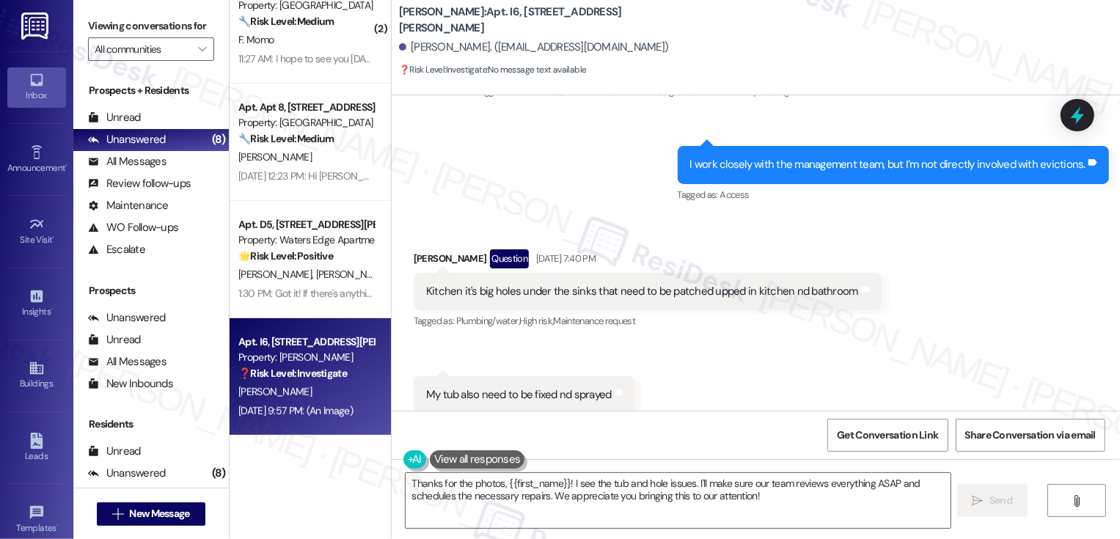
scroll to position [3523, 0]
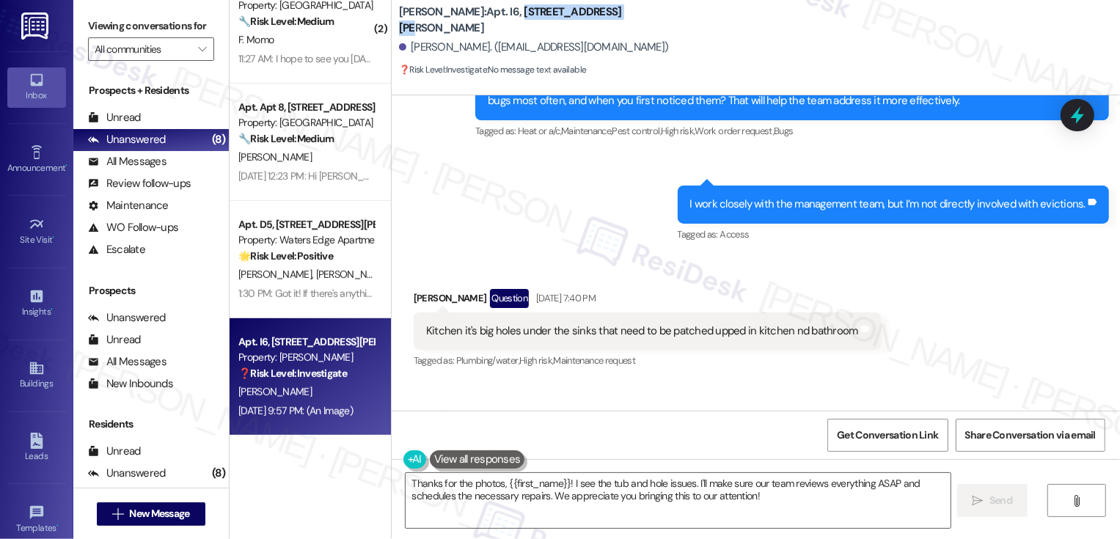
drag, startPoint x: 470, startPoint y: 17, endPoint x: 678, endPoint y: 14, distance: 208.3
click at [678, 14] on div "[PERSON_NAME]: Apt. I6, [STREET_ADDRESS][PERSON_NAME]" at bounding box center [545, 20] width 293 height 18
copy b "[STREET_ADDRESS][PERSON_NAME]"
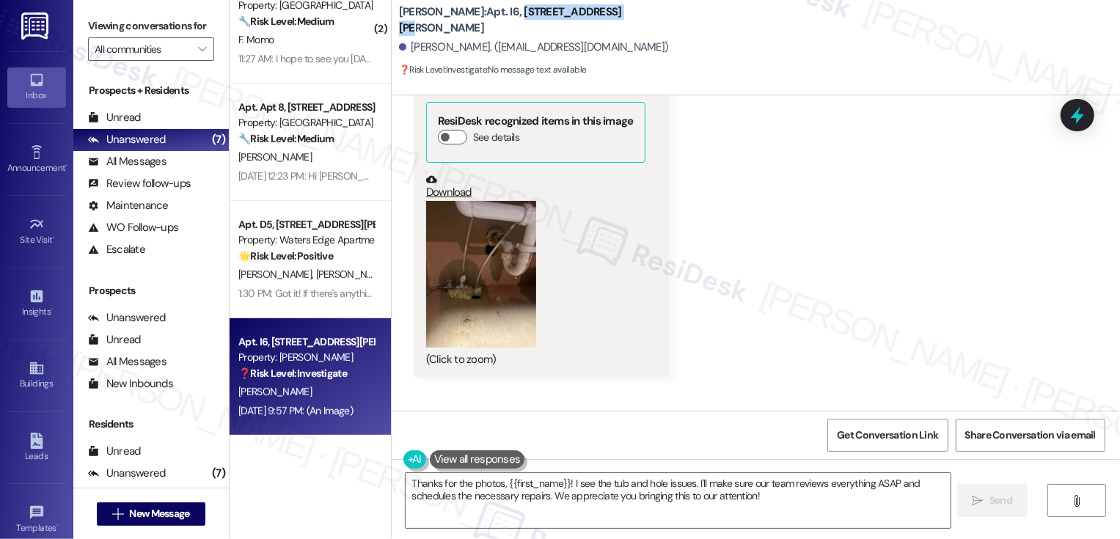
scroll to position [4278, 0]
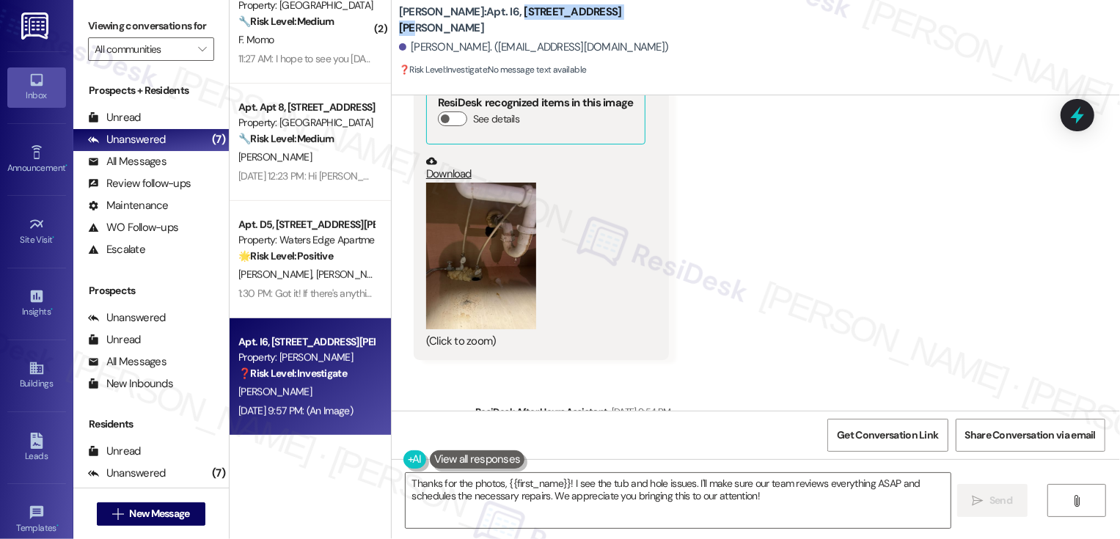
click at [494, 245] on button "Zoom image" at bounding box center [481, 256] width 110 height 147
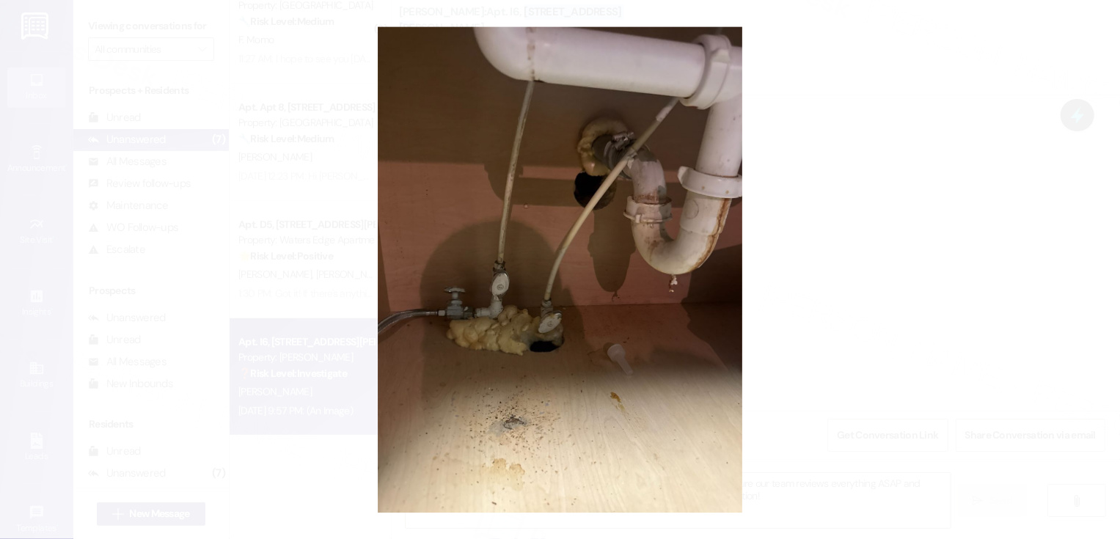
click at [767, 297] on button "Unzoom image" at bounding box center [560, 269] width 1120 height 539
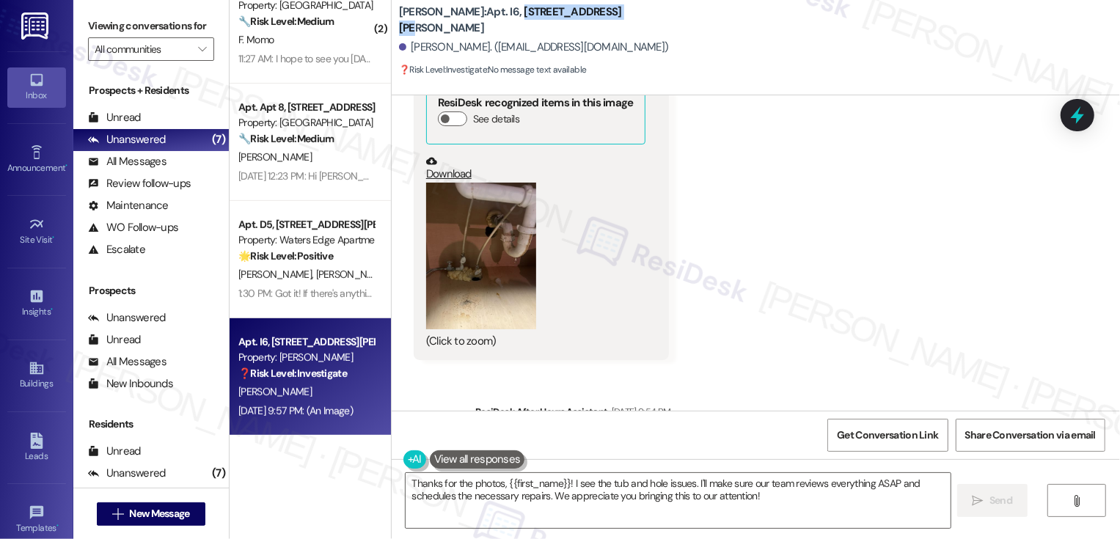
click at [442, 155] on link "Download" at bounding box center [535, 168] width 219 height 26
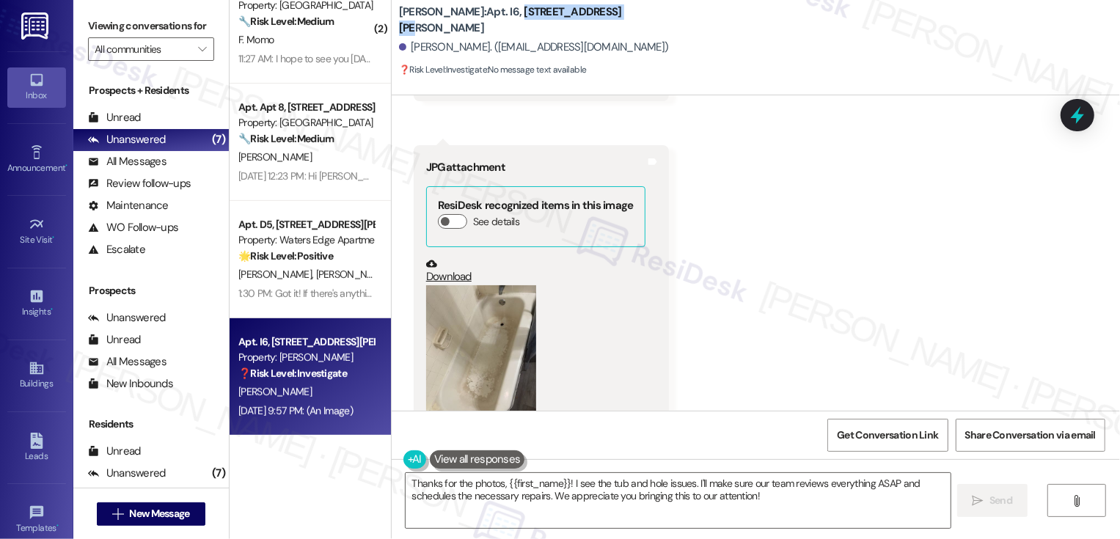
scroll to position [5144, 0]
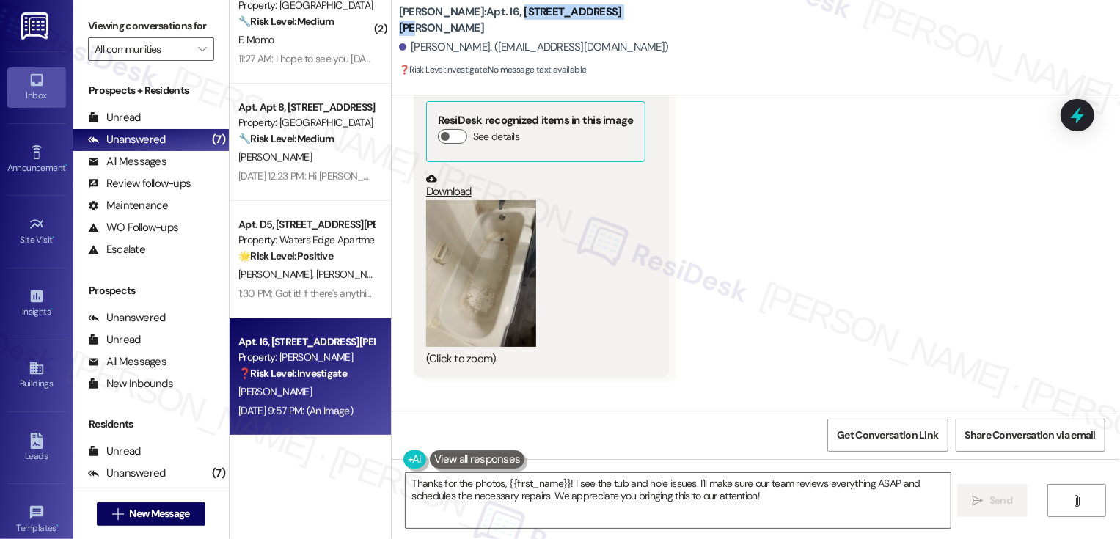
click at [483, 236] on button "Zoom image" at bounding box center [481, 273] width 110 height 147
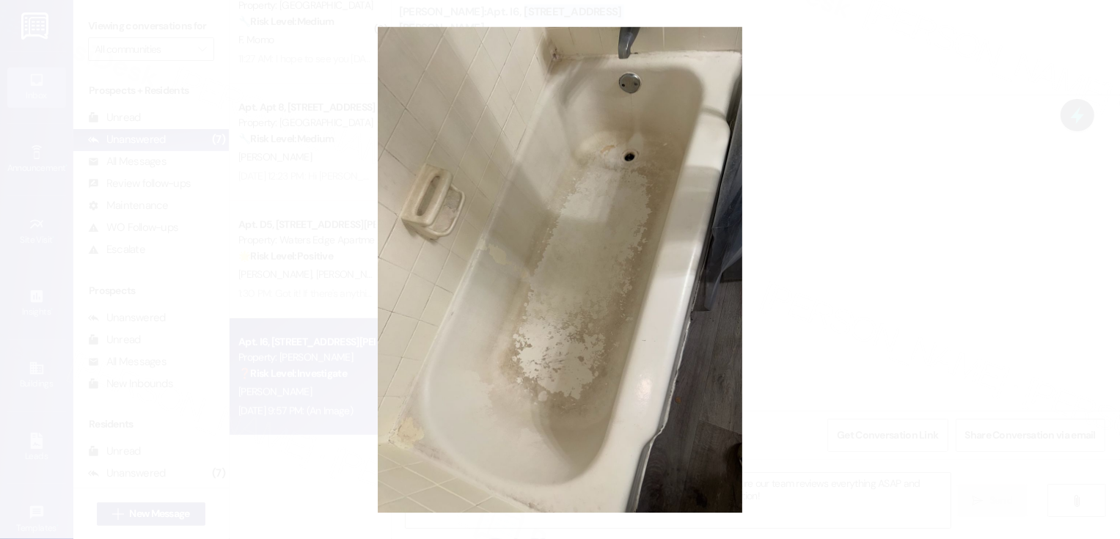
click at [772, 232] on button "Unzoom image" at bounding box center [560, 269] width 1120 height 539
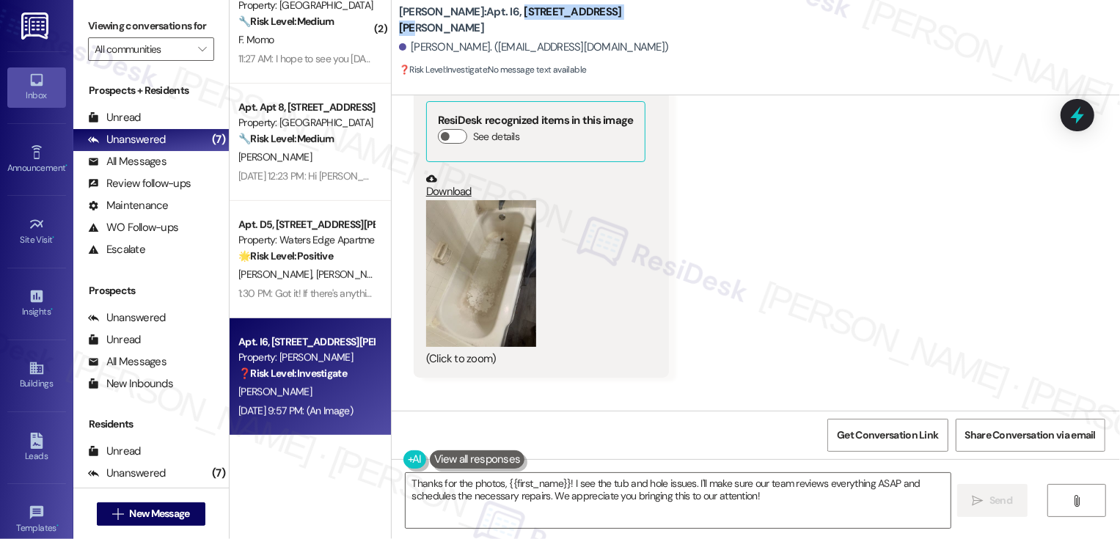
scroll to position [5097, 0]
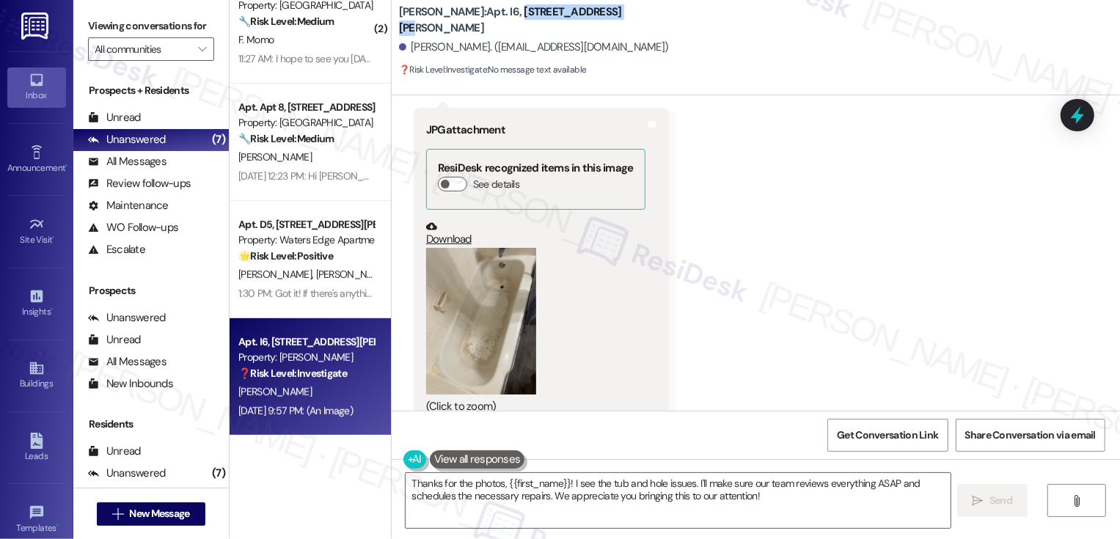
click at [451, 221] on link "Download" at bounding box center [535, 234] width 219 height 26
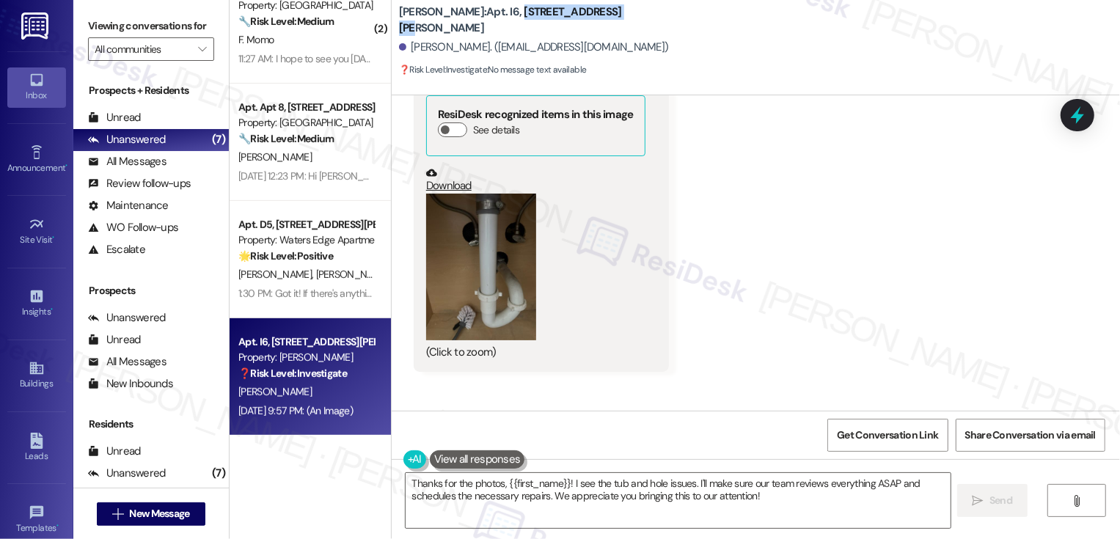
scroll to position [5628, 0]
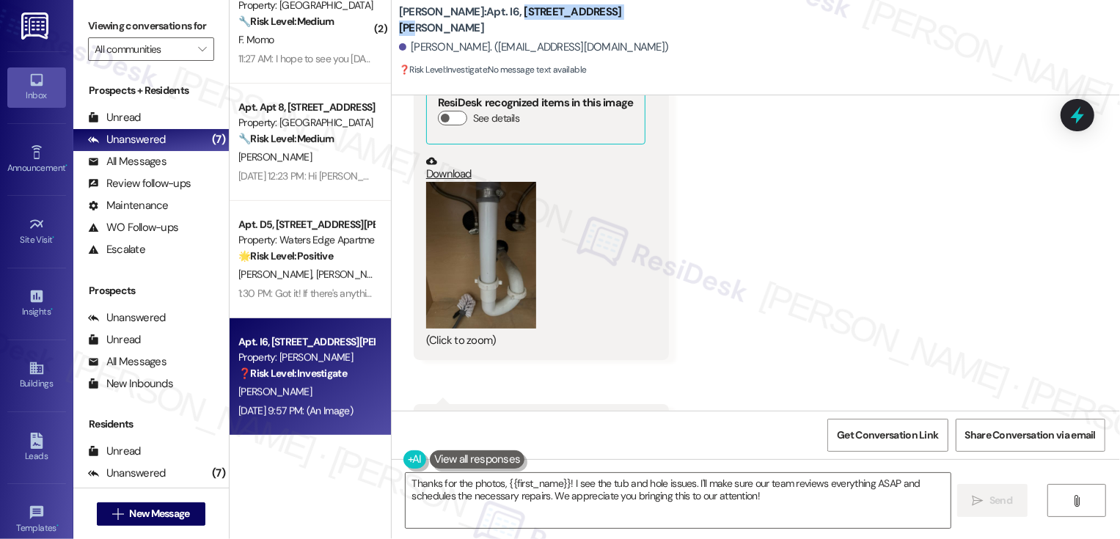
click at [480, 216] on button "Zoom image" at bounding box center [481, 255] width 110 height 147
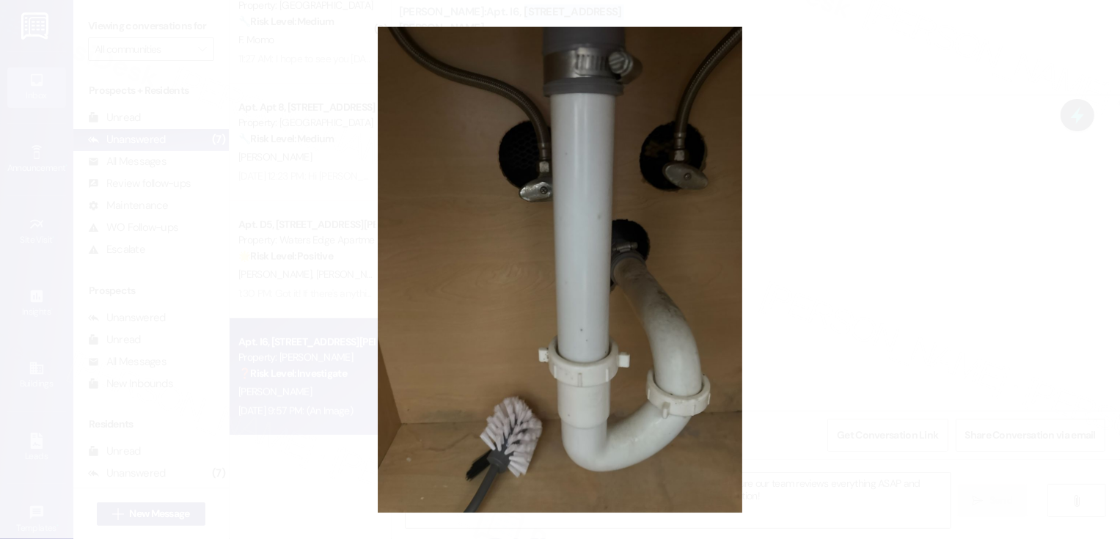
click at [800, 323] on button "Unzoom image" at bounding box center [560, 269] width 1120 height 539
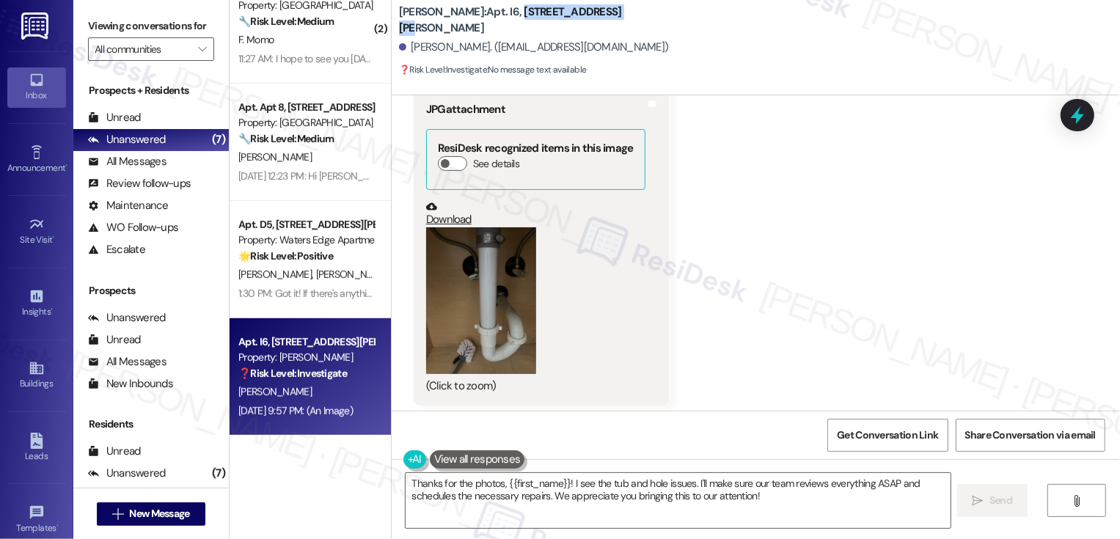
scroll to position [5576, 0]
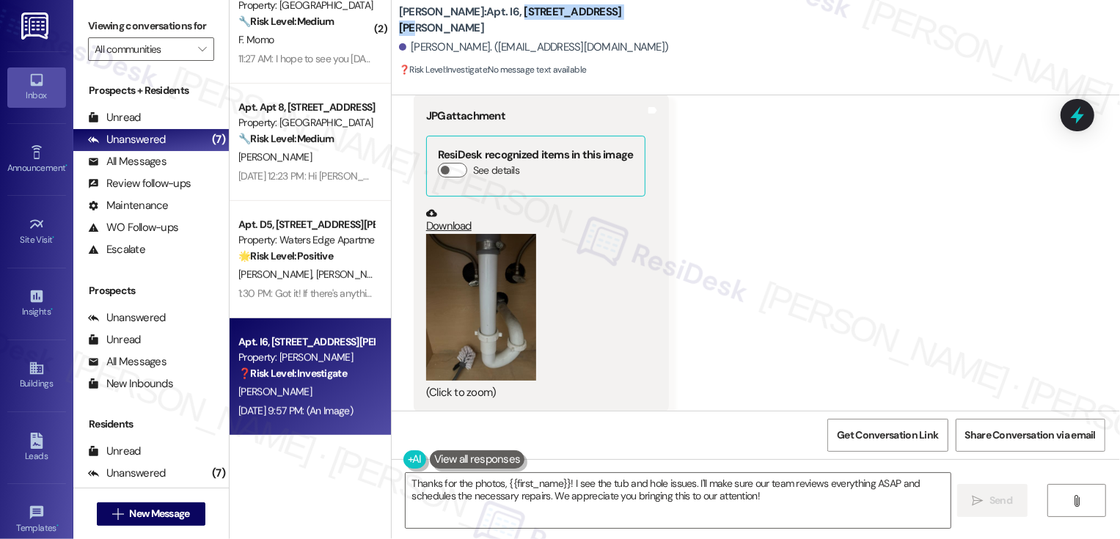
click at [436, 208] on link "Download" at bounding box center [535, 221] width 219 height 26
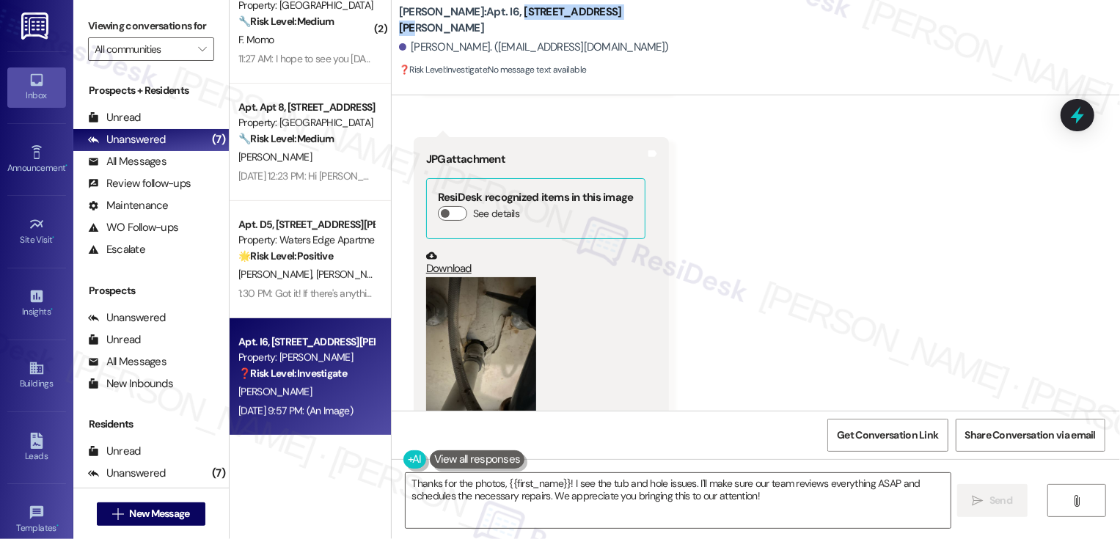
scroll to position [6261, 0]
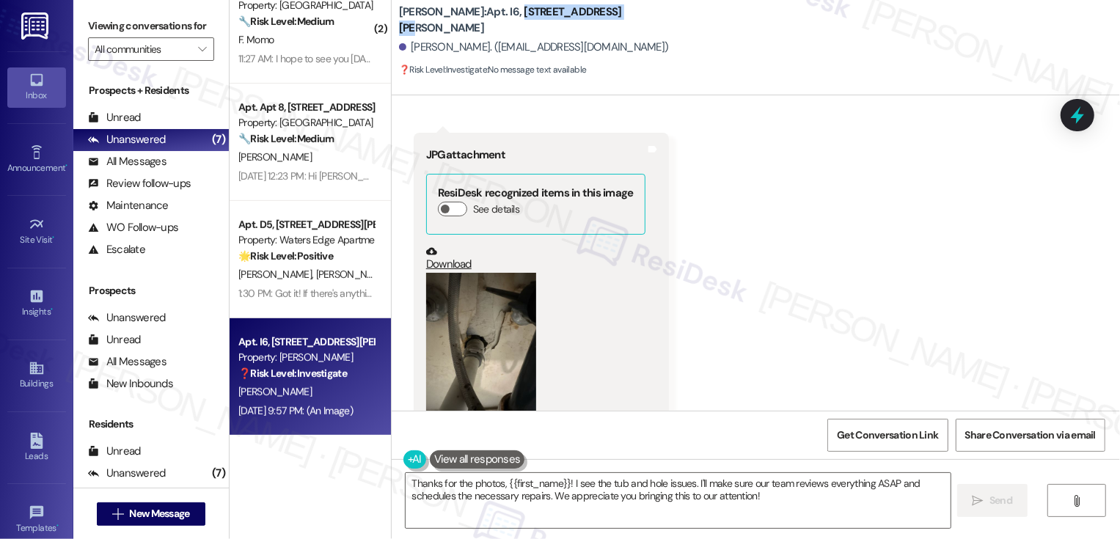
click at [473, 318] on button "Zoom image" at bounding box center [481, 346] width 110 height 147
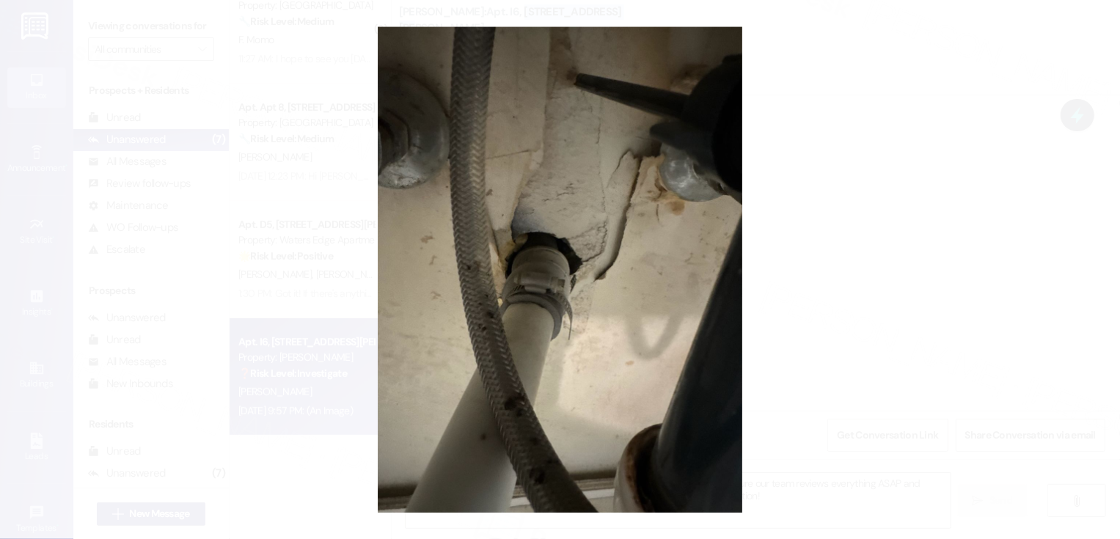
click at [830, 333] on button "Unzoom image" at bounding box center [560, 269] width 1120 height 539
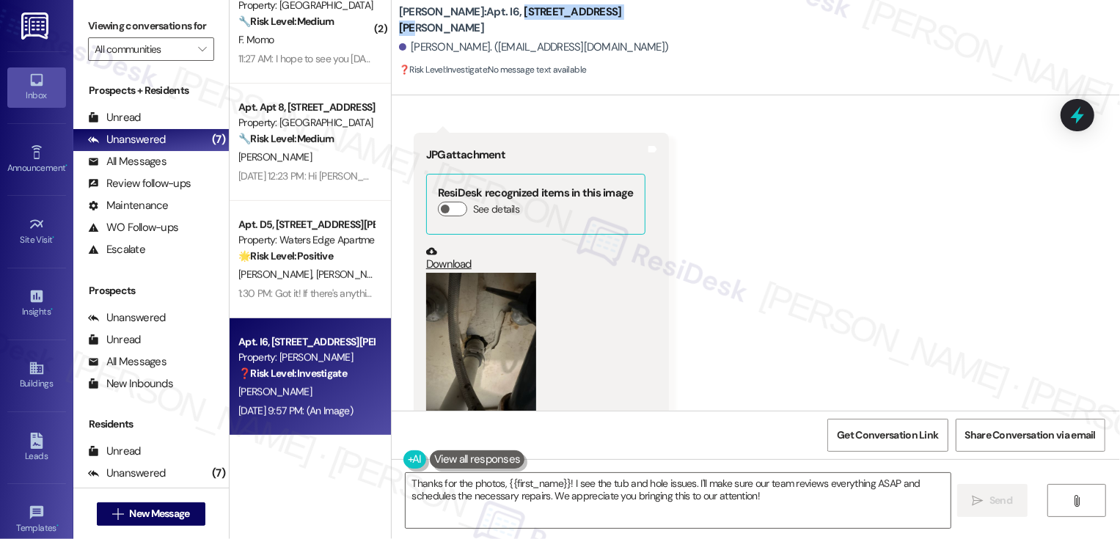
click at [433, 246] on link "Download" at bounding box center [535, 259] width 219 height 26
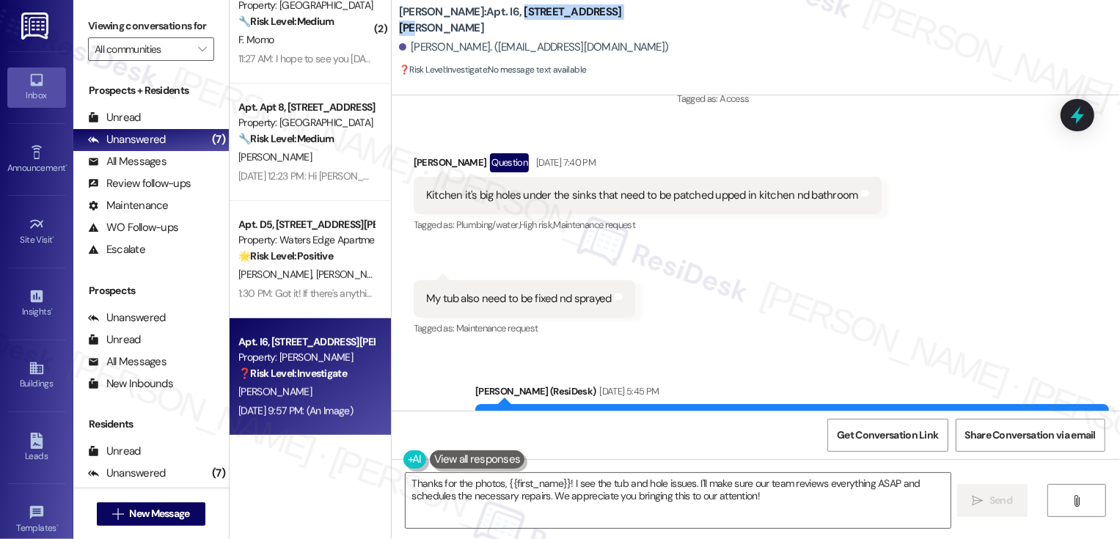
scroll to position [3656, 0]
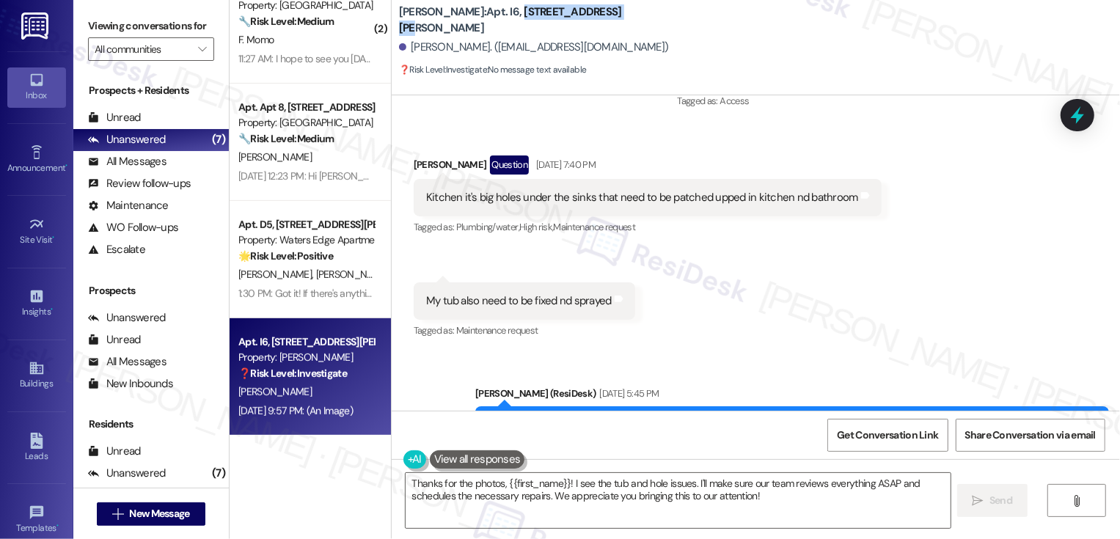
click at [718, 294] on div "Received via SMS [PERSON_NAME] Question [DATE] 7:40 PM Kitchen it's big holes u…" at bounding box center [756, 237] width 728 height 230
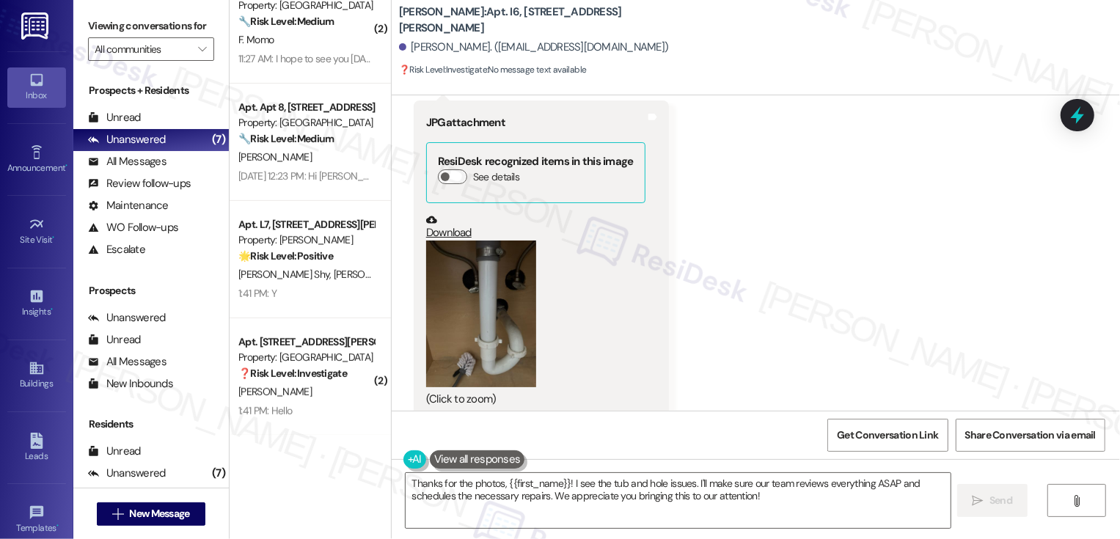
scroll to position [5559, 0]
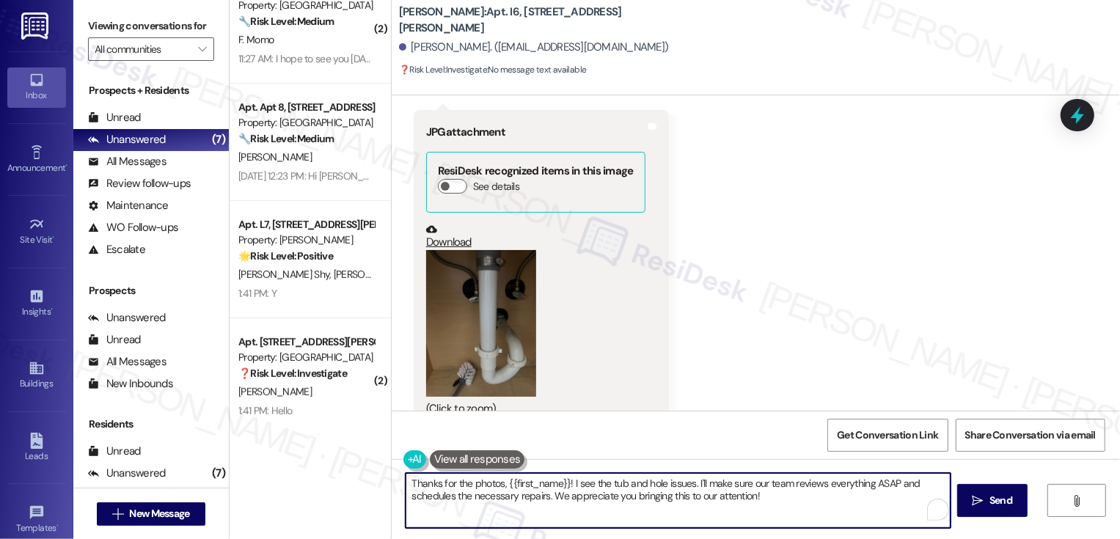
drag, startPoint x: 611, startPoint y: 483, endPoint x: 816, endPoint y: 519, distance: 208.5
click at [816, 519] on textarea "Thanks for the photos, {{first_name}}! I see the tub and hole issues. I'll make…" at bounding box center [678, 500] width 545 height 55
drag, startPoint x: 572, startPoint y: 482, endPoint x: 742, endPoint y: 502, distance: 171.4
click at [741, 501] on textarea "Thanks for the photos, {{first_name}}! I see you have" at bounding box center [678, 500] width 545 height 55
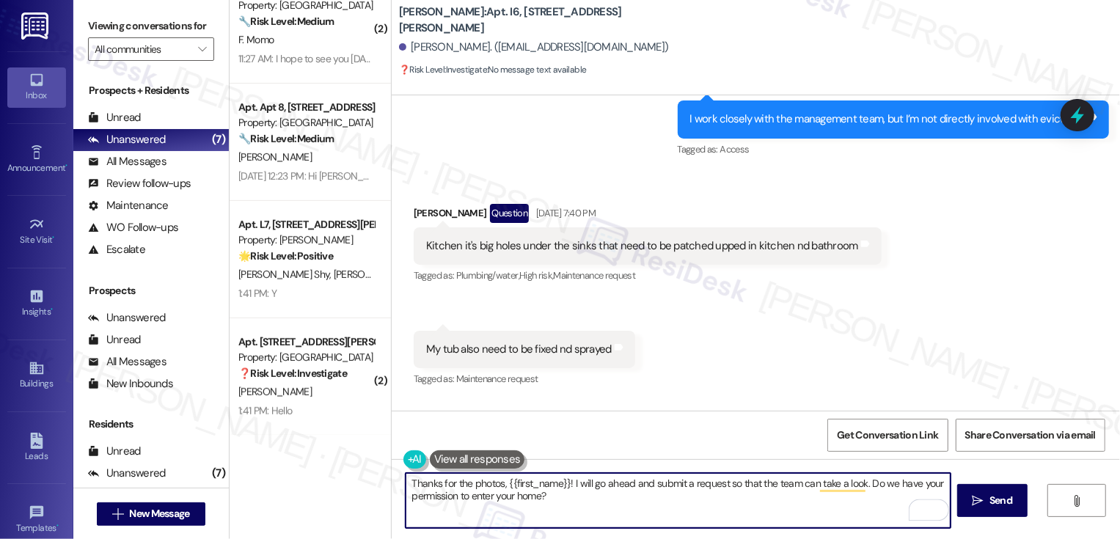
scroll to position [3606, 0]
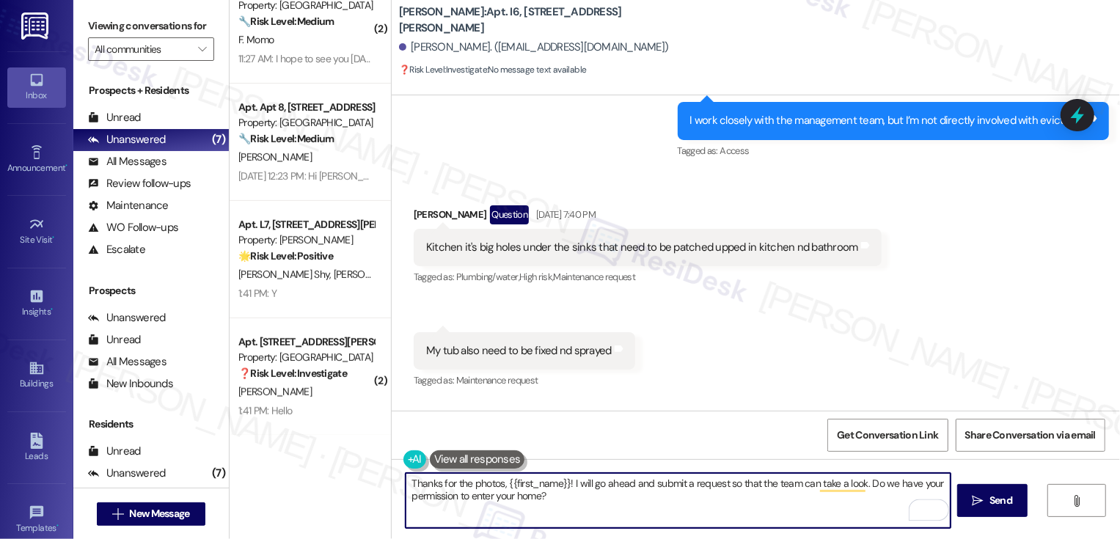
click at [719, 485] on textarea "Thanks for the photos, {{first_name}}! I will go ahead and submit a request so …" at bounding box center [678, 500] width 545 height 55
click at [485, 499] on textarea "Thanks for the photos, {{first_name}}! I will go ahead and submit a request for…" at bounding box center [678, 500] width 545 height 55
paste textarea "’ll go ahead and submit a request for the tub, as well as the holes under your …"
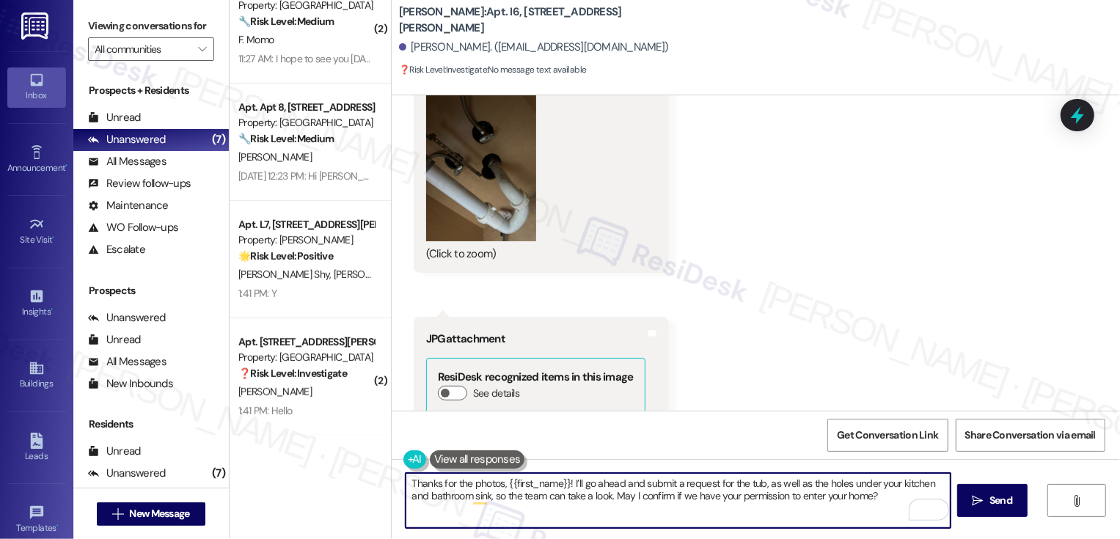
scroll to position [6394, 0]
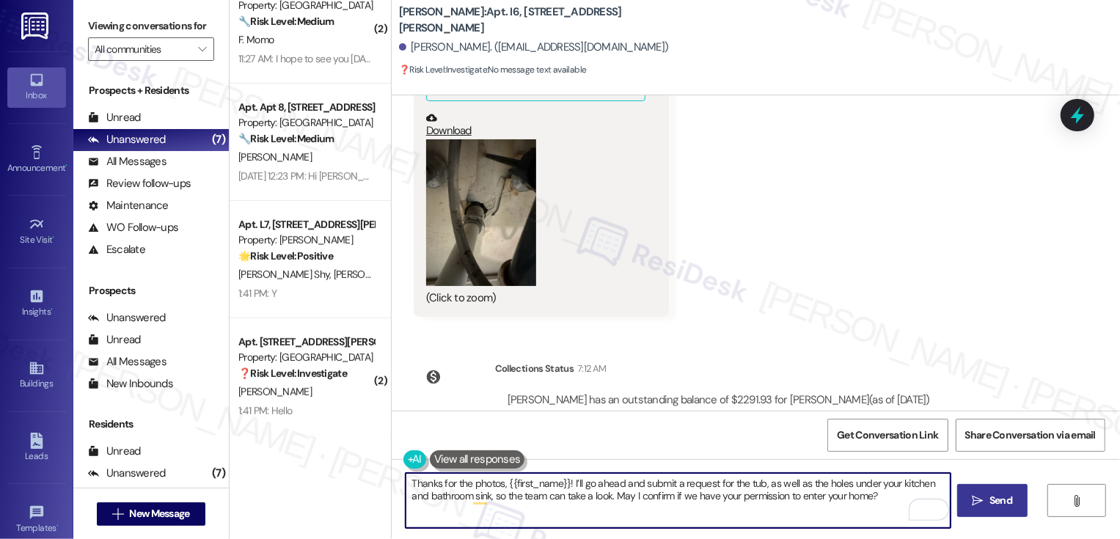
type textarea "Thanks for the photos, {{first_name}}! I’ll go ahead and submit a request for t…"
click at [977, 503] on icon "" at bounding box center [978, 501] width 11 height 12
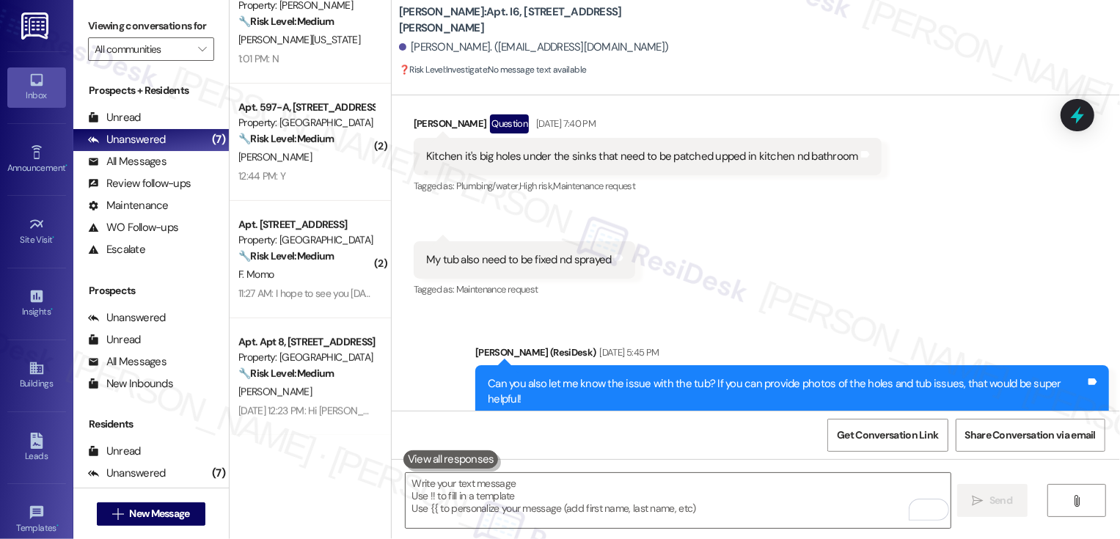
scroll to position [3598, 0]
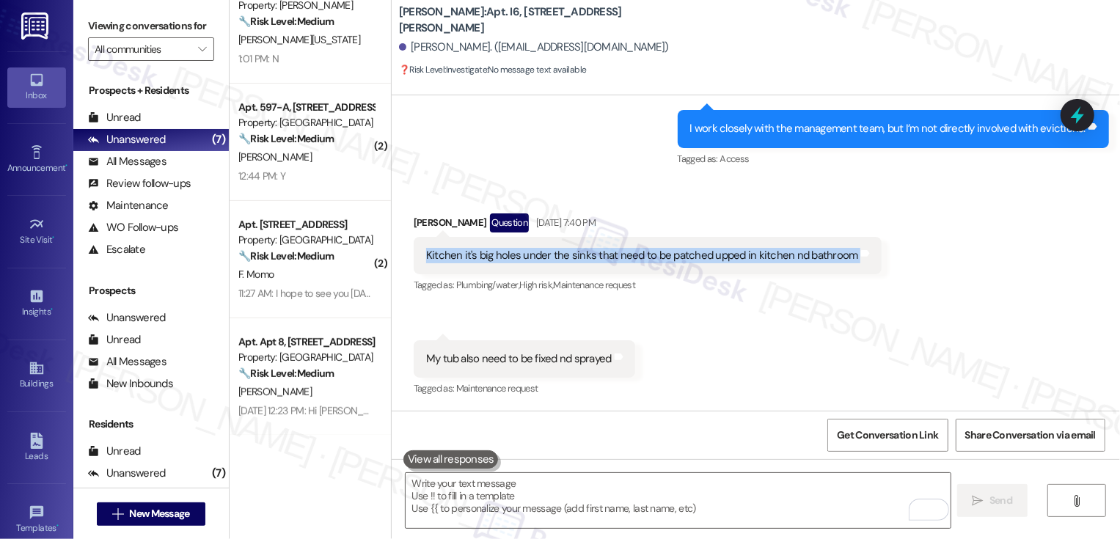
drag, startPoint x: 414, startPoint y: 236, endPoint x: 816, endPoint y: 259, distance: 402.6
click at [816, 259] on div "[PERSON_NAME] Question [DATE] 7:40 PM Kitchen it's big holes under the sinks th…" at bounding box center [648, 254] width 468 height 83
copy div "Kitchen it's big holes under the sinks that need to be patched upped in kitchen…"
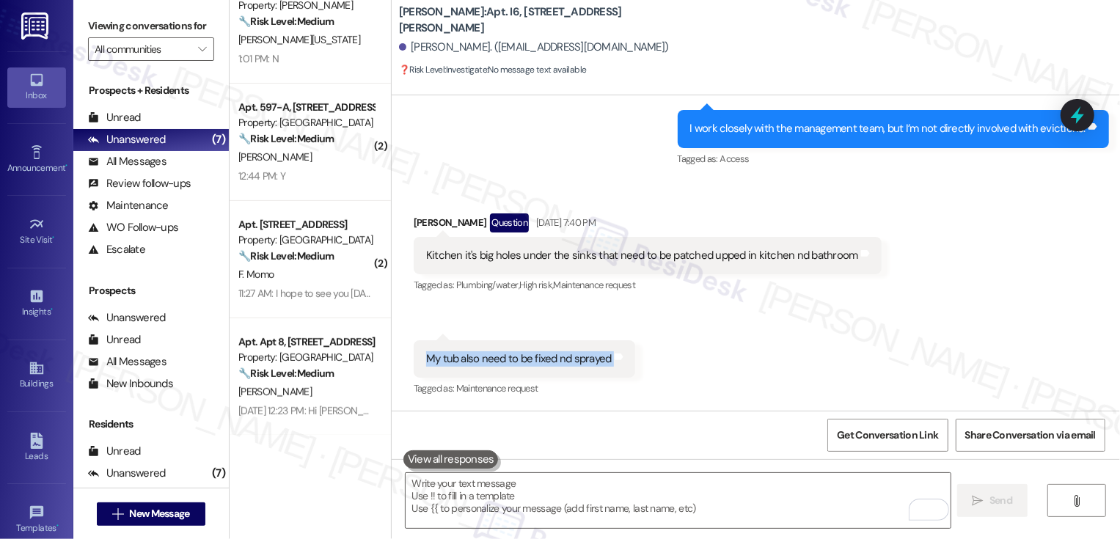
drag, startPoint x: 417, startPoint y: 343, endPoint x: 620, endPoint y: 347, distance: 203.9
click at [620, 347] on div "My tub also need to be fixed nd sprayed Tags and notes" at bounding box center [524, 358] width 221 height 37
copy div "My tub also need to be fixed nd sprayed Tags and notes"
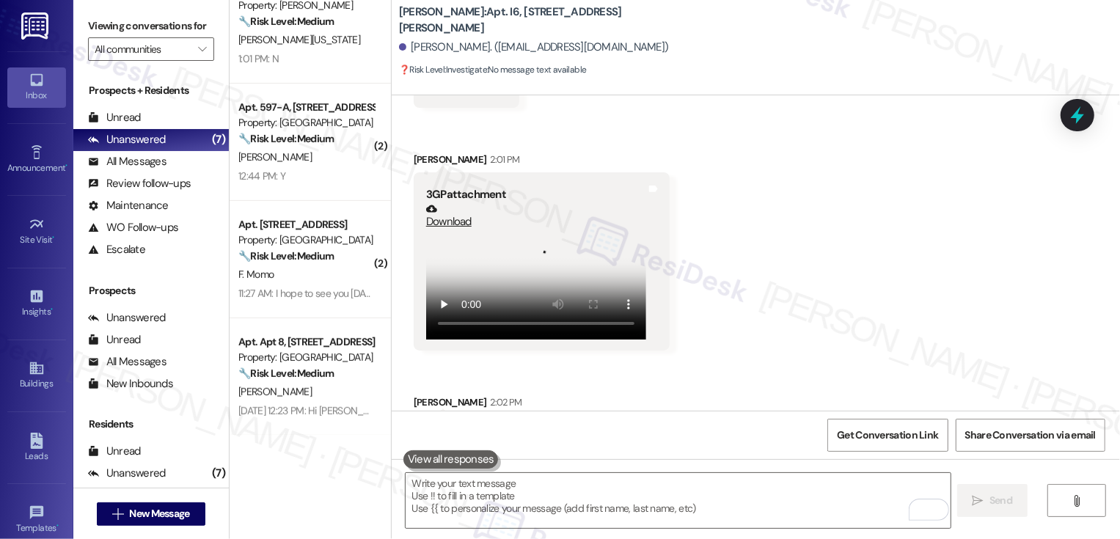
scroll to position [7030, 0]
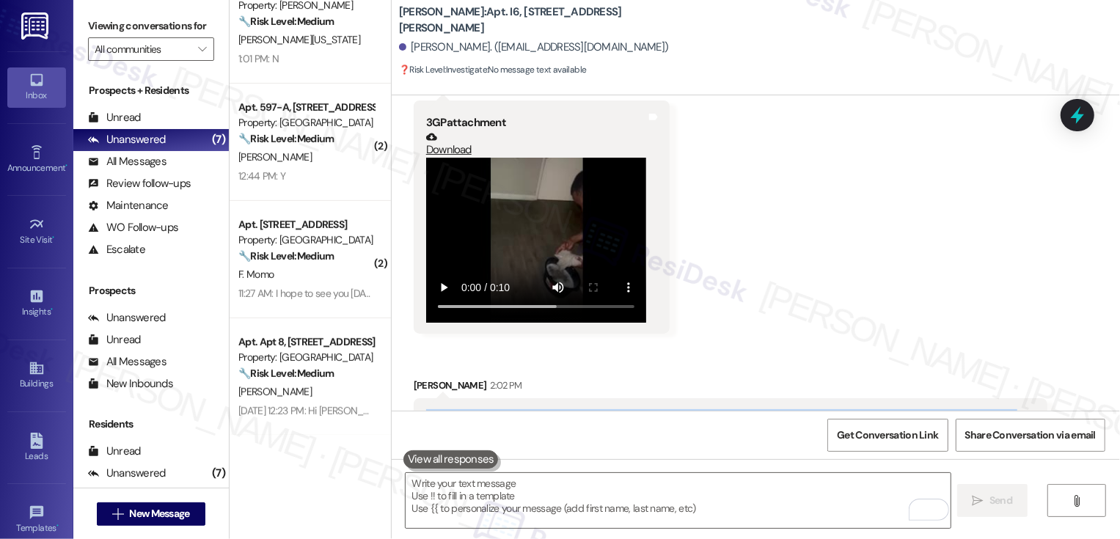
drag, startPoint x: 417, startPoint y: 359, endPoint x: 970, endPoint y: 396, distance: 554.3
click at [970, 399] on div "When it storms real bad rain comes under my door as well every time, I'm kinda …" at bounding box center [731, 425] width 634 height 54
copy div "When it storms real bad rain comes under my door as well every time, I'm kinda …"
click at [474, 20] on b "[PERSON_NAME]: Apt. I6, [STREET_ADDRESS][PERSON_NAME]" at bounding box center [545, 20] width 293 height 32
drag, startPoint x: 471, startPoint y: 20, endPoint x: 622, endPoint y: 34, distance: 151.7
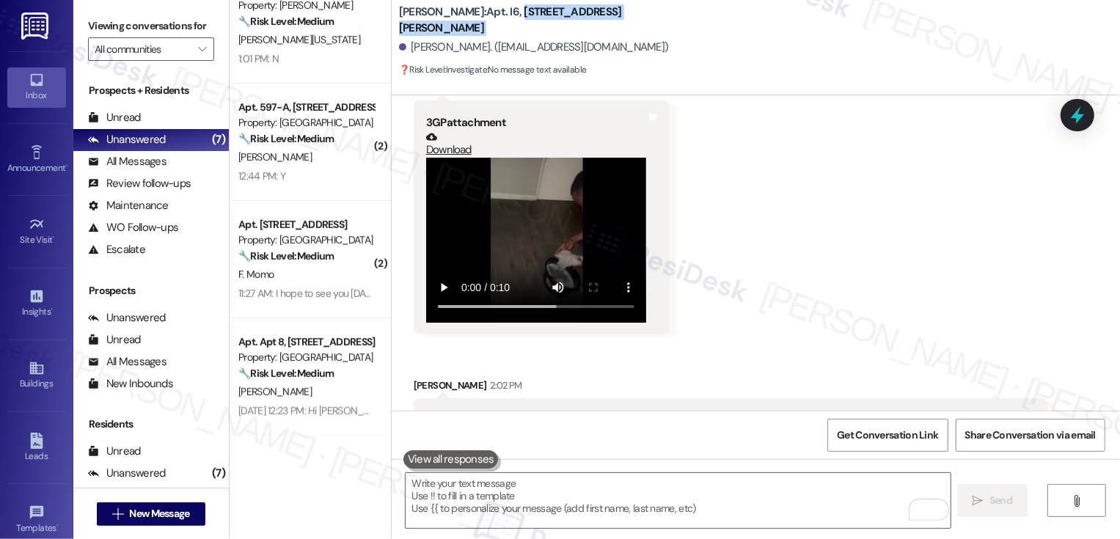
click at [622, 34] on div "[PERSON_NAME]: Apt. I6, [STREET_ADDRESS][PERSON_NAME][PERSON_NAME]. ([EMAIL_ADD…" at bounding box center [759, 41] width 721 height 74
copy div "[STREET_ADDRESS][PERSON_NAME]"
click at [531, 511] on textarea "To enrich screen reader interactions, please activate Accessibility in Grammarl…" at bounding box center [678, 500] width 545 height 55
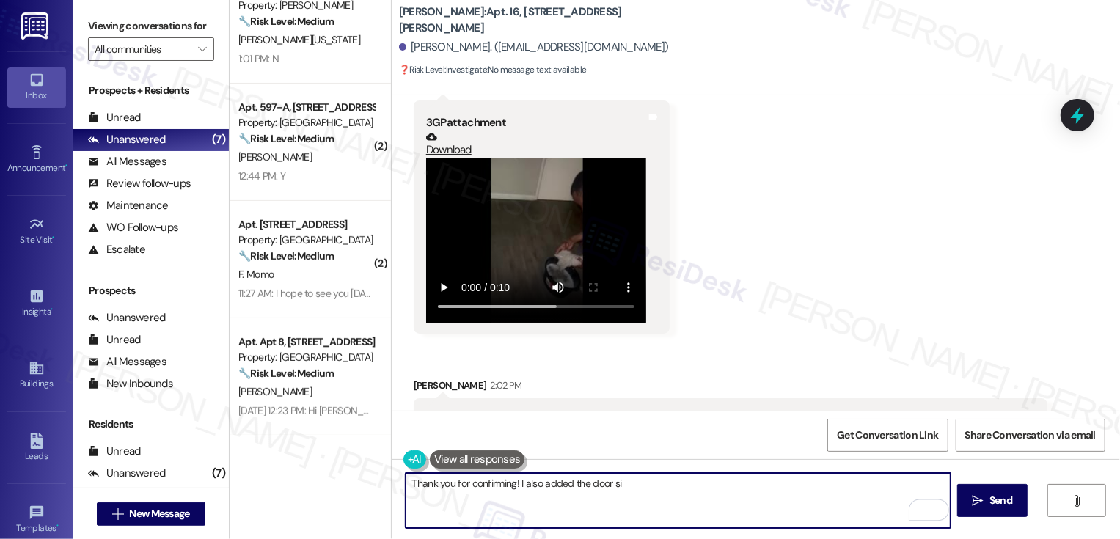
click at [481, 459] on button at bounding box center [477, 459] width 95 height 18
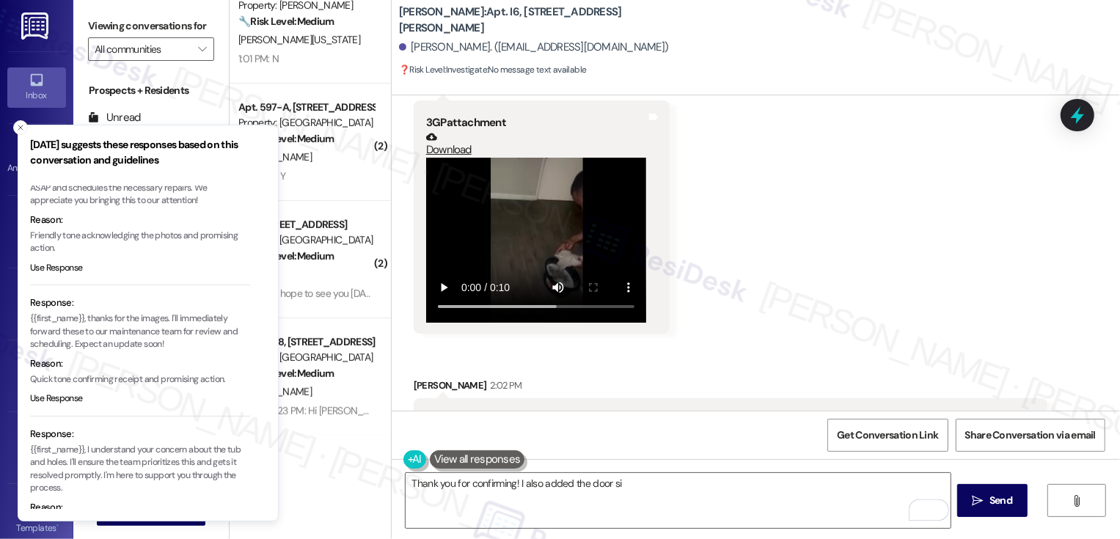
scroll to position [127, 0]
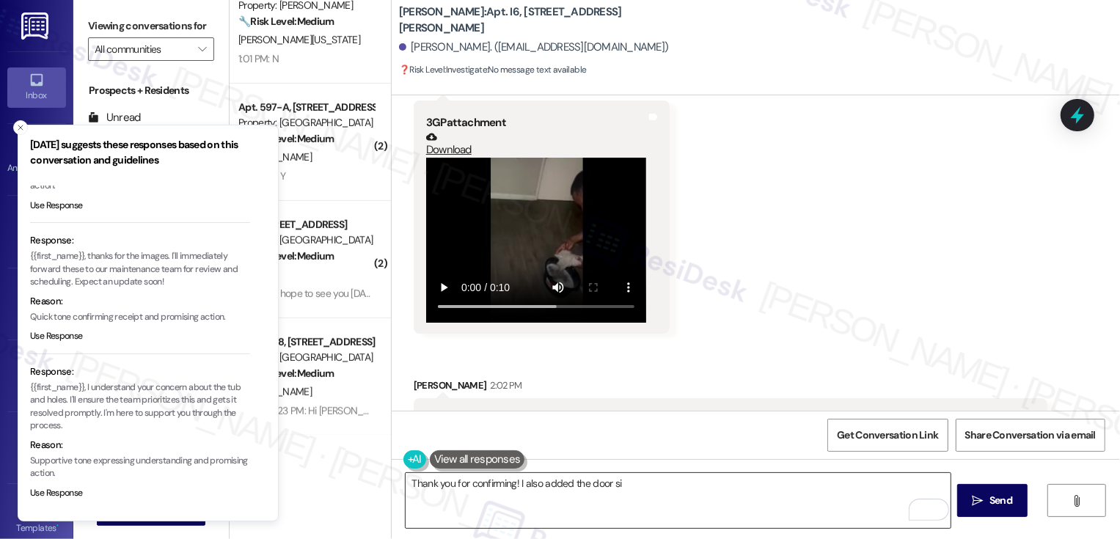
click at [646, 496] on textarea "Thank you for confirming! I also added the door si" at bounding box center [678, 500] width 545 height 55
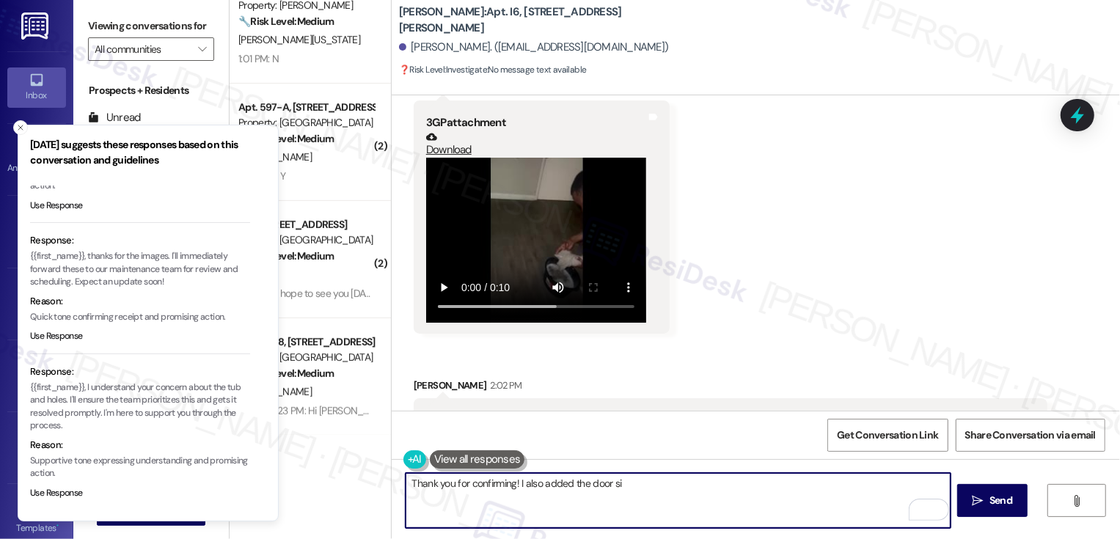
drag, startPoint x: 536, startPoint y: 488, endPoint x: 755, endPoint y: 485, distance: 219.3
click at [755, 486] on textarea "Thank you for confirming! I also added the door si" at bounding box center [678, 500] width 545 height 55
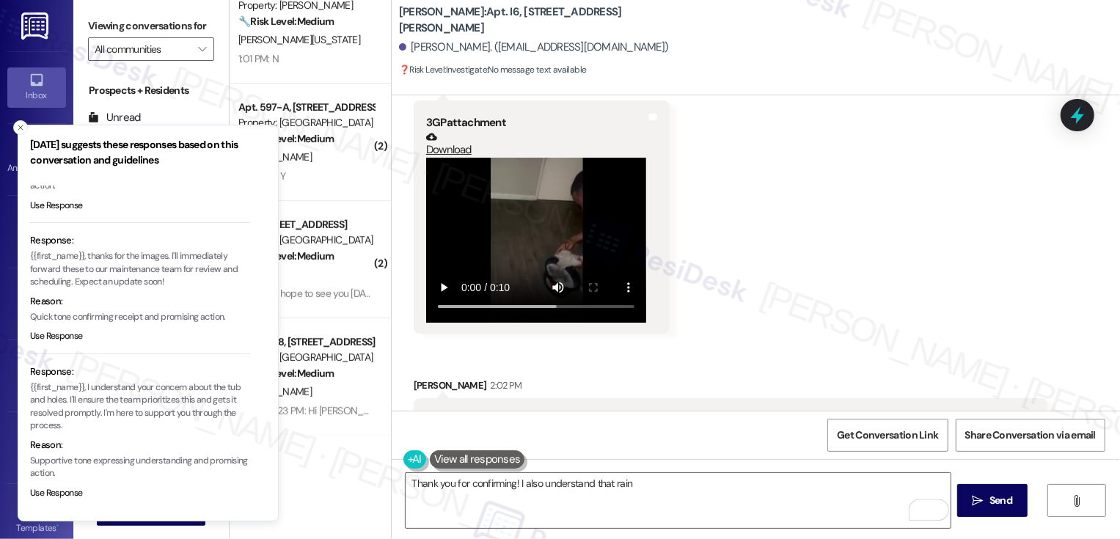
click at [549, 409] on div "When it storms real bad rain comes under my door as well every time, I'm kinda …" at bounding box center [725, 425] width 598 height 32
click at [669, 488] on textarea "Thank you for confirming! I also understand that rain" at bounding box center [678, 500] width 545 height 55
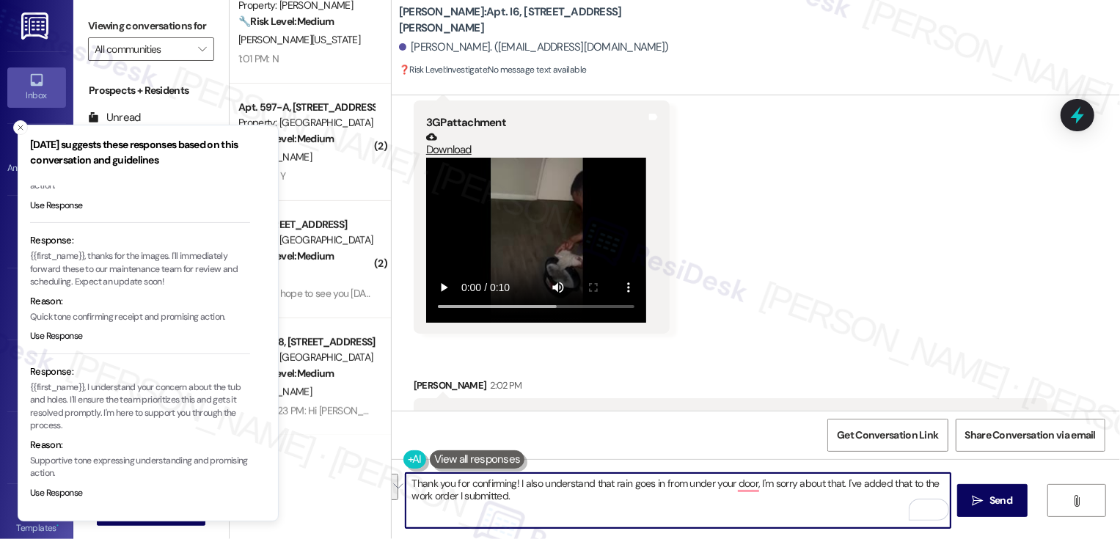
paste textarea "is coming in from under your door—I’m so sorry about that. I’ve added this"
type textarea "Thank you for confirming! I also understand that rain is coming in from under y…"
click at [980, 510] on button " Send" at bounding box center [992, 500] width 71 height 33
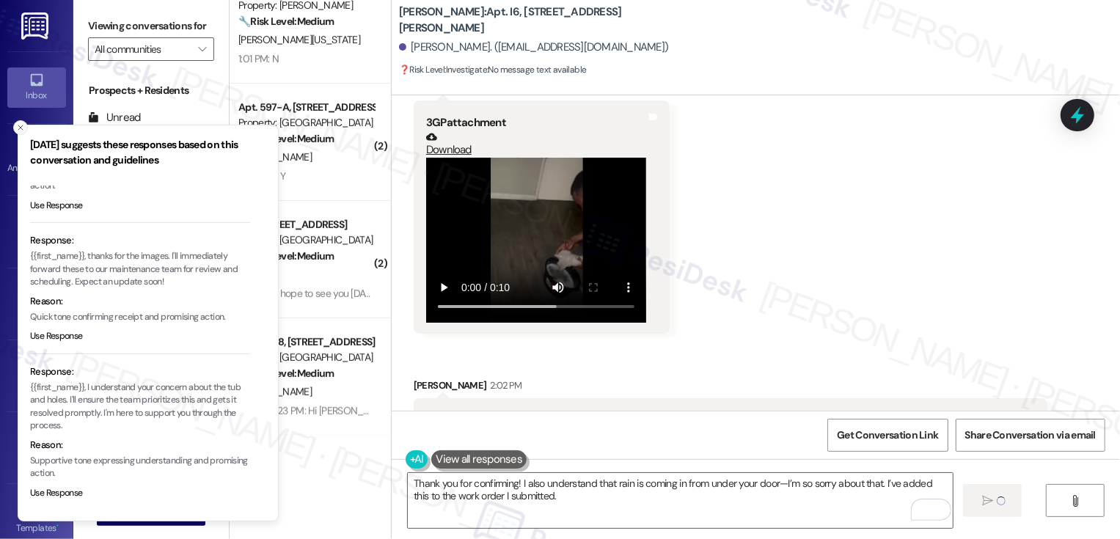
click at [18, 129] on line "Close toast" at bounding box center [20, 127] width 4 height 4
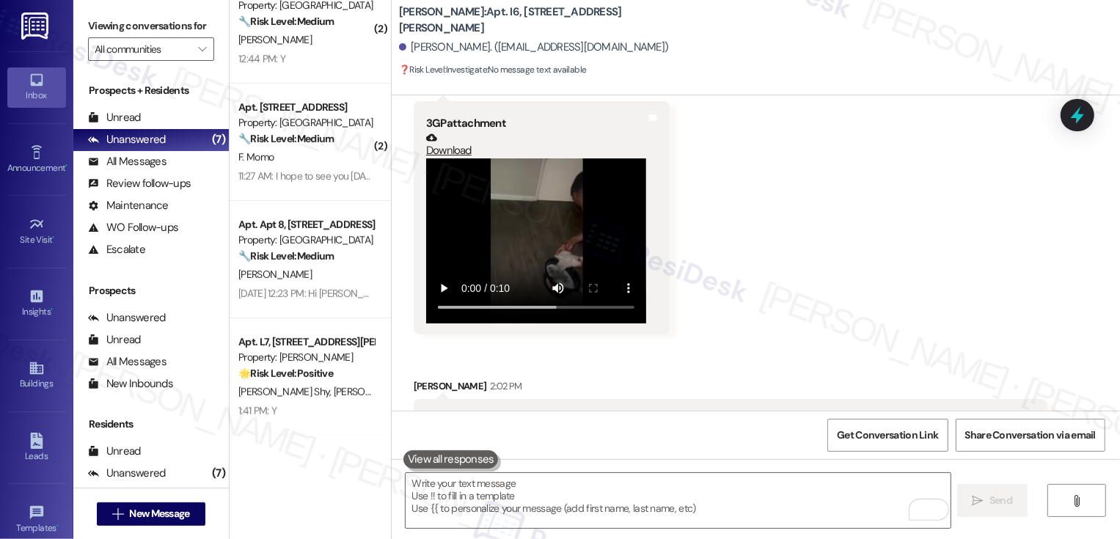
scroll to position [7148, 0]
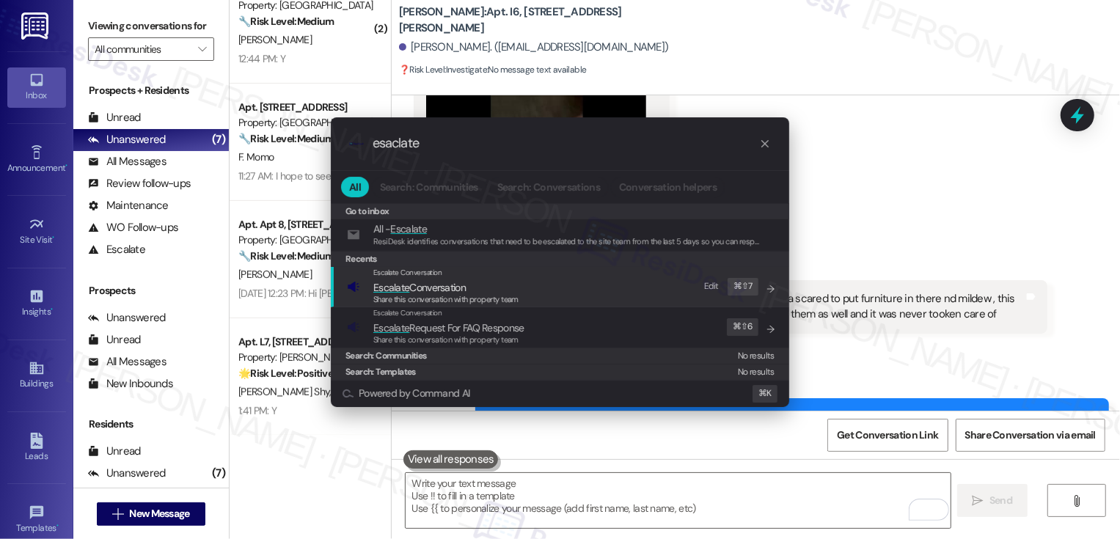
type input "esaclate"
click at [446, 287] on span "Escalate Conversation" at bounding box center [419, 287] width 92 height 13
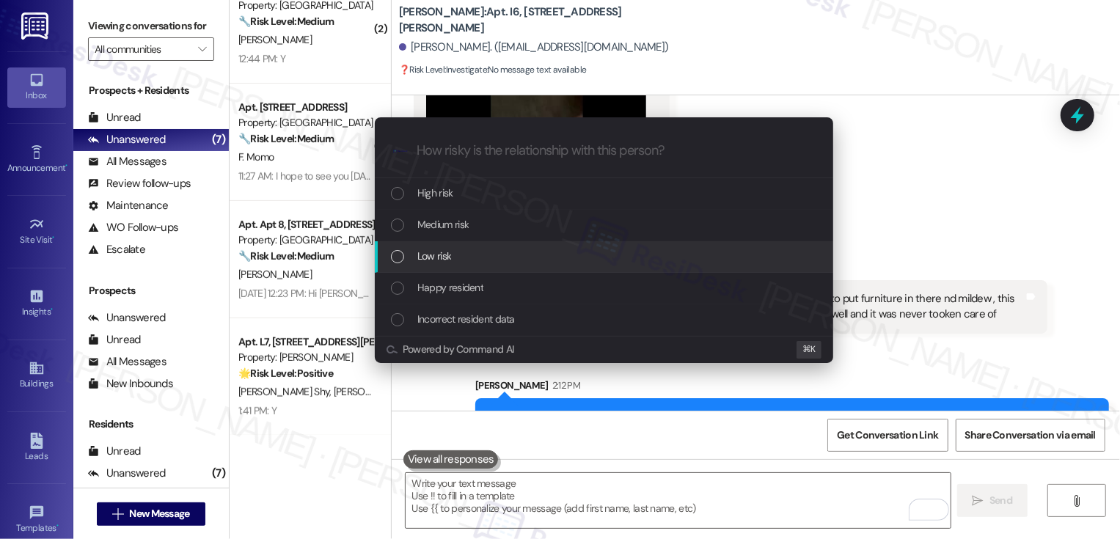
click at [430, 251] on span "Low risk" at bounding box center [434, 256] width 34 height 16
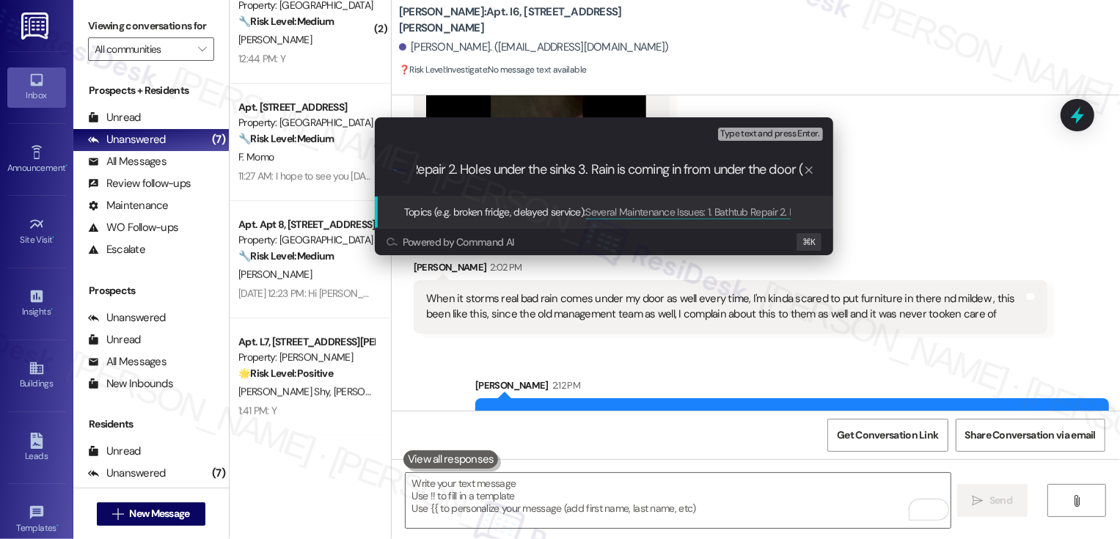
scroll to position [0, 224]
paste input "Work Order #11772-1"
type input "Several Maintenance Issues: 1. Bathtub Repair 2. Holes under the sinks 3. Rain …"
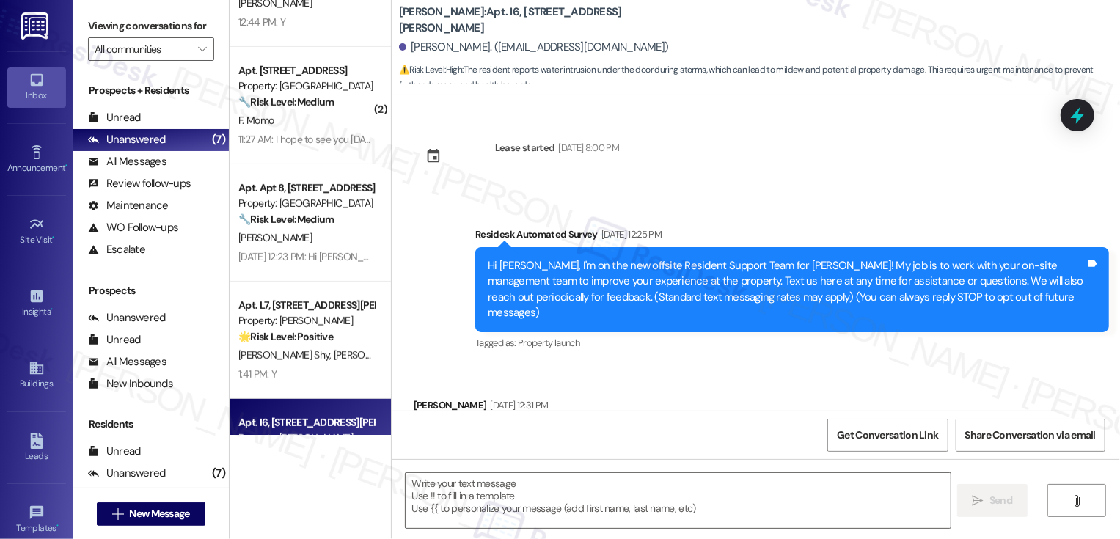
scroll to position [7158, 0]
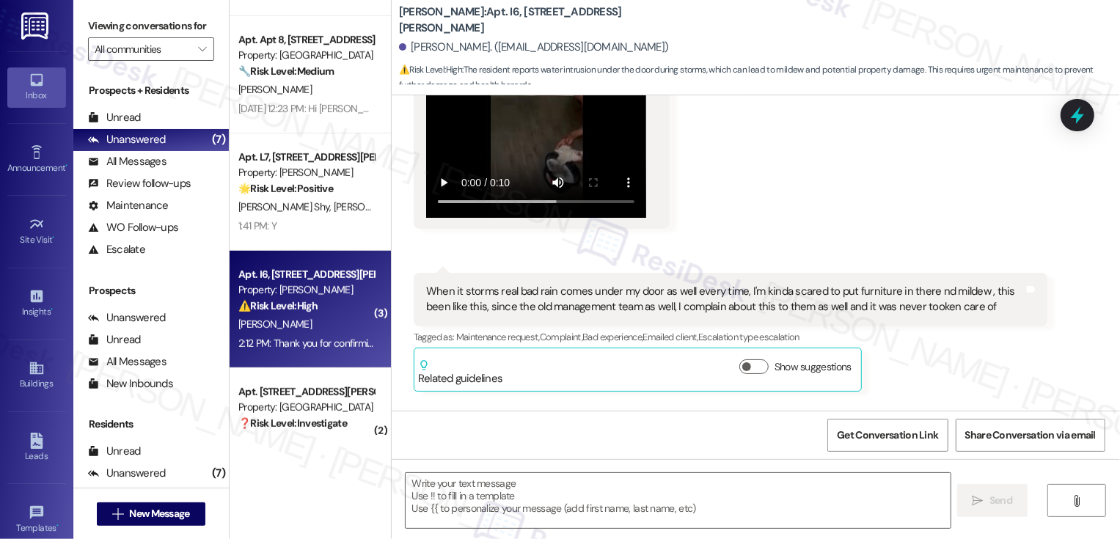
type textarea "Fetching suggested responses. Please feel free to read through the conversation…"
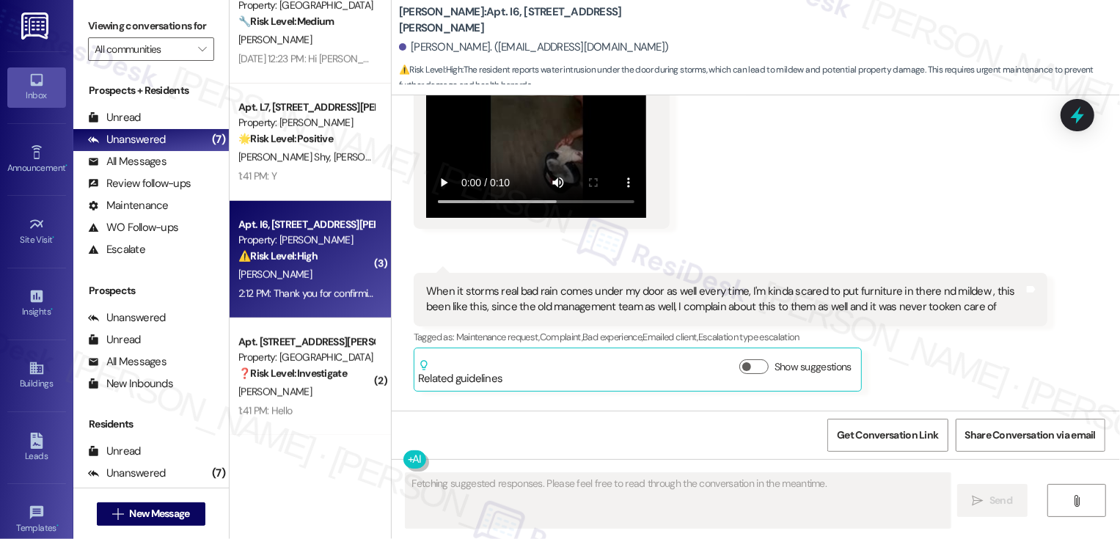
scroll to position [7097, 0]
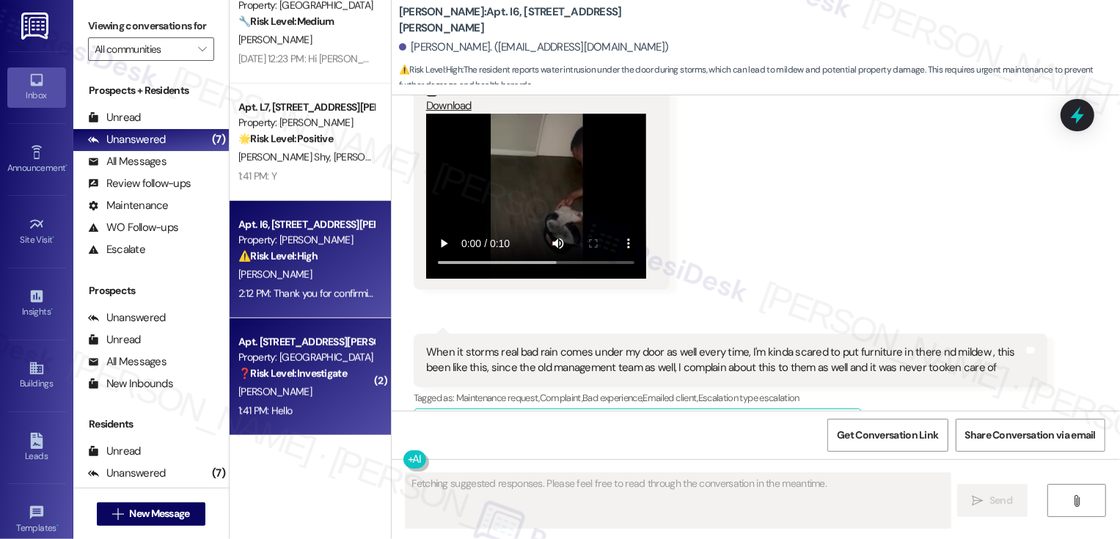
click at [310, 395] on div "[PERSON_NAME]" at bounding box center [306, 392] width 139 height 18
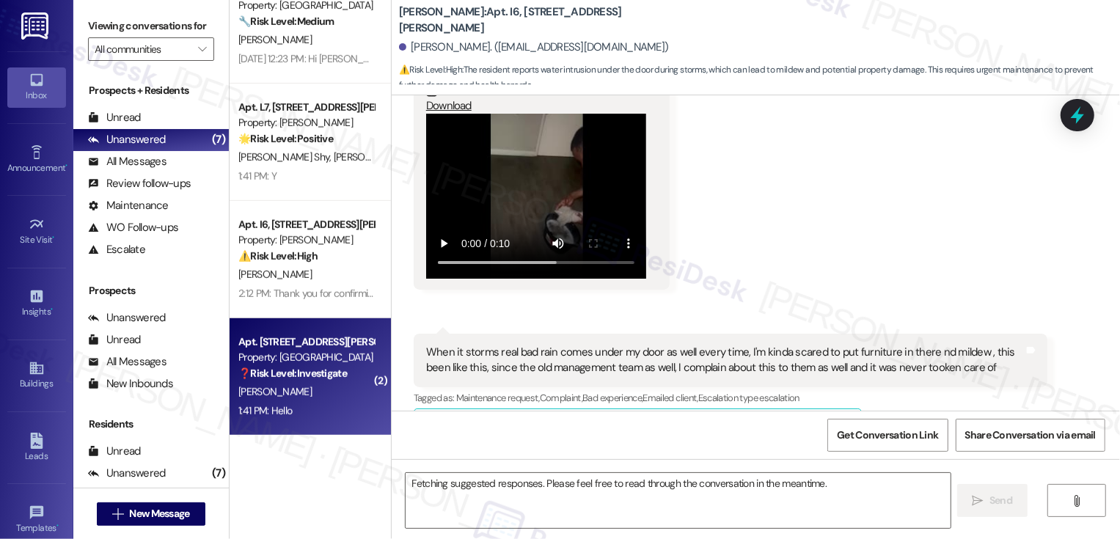
click at [310, 395] on div "[PERSON_NAME]" at bounding box center [306, 392] width 139 height 18
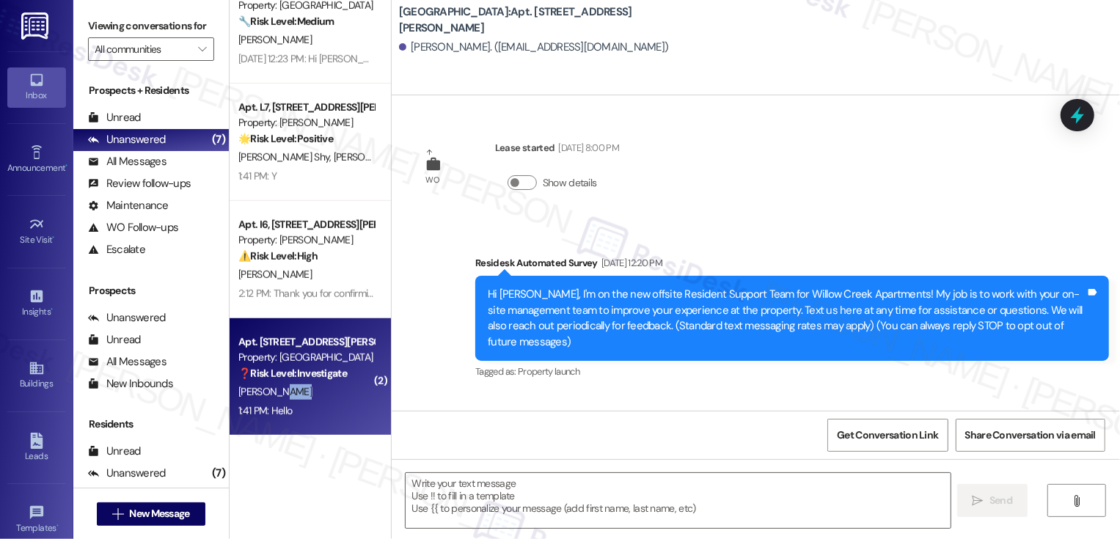
scroll to position [7147, 0]
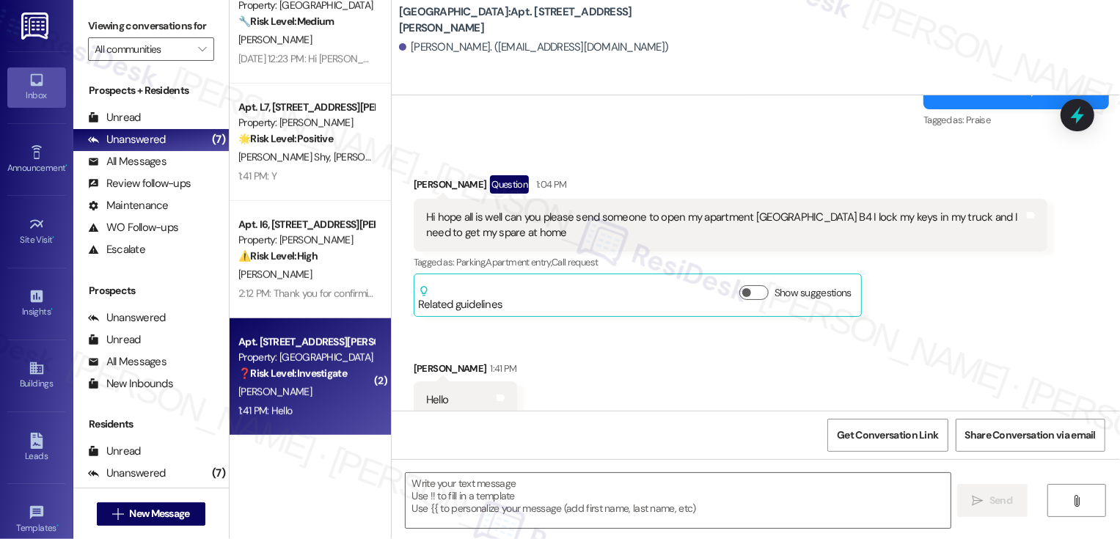
type textarea "Fetching suggested responses. Please feel free to read through the conversation…"
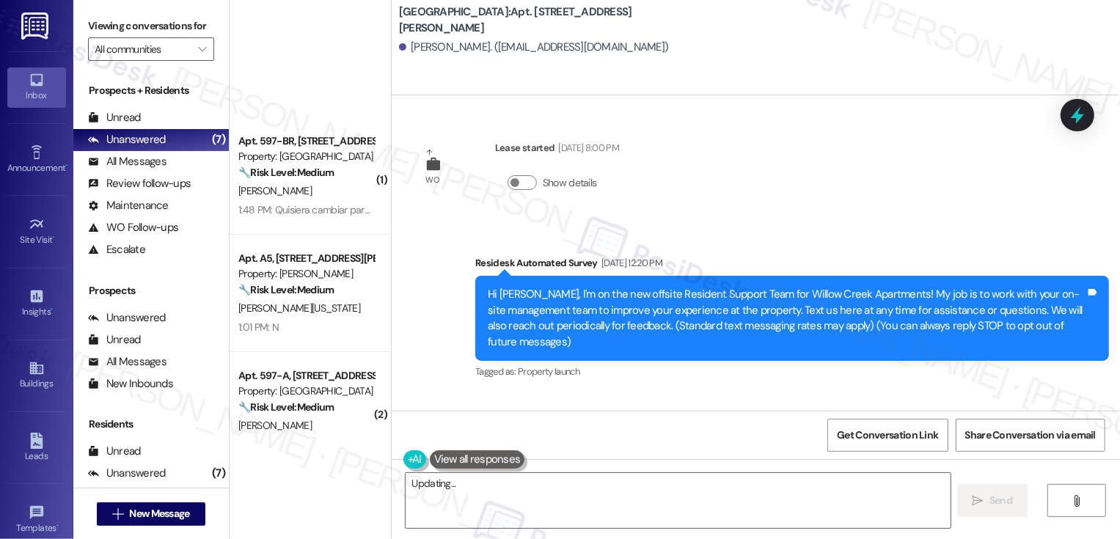
scroll to position [7147, 0]
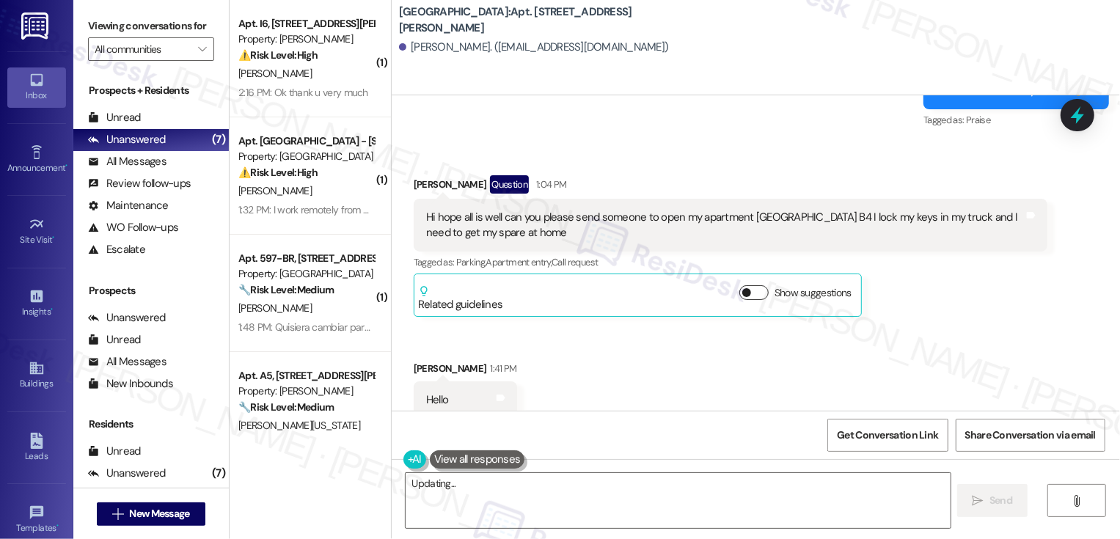
click at [744, 285] on button "Show suggestions" at bounding box center [753, 292] width 29 height 15
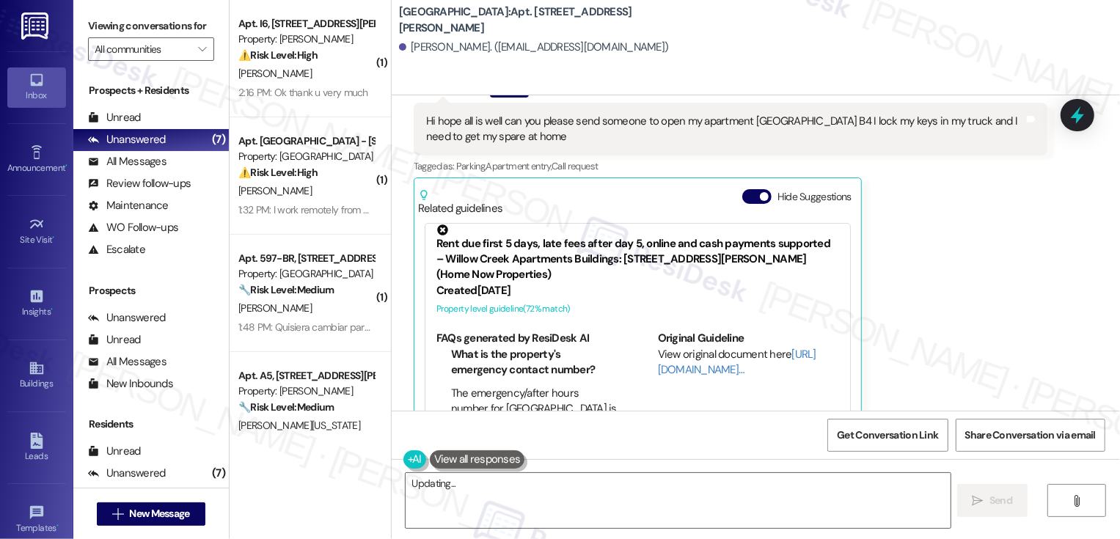
scroll to position [7248, 0]
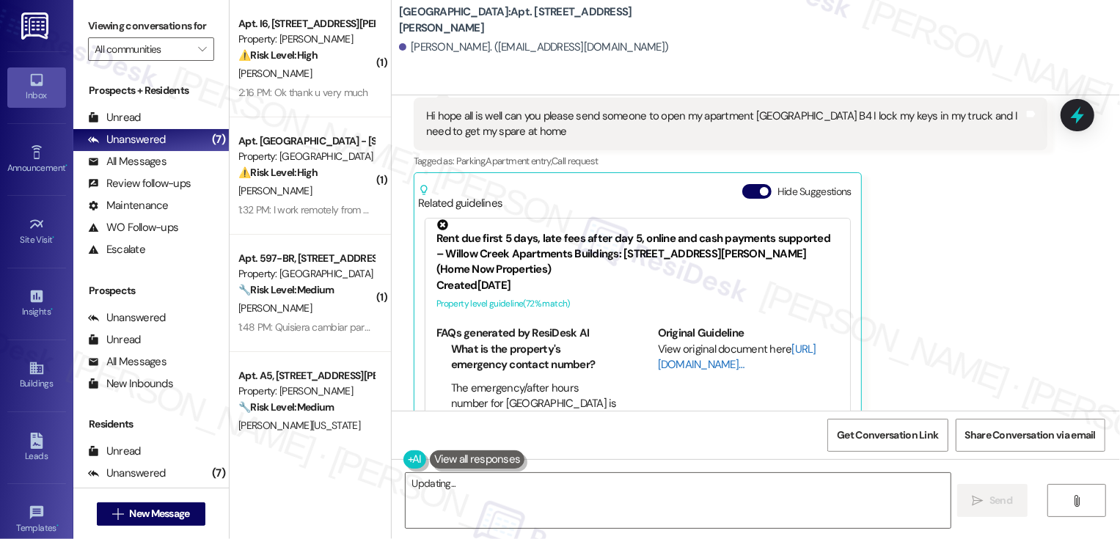
click at [676, 343] on link "http://res.cl…" at bounding box center [737, 357] width 158 height 30
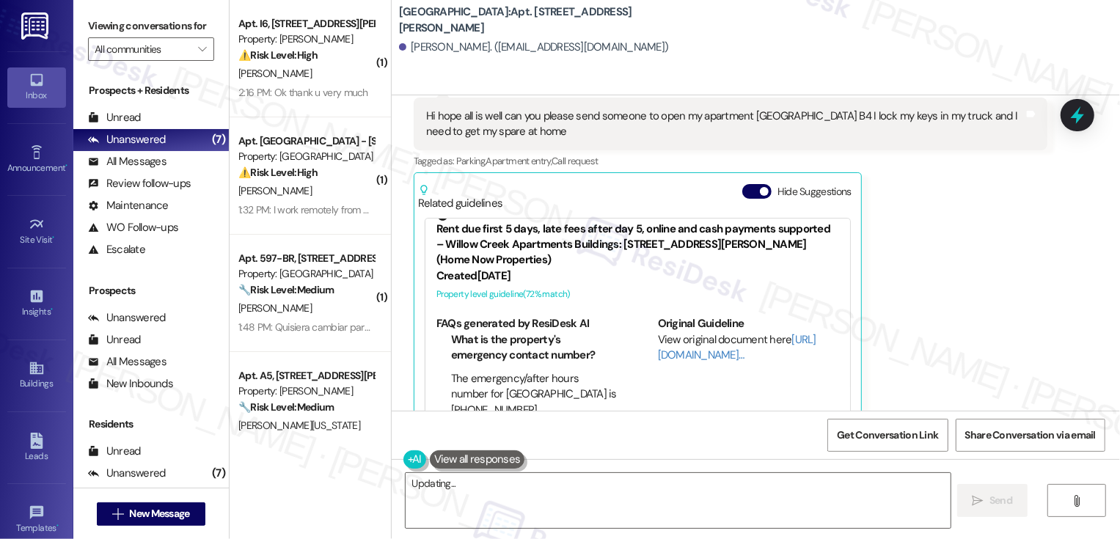
scroll to position [103, 0]
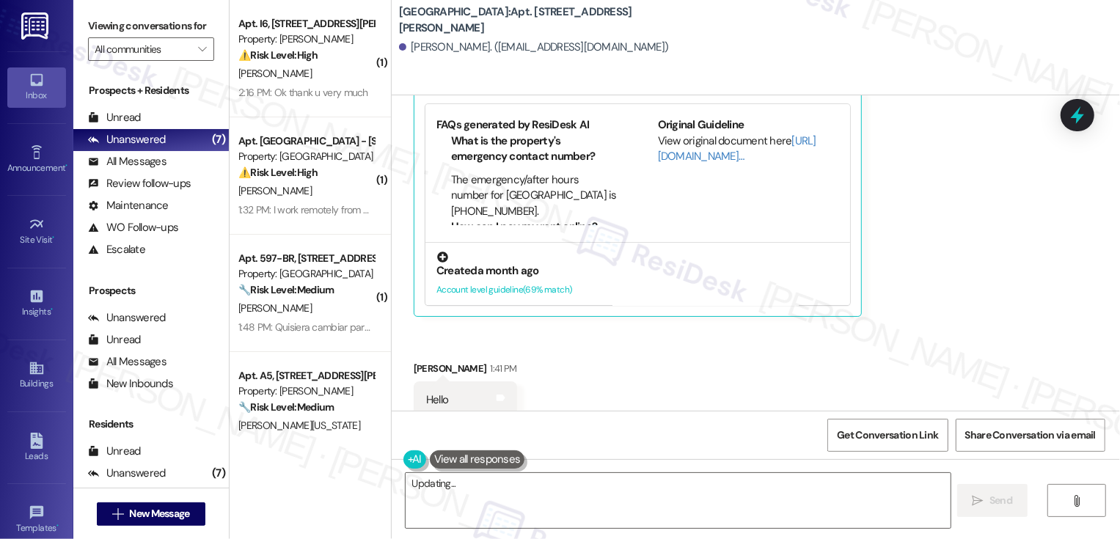
click at [591, 263] on div "Created a month ago" at bounding box center [637, 270] width 403 height 15
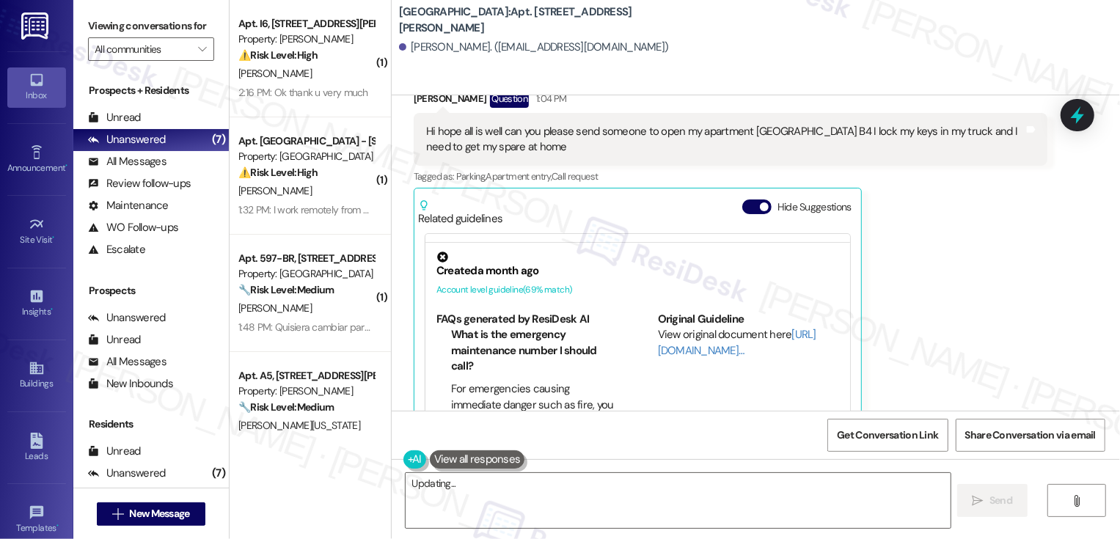
scroll to position [7320, 0]
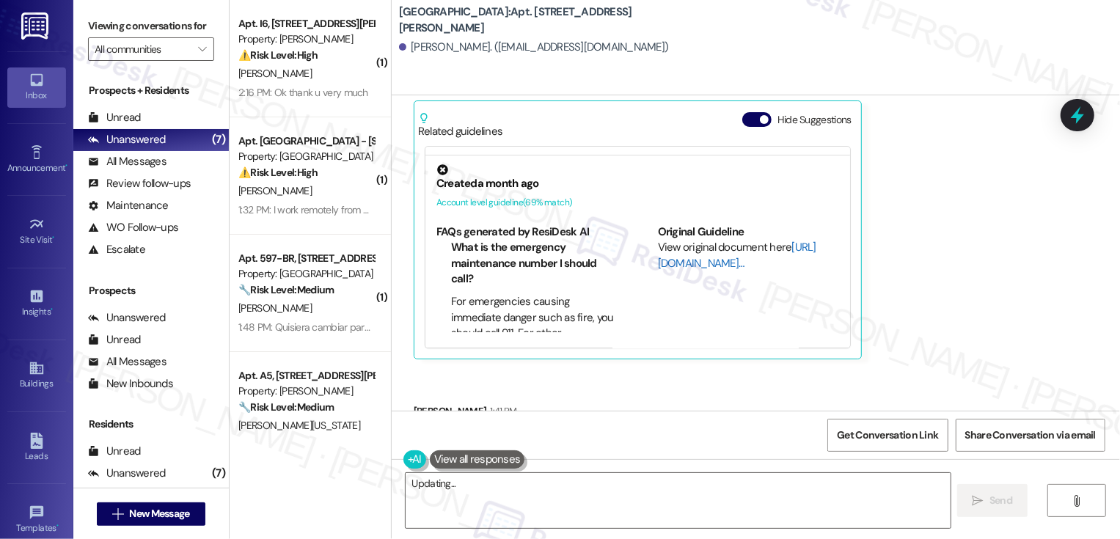
click at [670, 245] on link "http://res.cl…" at bounding box center [737, 255] width 158 height 30
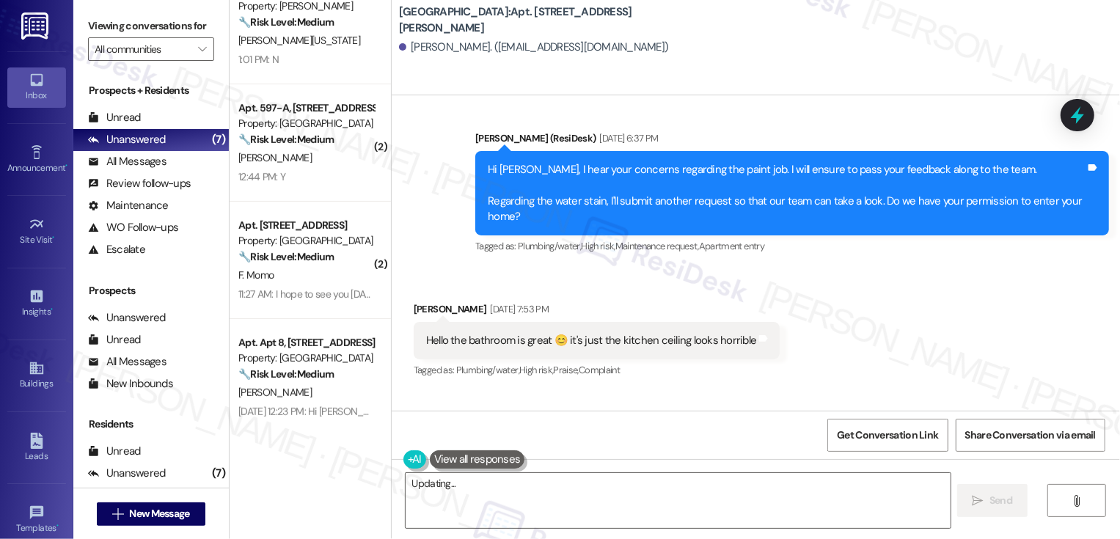
scroll to position [326, 0]
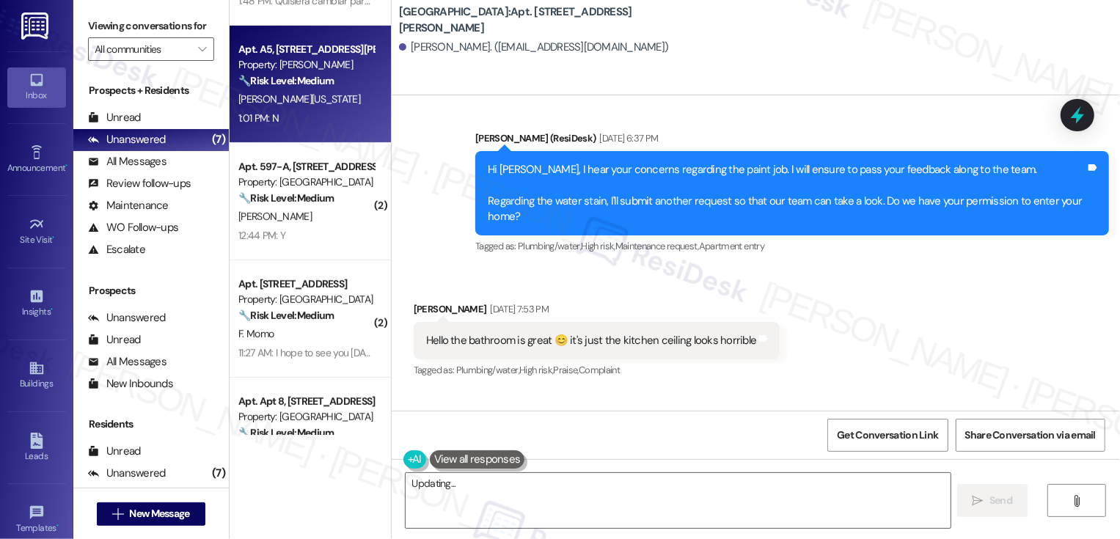
click at [301, 137] on div "Apt. A5, 4735 Courtney Drive Property: Wingate 🔧 Risk Level: Medium The residen…" at bounding box center [310, 84] width 161 height 117
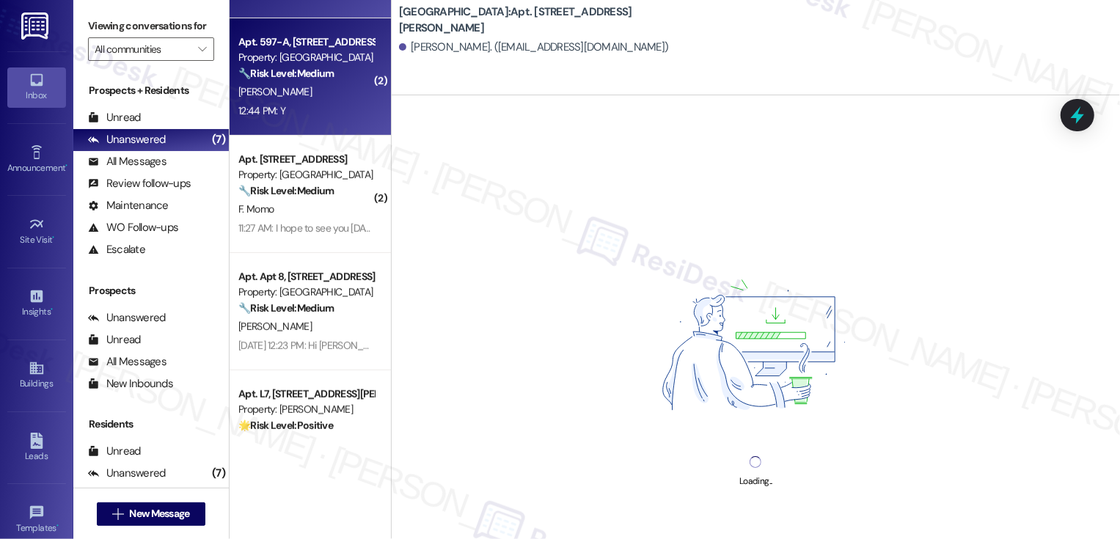
scroll to position [458, 0]
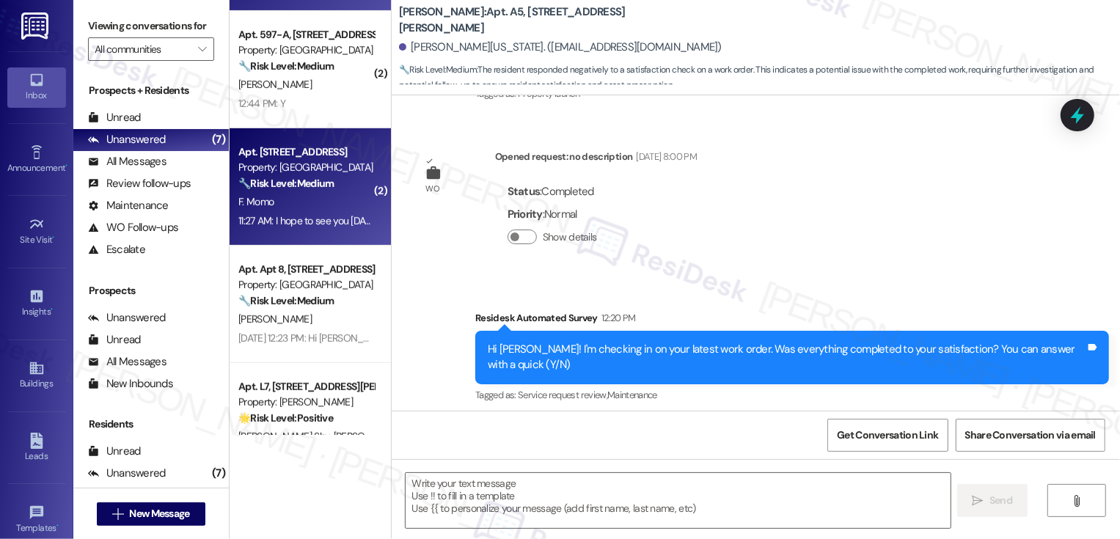
type textarea "Fetching suggested responses. Please feel free to read through the conversation…"
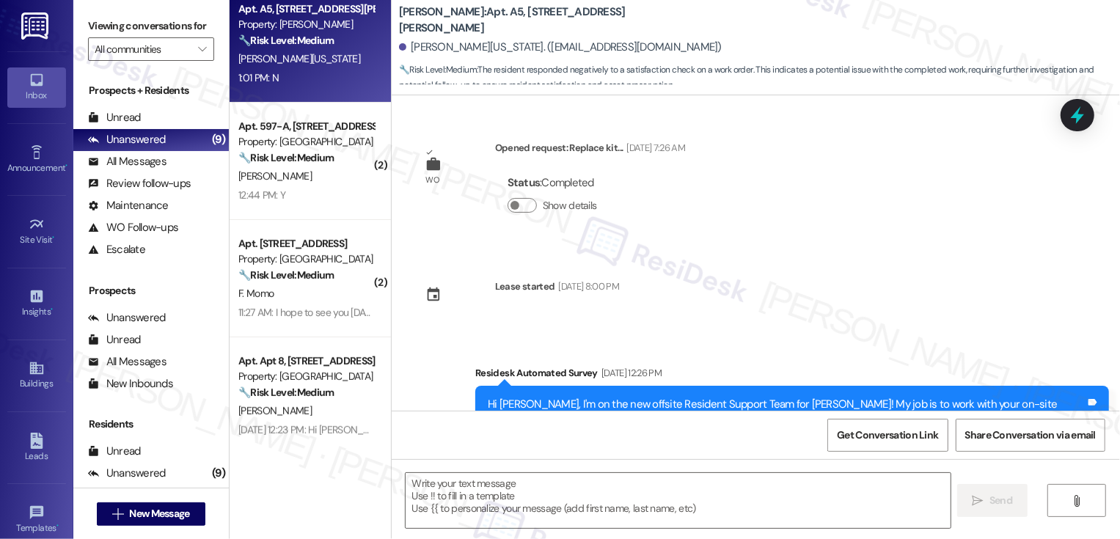
scroll to position [502, 0]
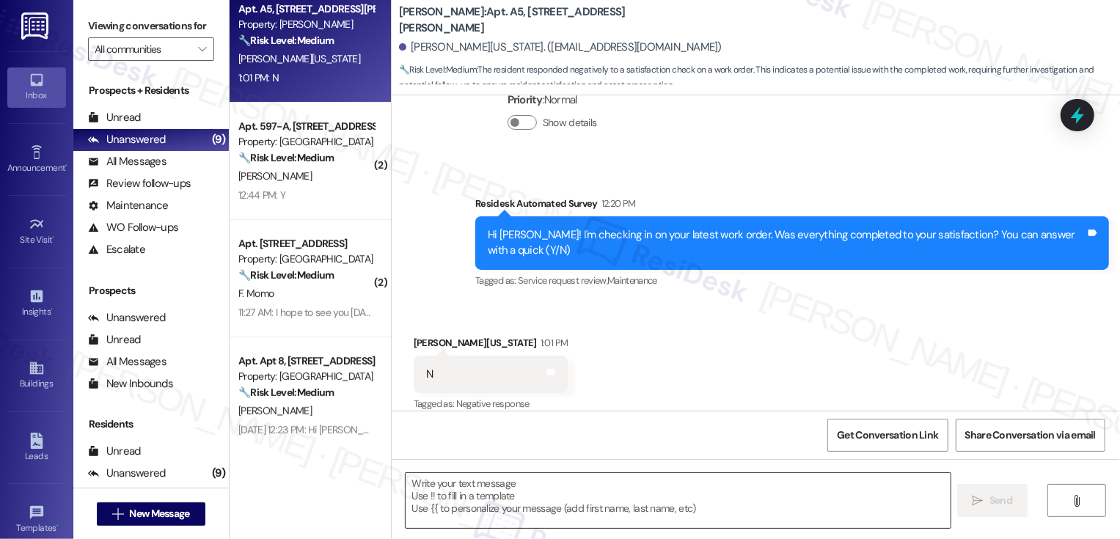
click at [460, 493] on textarea at bounding box center [678, 500] width 545 height 55
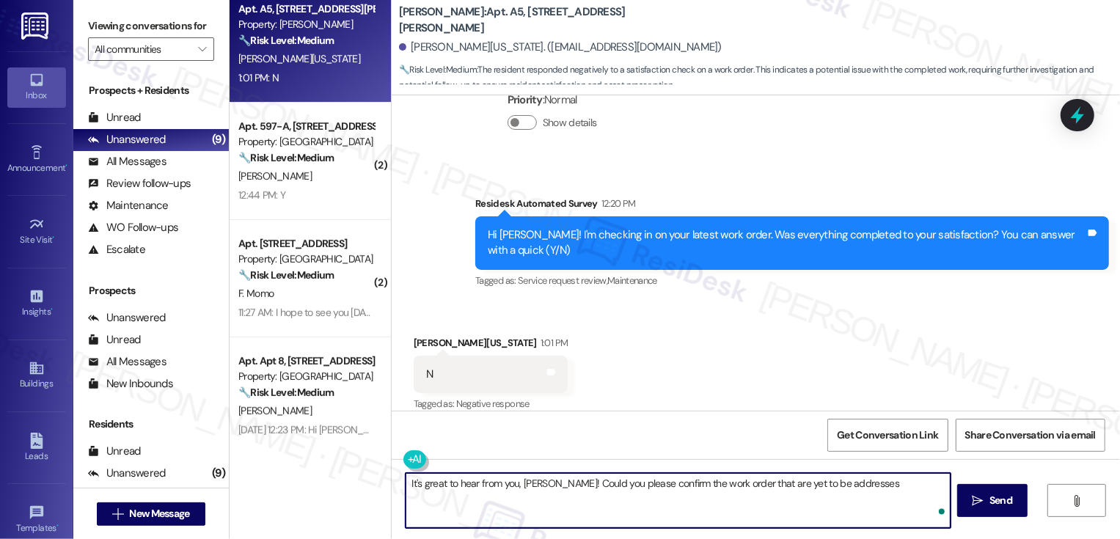
type textarea "It's great to hear from you, Jennifer! Could you please confirm the work order …"
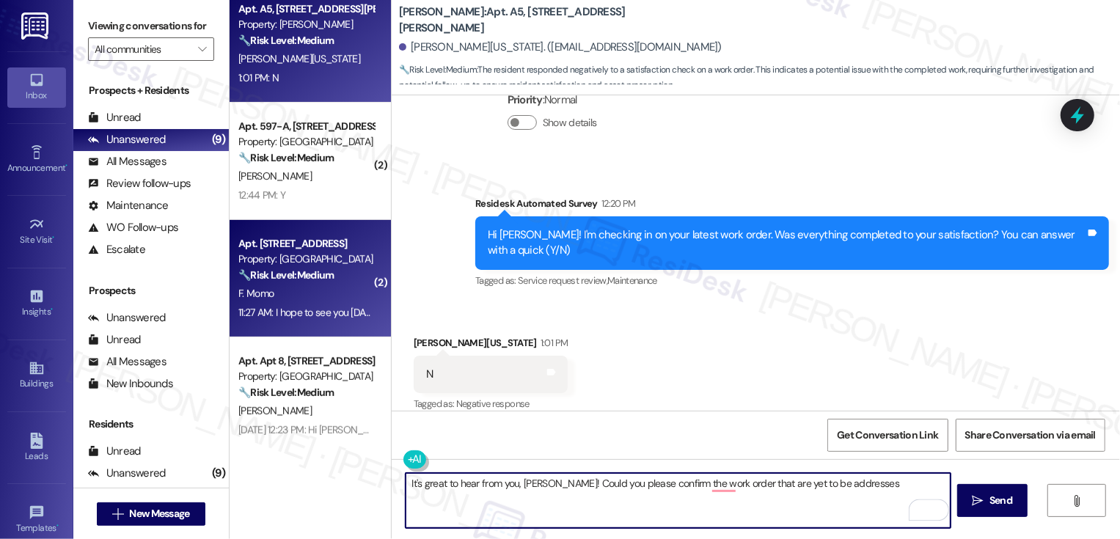
click at [329, 290] on div "F. Momo" at bounding box center [306, 294] width 139 height 18
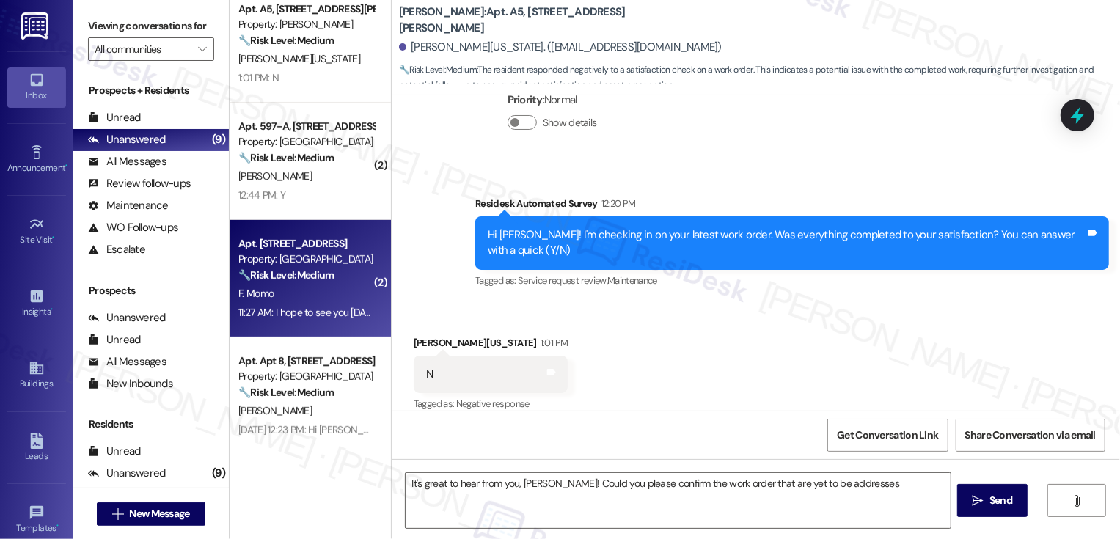
type textarea "Fetching suggested responses. Please feel free to read through the conversation…"
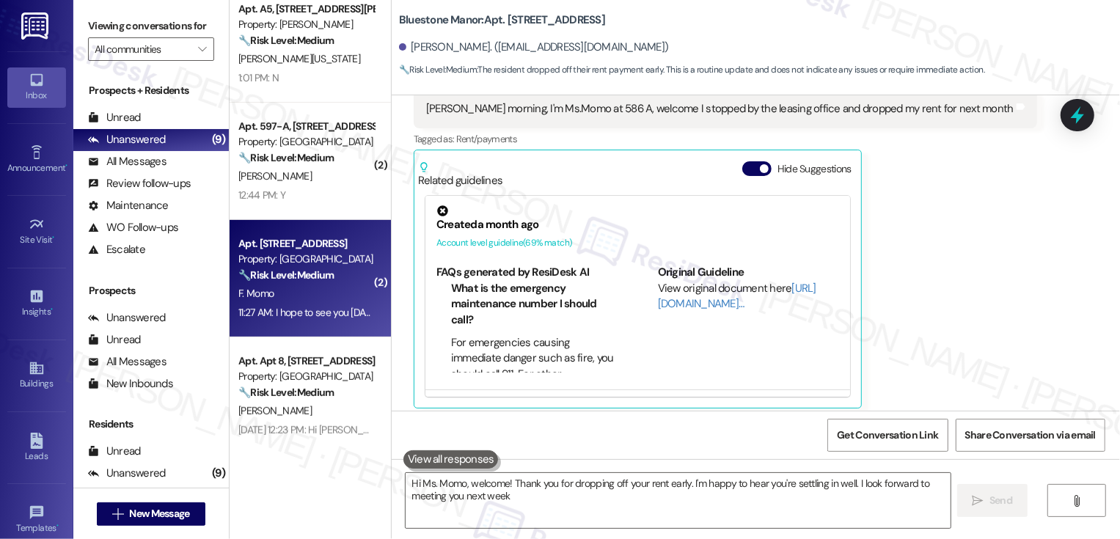
type textarea "Hi Ms. Momo, welcome! Thank you for dropping off your rent early. I'm happy to …"
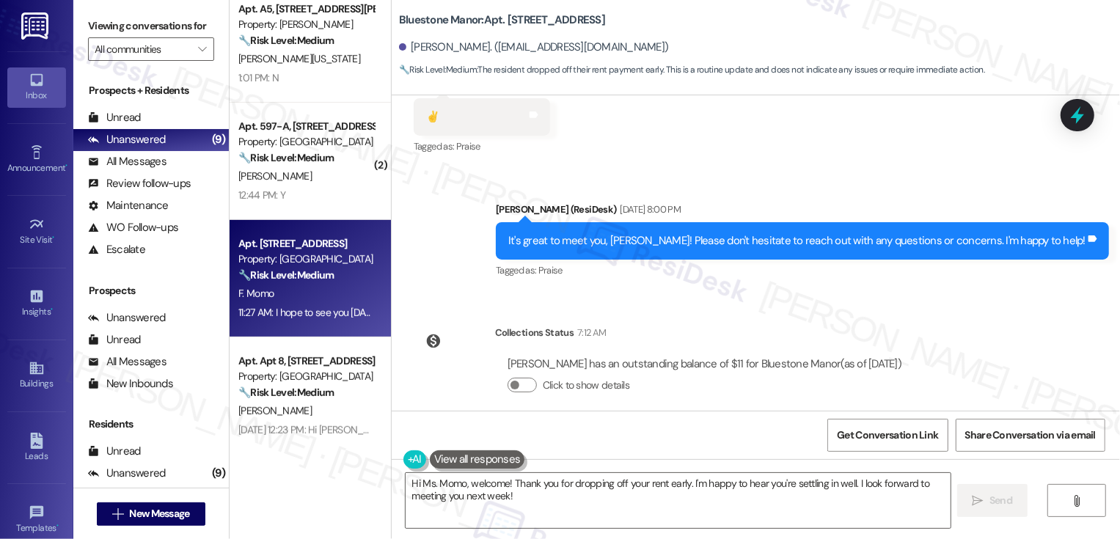
scroll to position [318, 0]
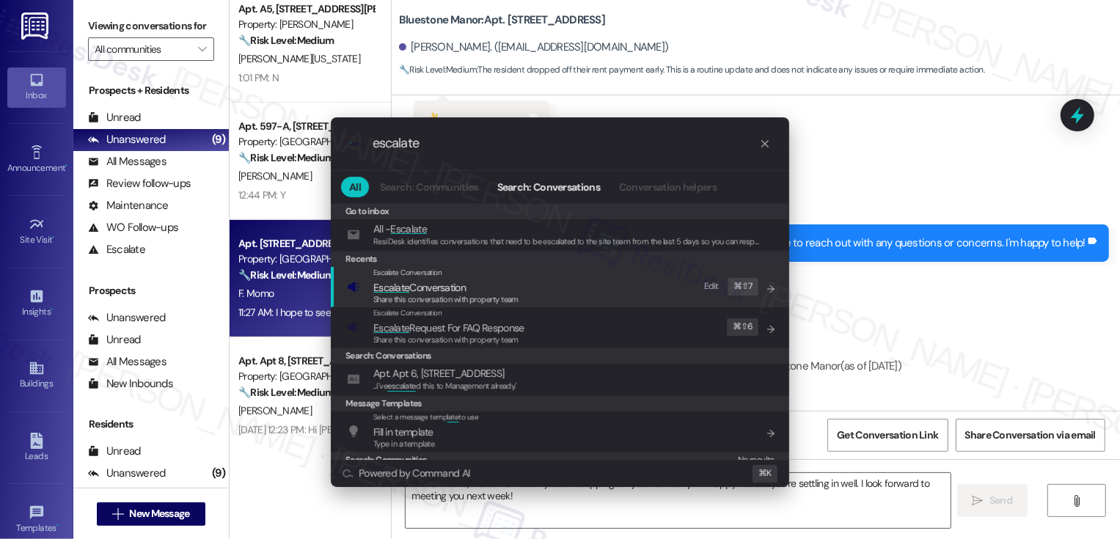
type input "escalate"
click at [509, 285] on span "Escalate Conversation" at bounding box center [445, 287] width 145 height 16
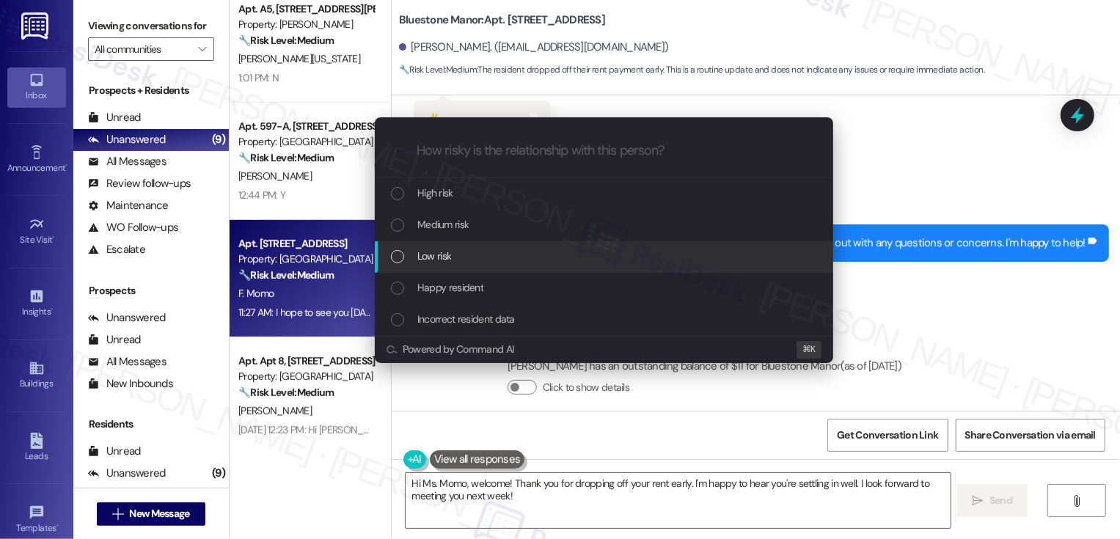
click at [482, 259] on div "Low risk" at bounding box center [605, 256] width 429 height 16
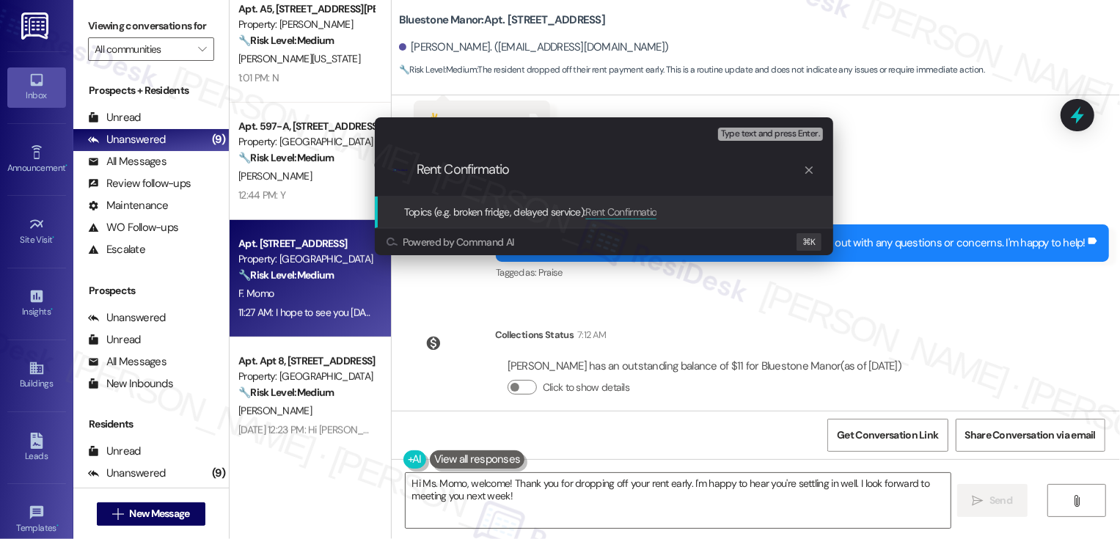
type input "Rent Confirmation"
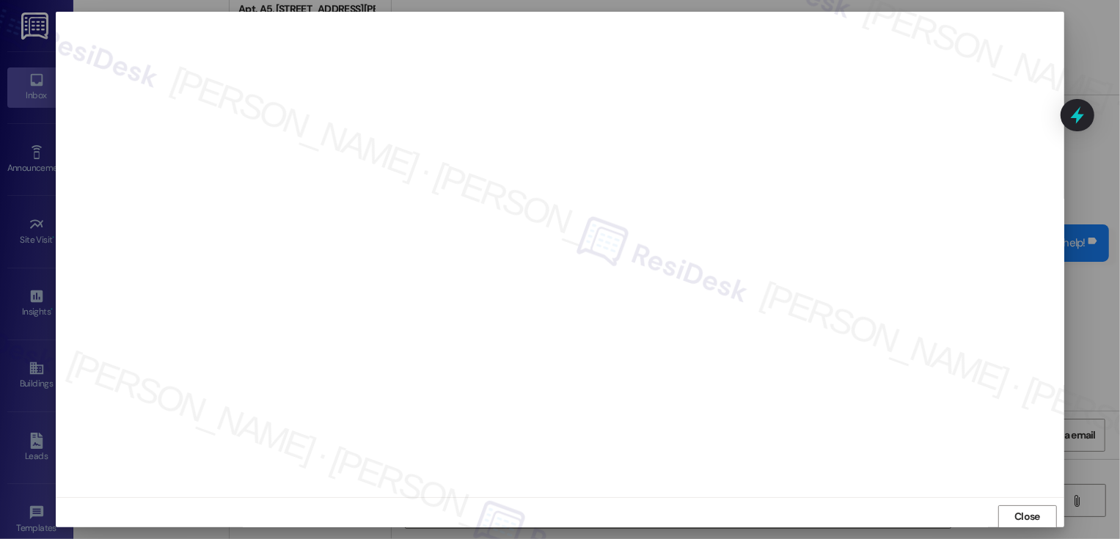
scroll to position [1, 0]
click at [1013, 517] on button "Close" at bounding box center [1027, 516] width 59 height 23
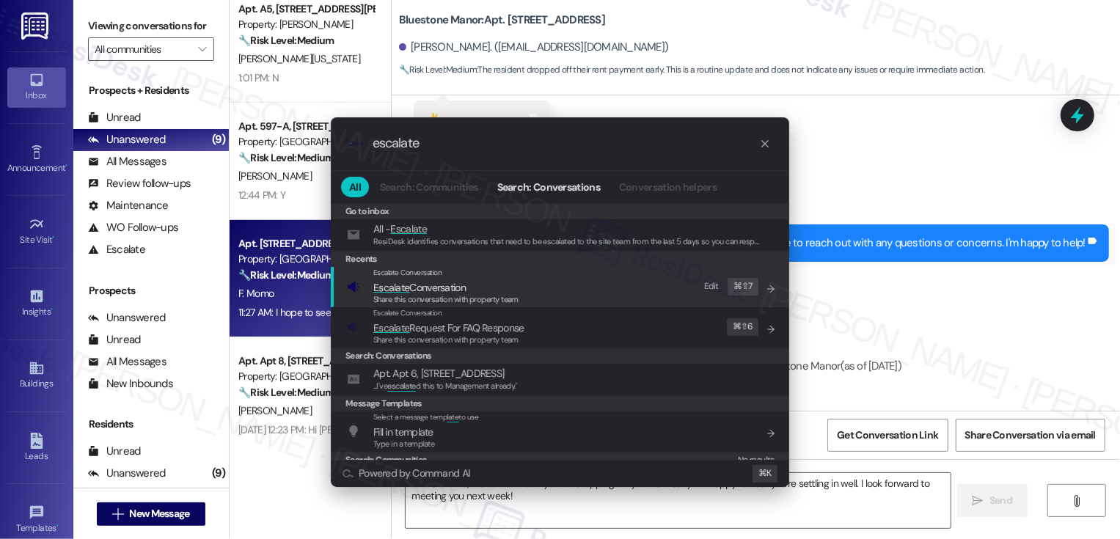
type input "escalate"
click at [448, 288] on span "Escalate Conversation" at bounding box center [419, 287] width 92 height 13
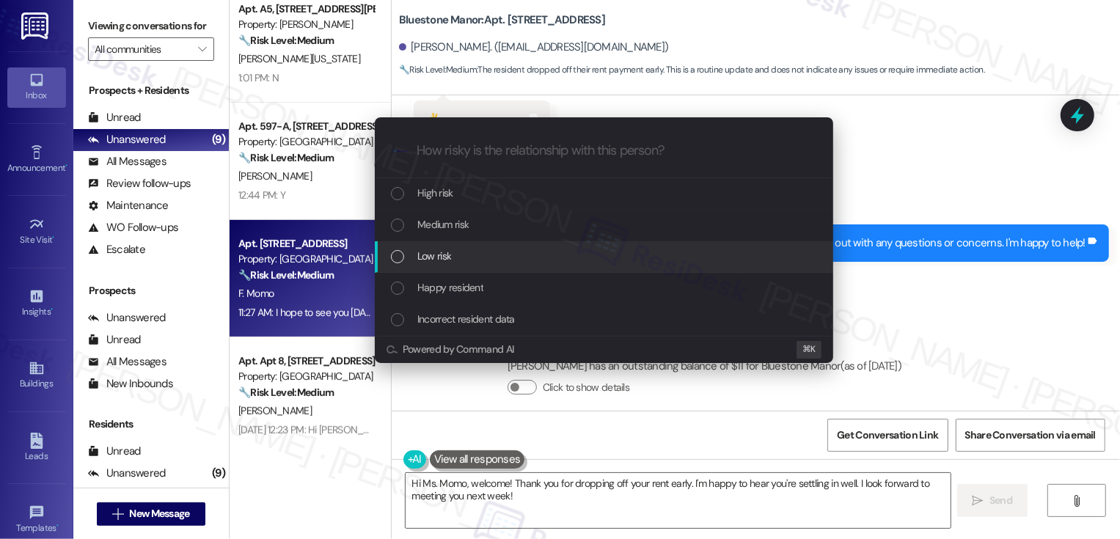
click at [461, 253] on div "Low risk" at bounding box center [605, 256] width 429 height 16
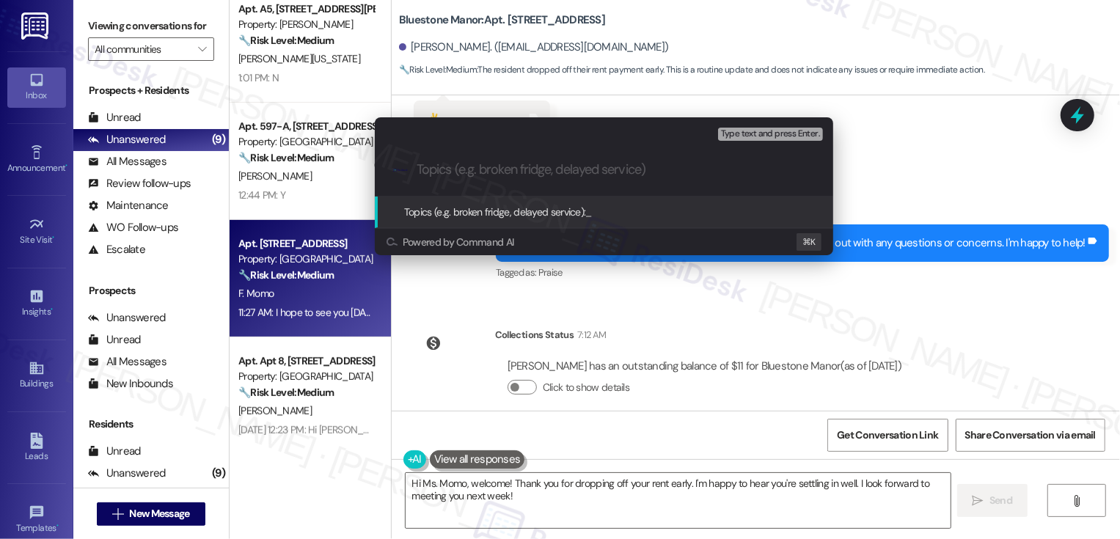
paste input "Rent Confirmation"
type input "Rent Confirmation"
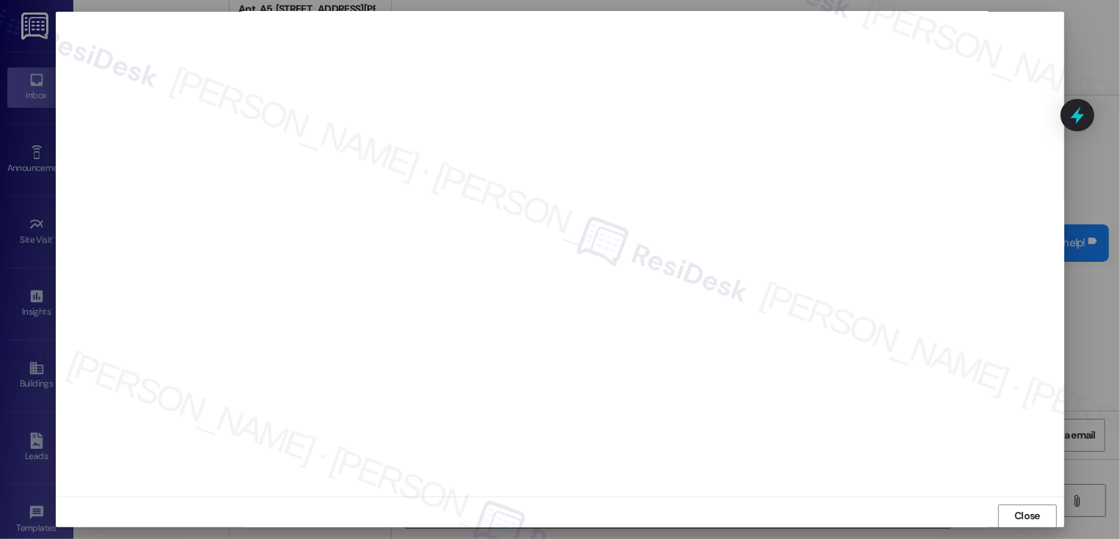
scroll to position [8, 0]
click at [1019, 521] on div "Close" at bounding box center [560, 508] width 1008 height 39
click at [1018, 505] on span "Close" at bounding box center [1027, 508] width 26 height 15
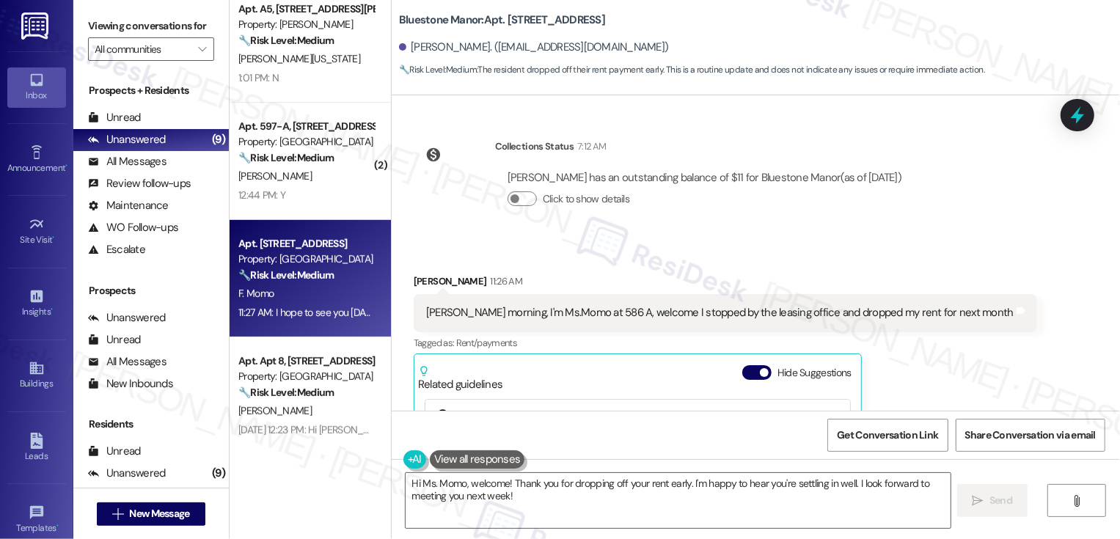
scroll to position [785, 0]
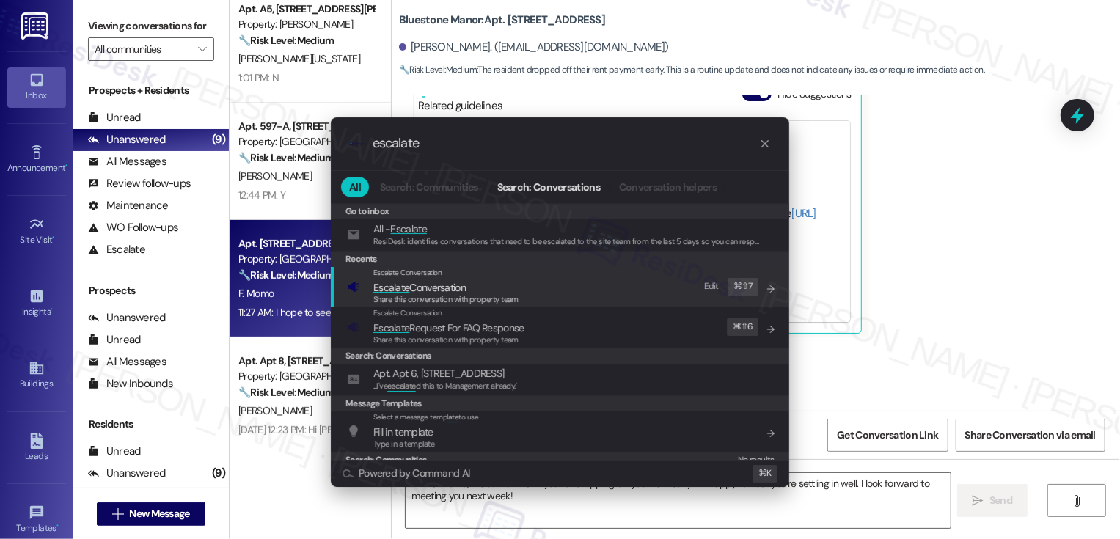
type input "escalate"
click at [520, 306] on div "Escalate Conversation Escalate Conversation Share this conversation with proper…" at bounding box center [561, 287] width 429 height 40
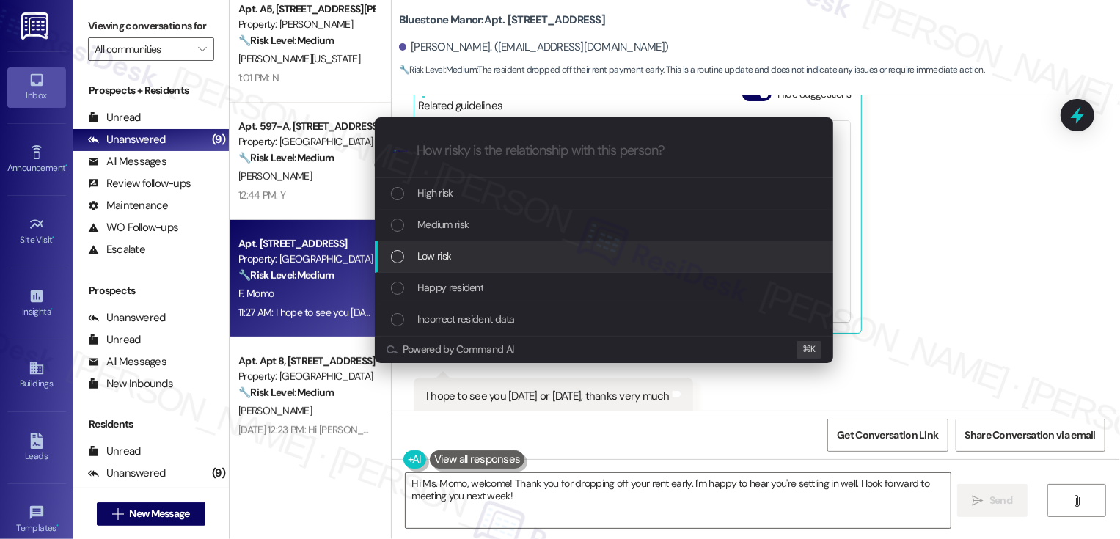
click at [457, 257] on div "Low risk" at bounding box center [605, 256] width 429 height 16
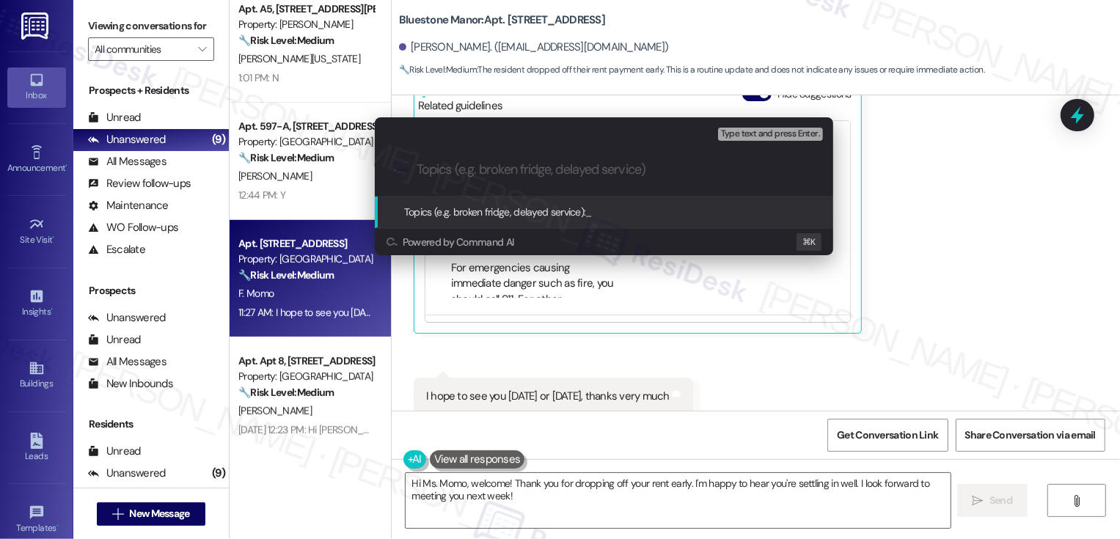
paste input "Rent Confirmation"
type input "Rent Confirmation"
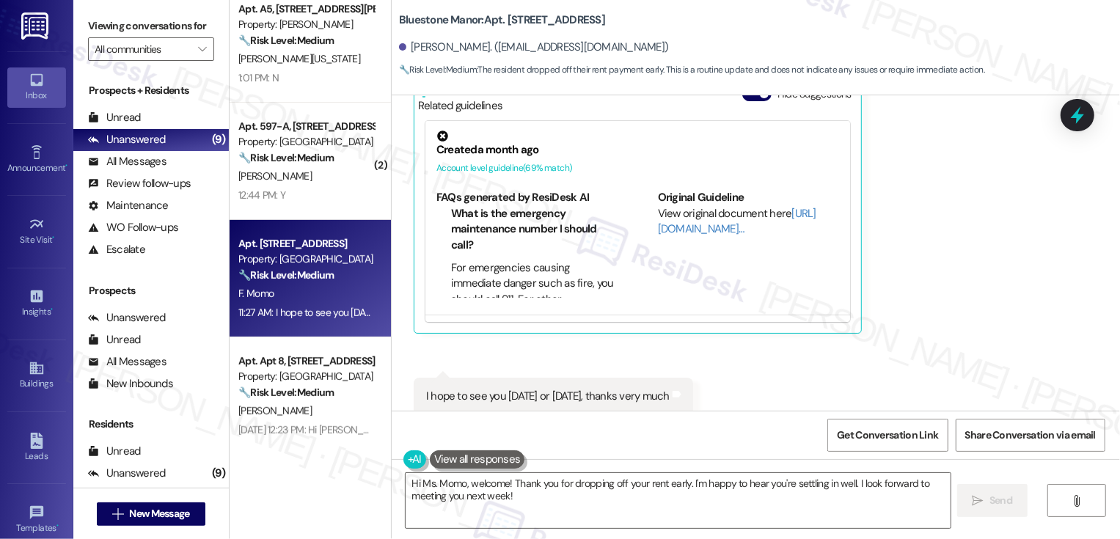
scroll to position [0, 0]
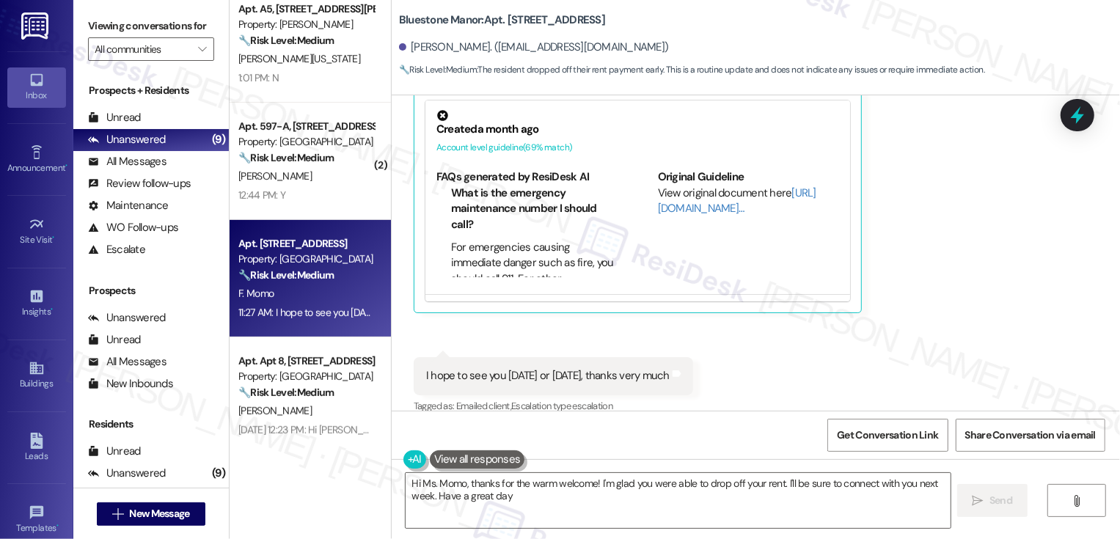
type textarea "Hi Ms. Momo, thanks for the warm welcome! I'm glad you were able to drop off yo…"
